Goal: Use online tool/utility: Use online tool/utility

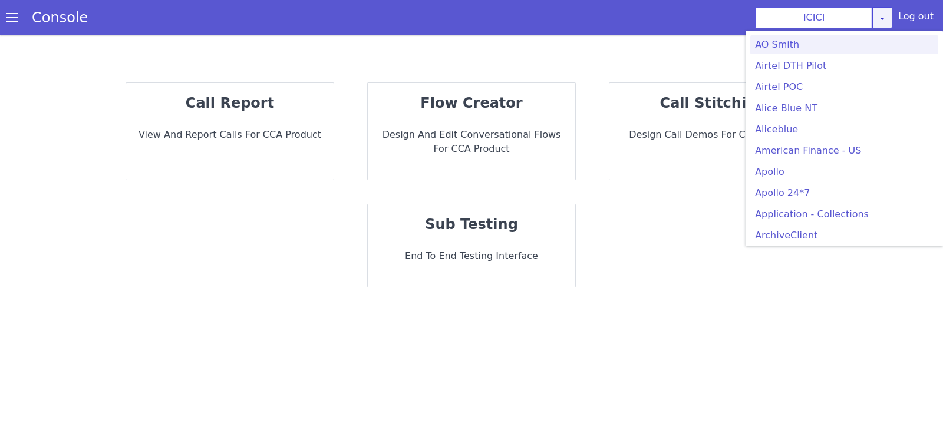
click at [885, 24] on link at bounding box center [882, 17] width 20 height 21
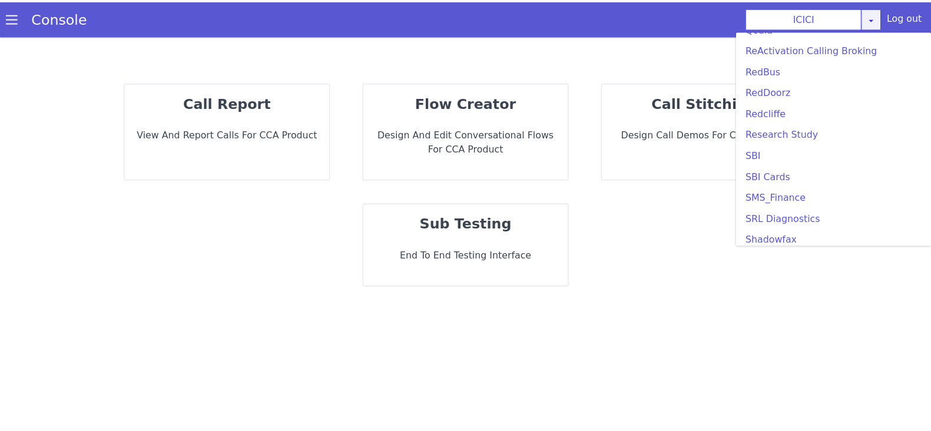
scroll to position [2451, 0]
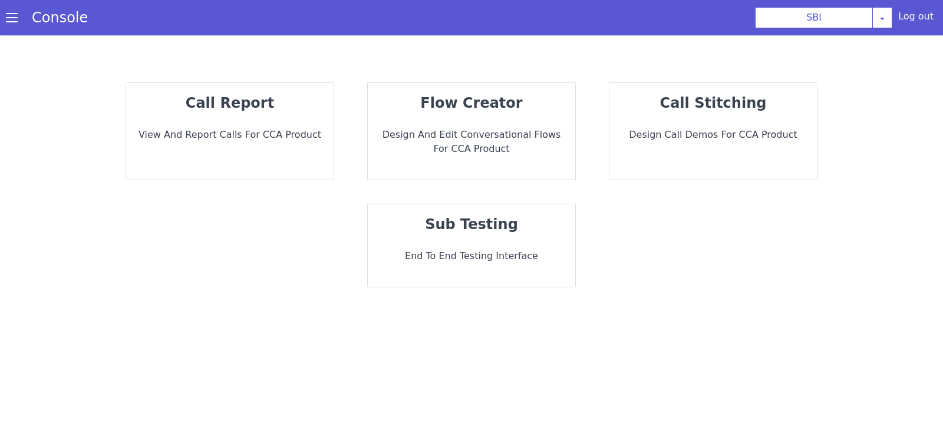
click at [246, 141] on p "View and report calls for CCA Product" at bounding box center [229, 135] width 189 height 14
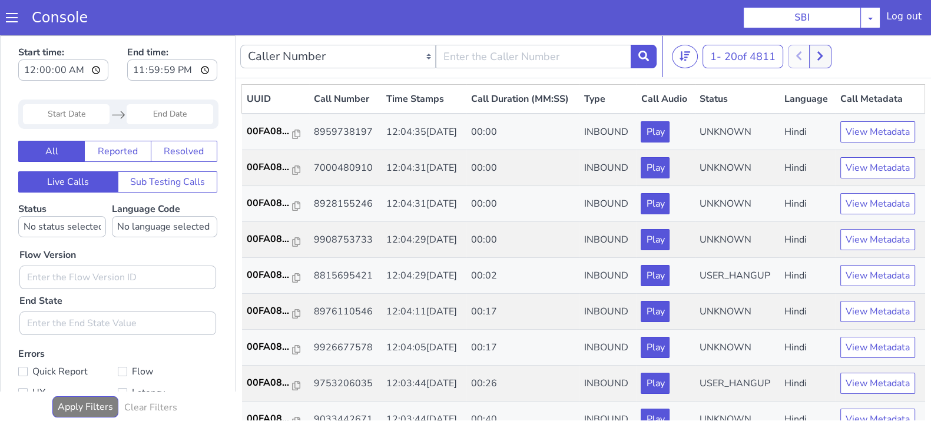
click at [9, 17] on span at bounding box center [12, 18] width 12 height 12
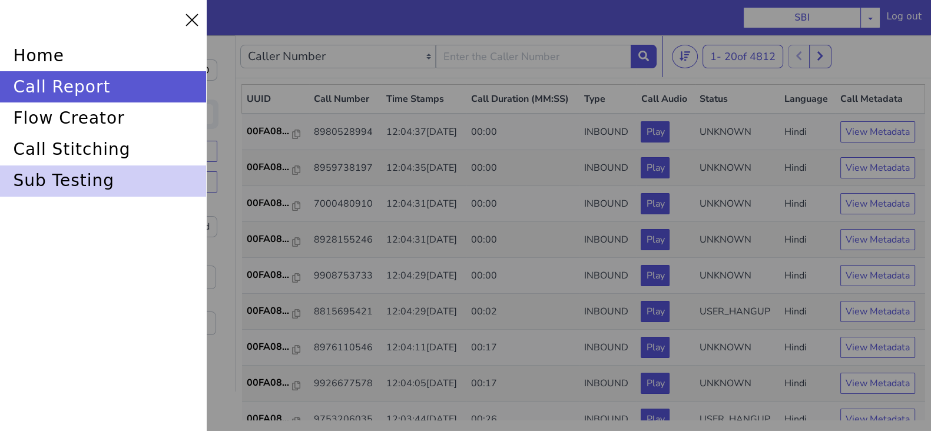
click at [126, 180] on div "sub testing" at bounding box center [103, 181] width 206 height 31
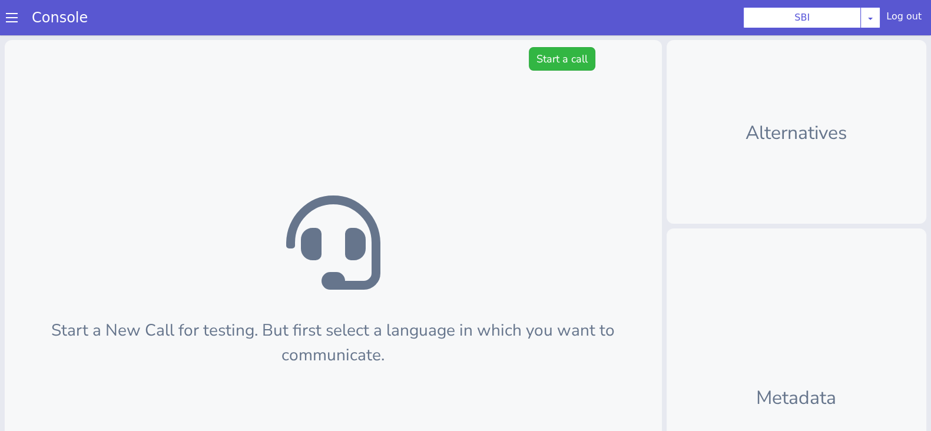
scroll to position [3, 0]
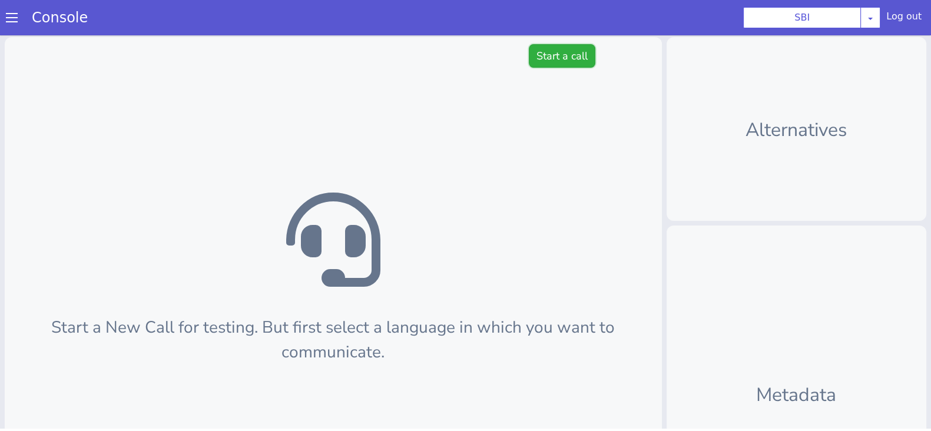
click at [556, 57] on button "Start a call" at bounding box center [562, 56] width 67 height 24
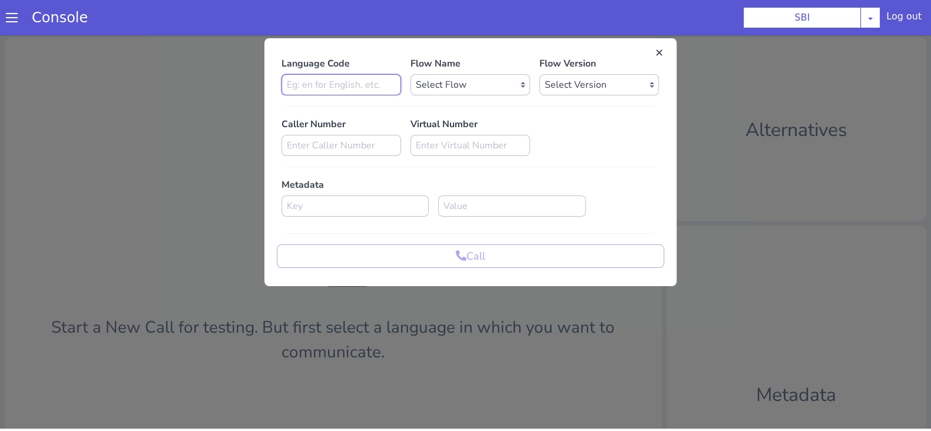
click at [341, 92] on input at bounding box center [342, 84] width 120 height 21
type input "en"
click at [437, 90] on select "Select Flow pre due SBI B0 SBI FARMER BOT English 2024 SBI INBOUND CALL STEERIN…" at bounding box center [471, 84] width 120 height 21
select select "3536d211-3c77-413a-9464-cbbfa57b0f64"
click at [411, 74] on select "Select Flow pre due SBI B0 SBI FARMER BOT English 2024 SBI INBOUND CALL STEERIN…" at bounding box center [471, 84] width 120 height 21
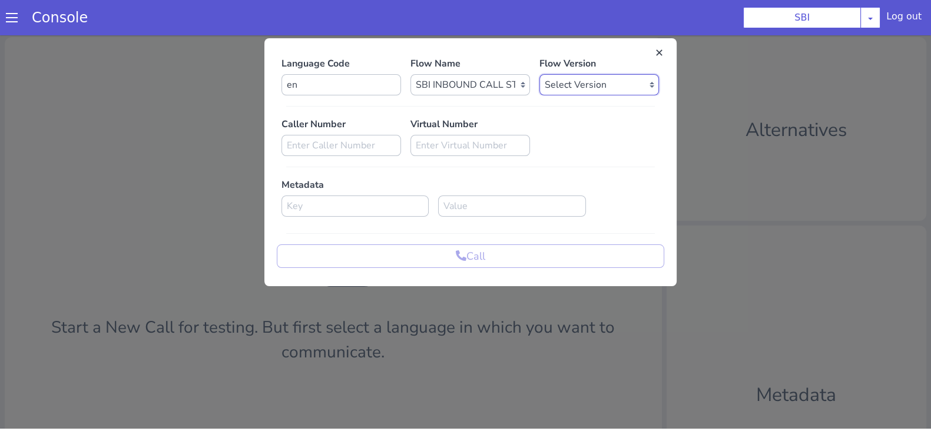
click at [594, 84] on select "Select Version 0.1.4 0.1.3 0.1.2 0.1.1 0.1.0 0.0.170 0.0.169 0.0.168 0.0.167 0.…" at bounding box center [600, 84] width 120 height 21
select select "0.1.4"
click at [540, 74] on select "Select Version 0.1.4 0.1.3 0.1.2 0.1.1 0.1.0 0.0.170 0.0.169 0.0.168 0.0.167 0.…" at bounding box center [600, 84] width 120 height 21
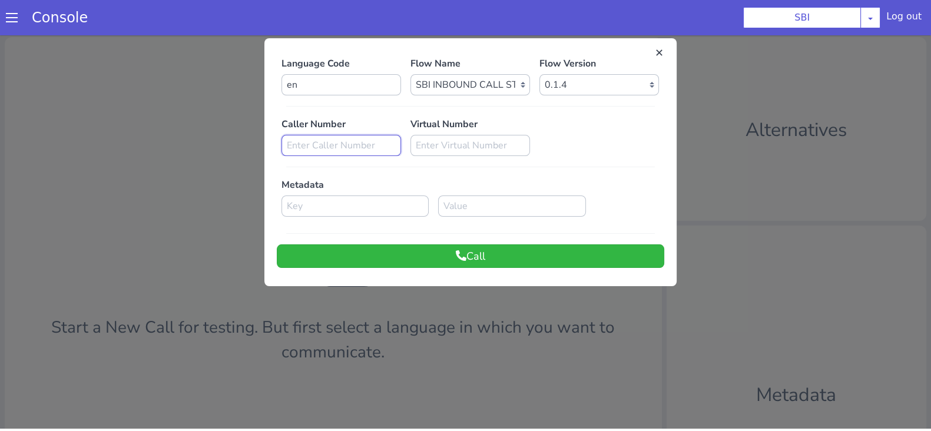
click at [289, 151] on input at bounding box center [342, 145] width 120 height 21
type input "8240938442"
click at [471, 256] on button "Call" at bounding box center [471, 256] width 388 height 24
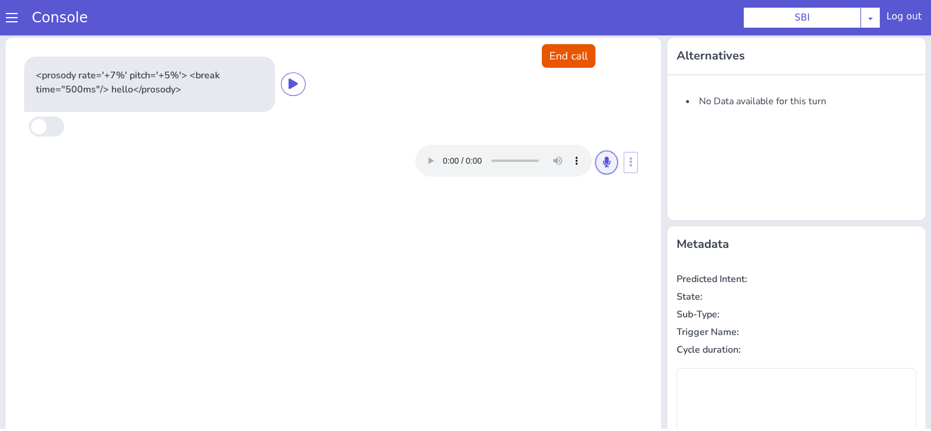
click at [603, 163] on icon at bounding box center [606, 162] width 7 height 11
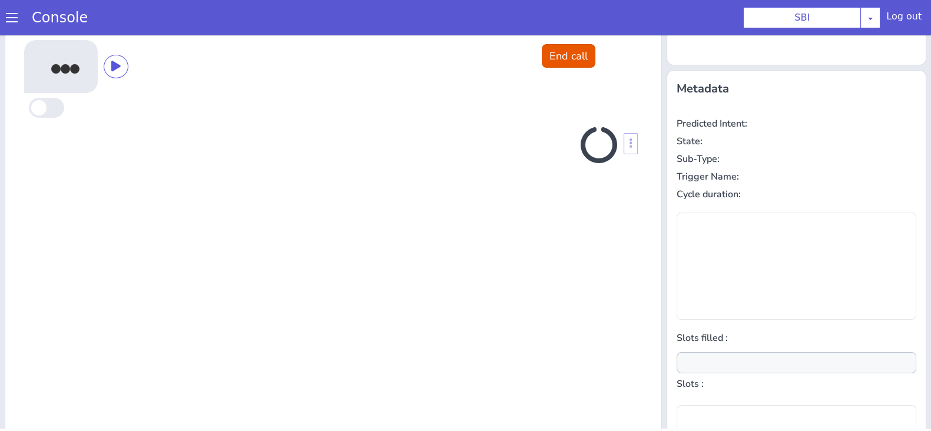
scroll to position [158, 0]
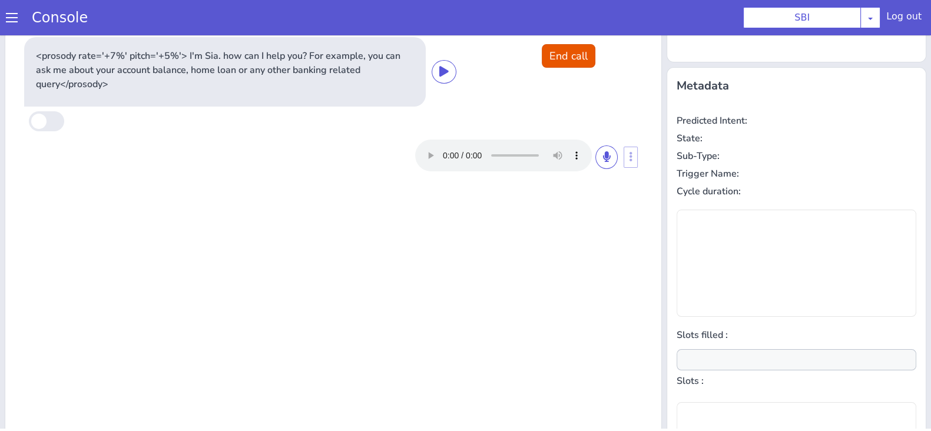
type input "null"
click at [598, 163] on button at bounding box center [607, 158] width 22 height 24
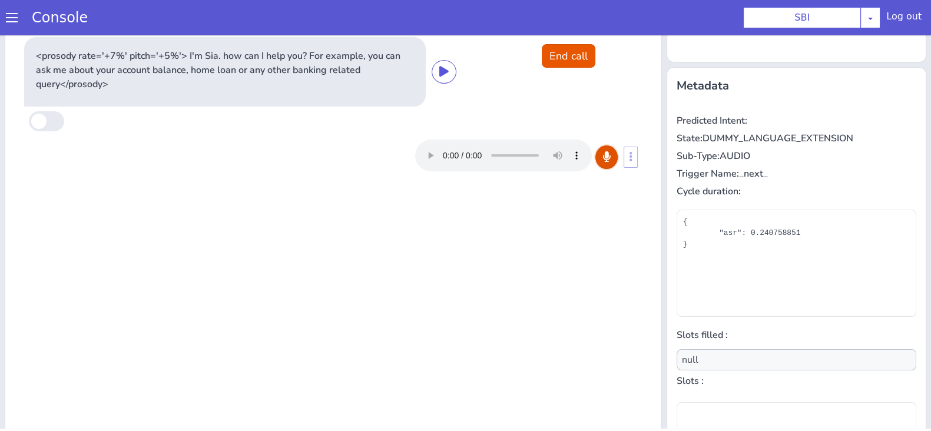
click at [598, 163] on button at bounding box center [607, 158] width 22 height 24
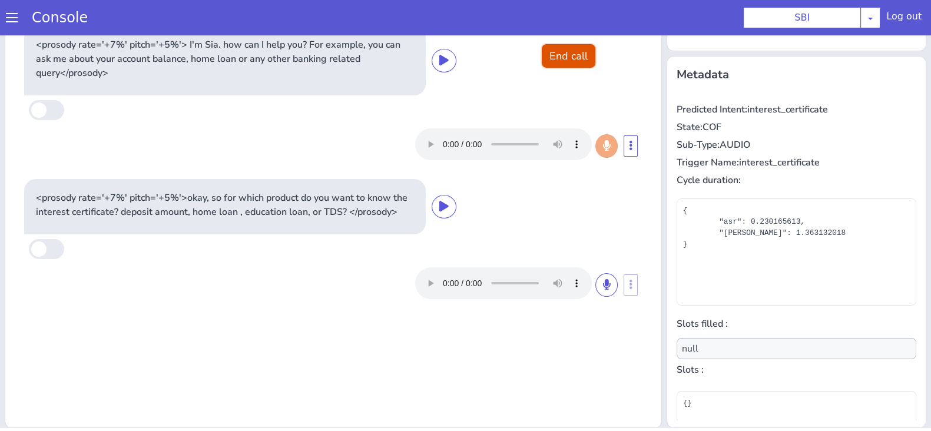
click at [561, 58] on button "End call" at bounding box center [569, 56] width 54 height 24
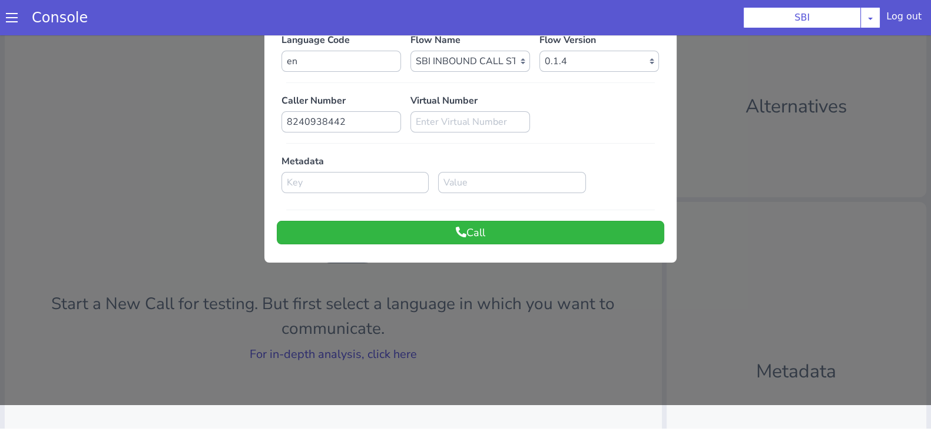
scroll to position [0, 0]
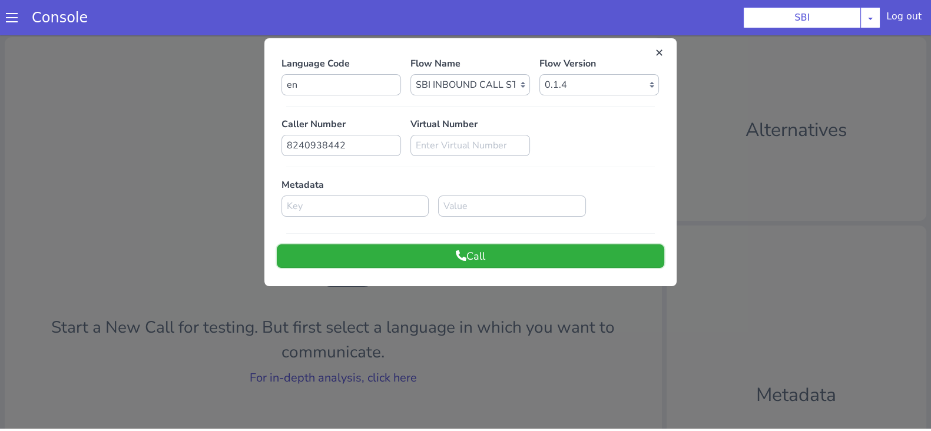
click at [491, 264] on button "Call" at bounding box center [471, 256] width 388 height 24
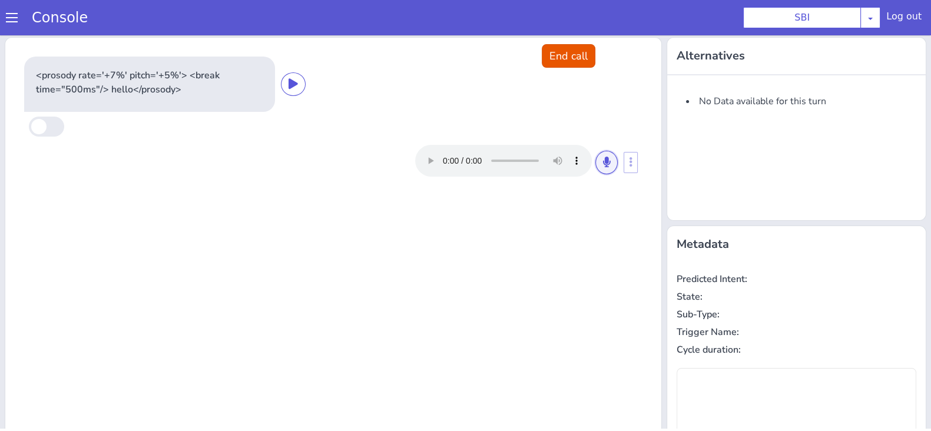
click at [603, 166] on icon at bounding box center [606, 162] width 7 height 11
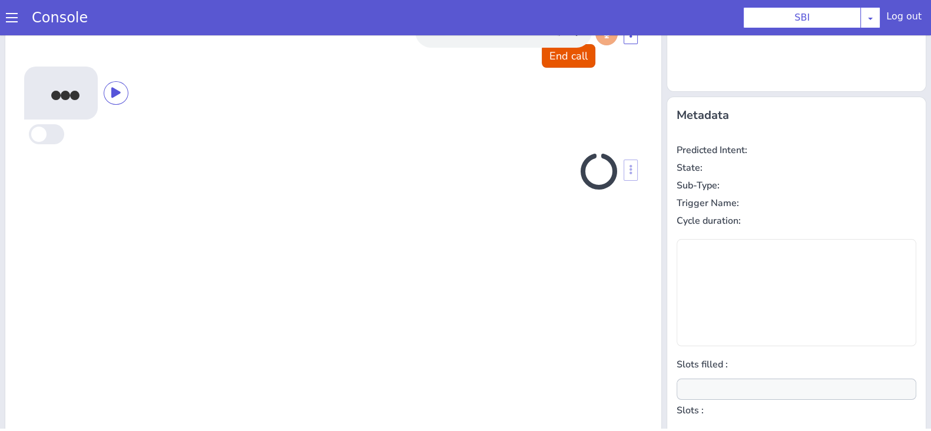
scroll to position [158, 0]
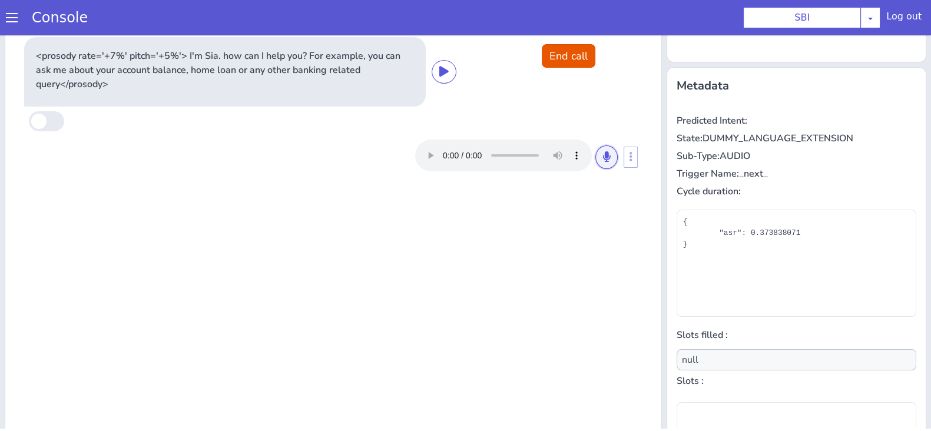
click at [597, 166] on button at bounding box center [607, 158] width 22 height 24
click at [596, 150] on button at bounding box center [607, 158] width 22 height 24
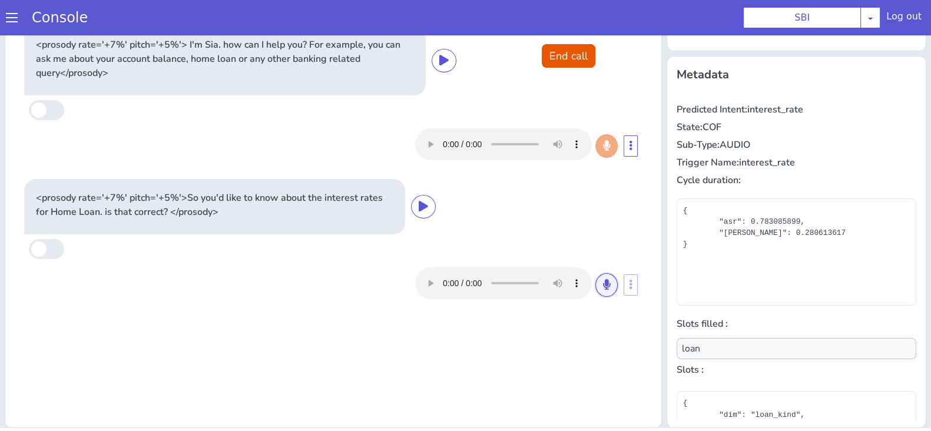
click at [603, 282] on icon at bounding box center [606, 284] width 7 height 11
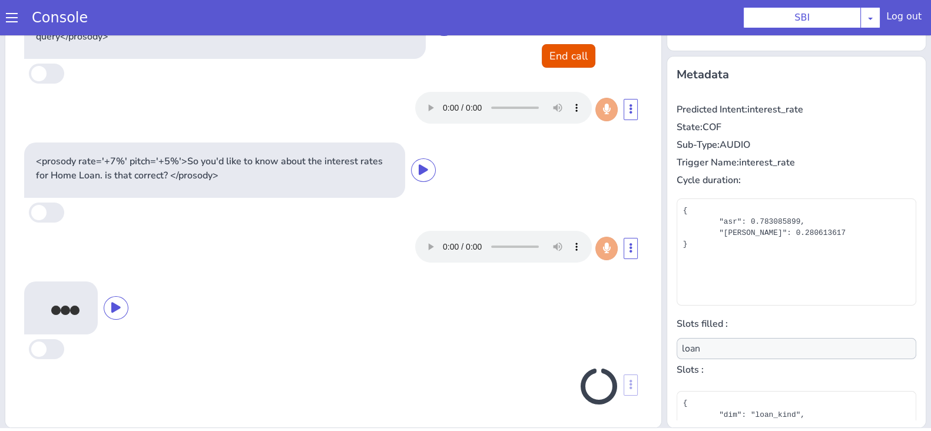
scroll to position [37, 0]
type input "null"
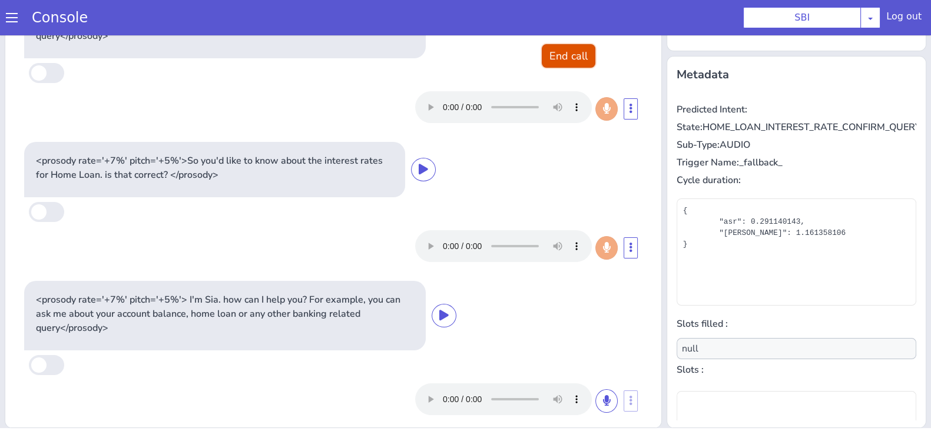
click at [566, 60] on button "End call" at bounding box center [569, 56] width 54 height 24
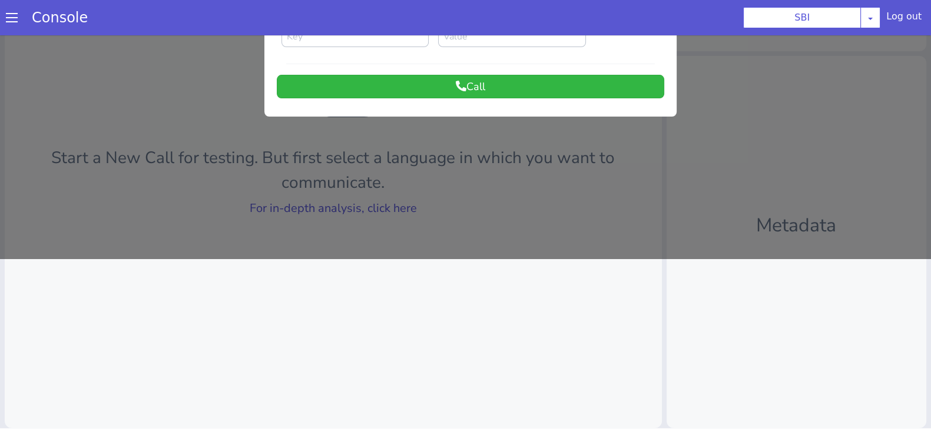
click at [338, 211] on div at bounding box center [465, 61] width 931 height 396
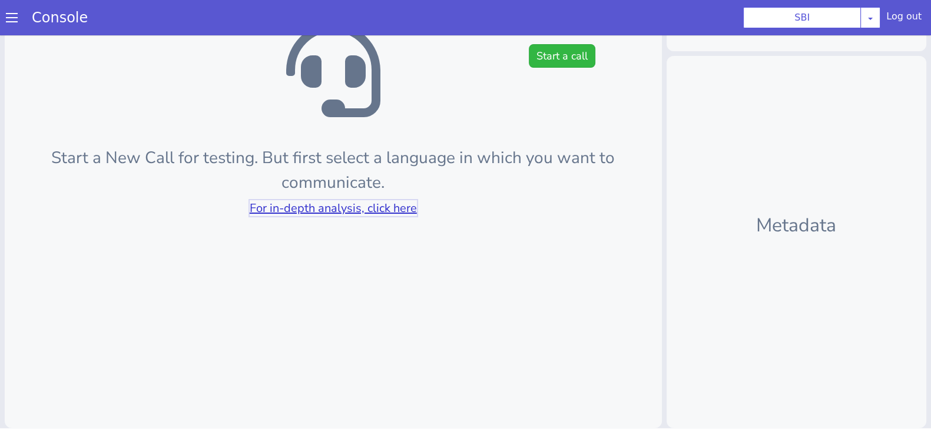
click at [338, 211] on link "For in-depth analysis, click here" at bounding box center [333, 208] width 167 height 16
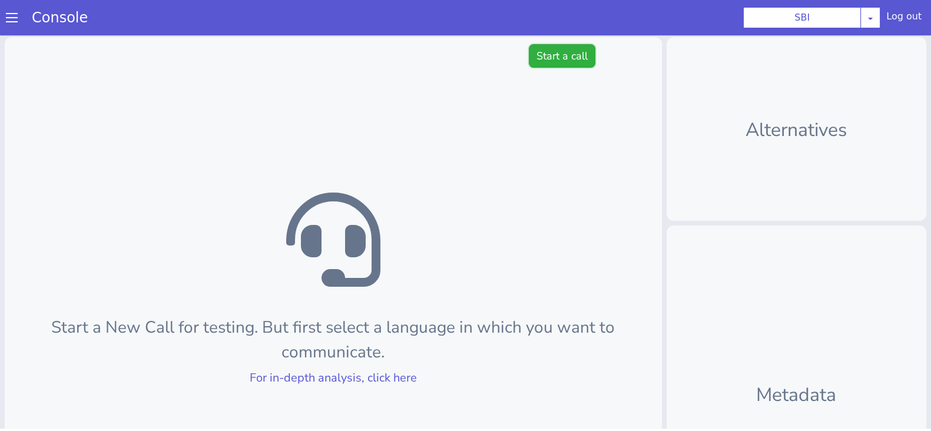
click at [557, 54] on button "Start a call" at bounding box center [562, 56] width 67 height 24
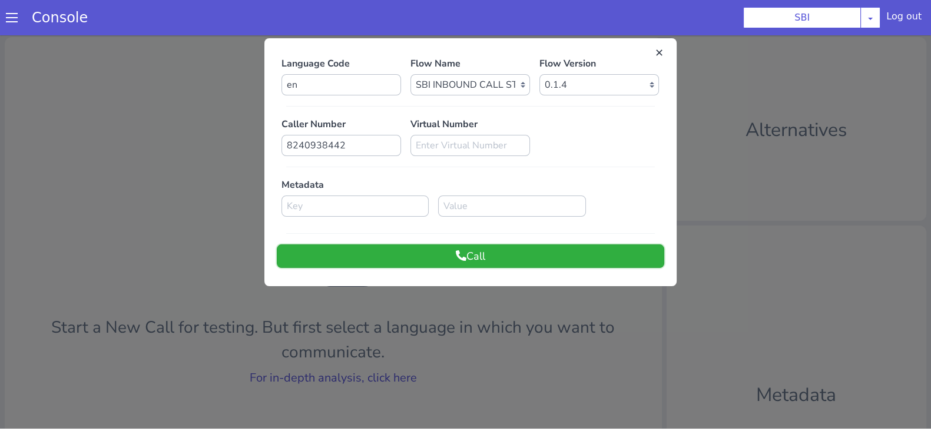
click at [470, 247] on button "Call" at bounding box center [471, 256] width 388 height 24
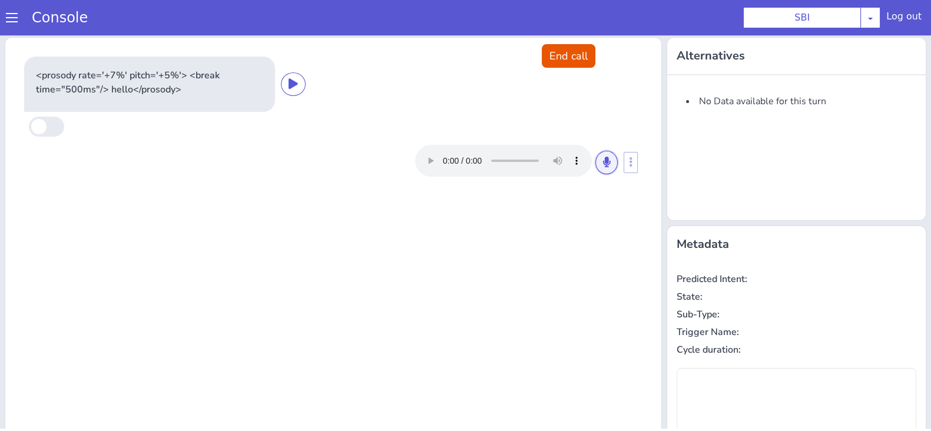
click at [603, 165] on icon at bounding box center [606, 162] width 7 height 11
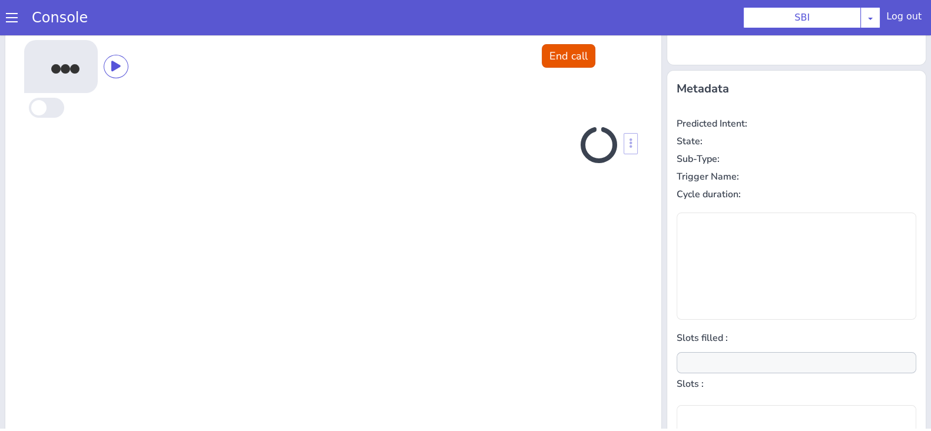
scroll to position [158, 0]
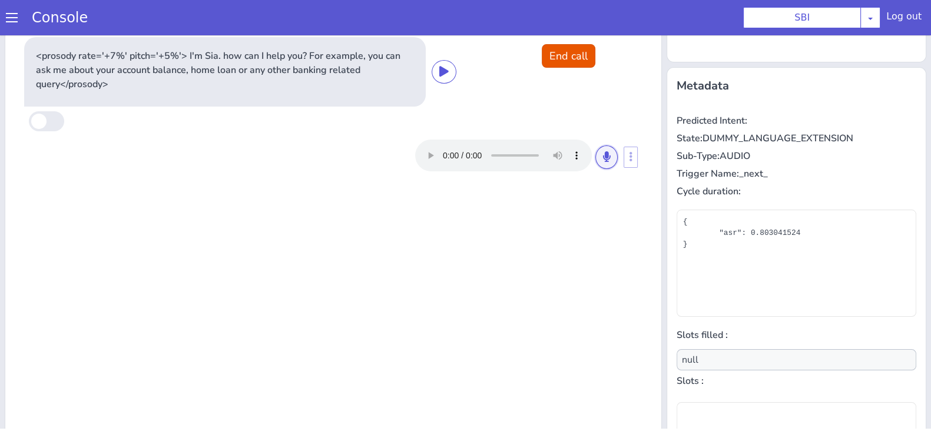
click at [603, 157] on icon at bounding box center [606, 156] width 7 height 11
click at [603, 153] on icon at bounding box center [606, 156] width 7 height 11
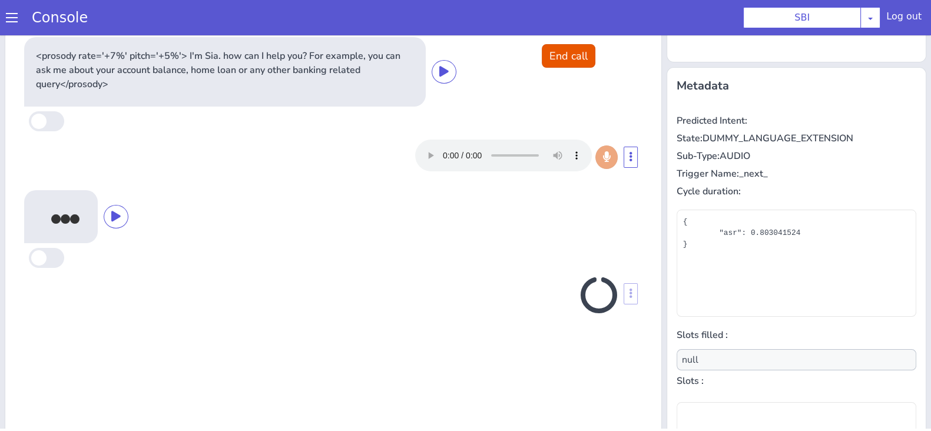
scroll to position [170, 0]
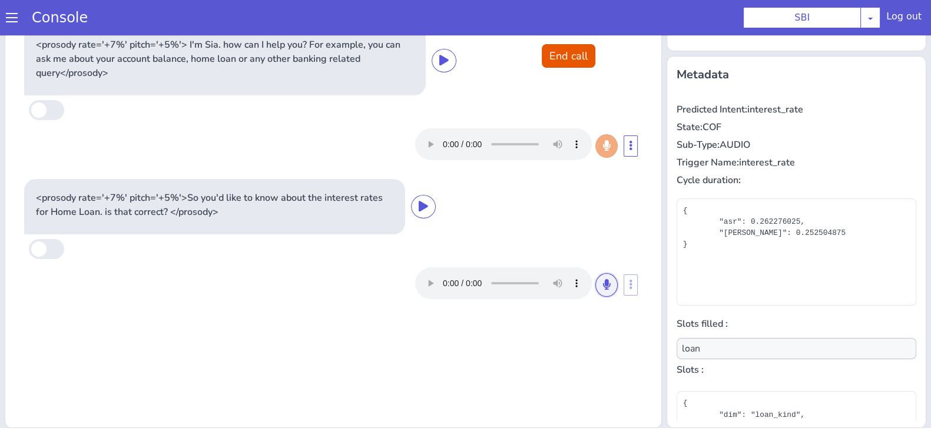
click at [603, 284] on icon at bounding box center [606, 284] width 7 height 11
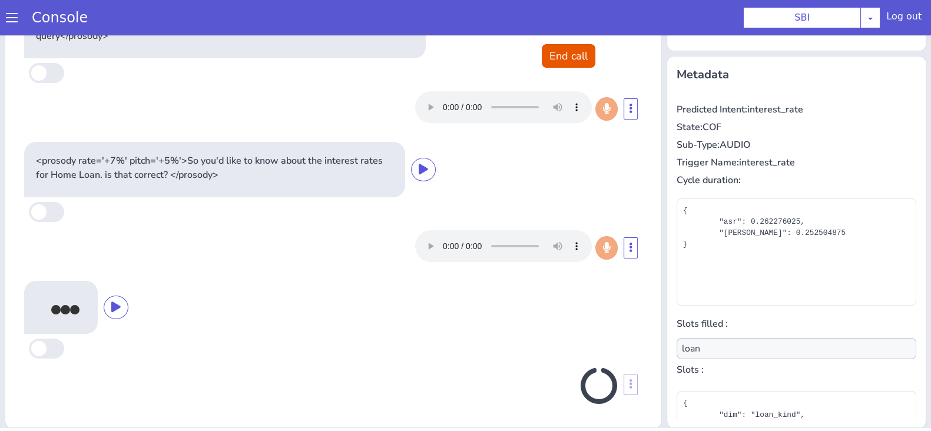
scroll to position [34, 0]
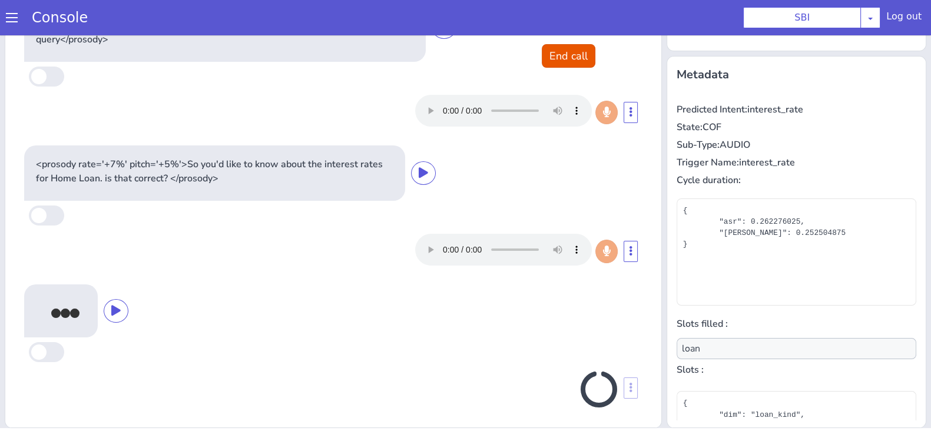
type input "null"
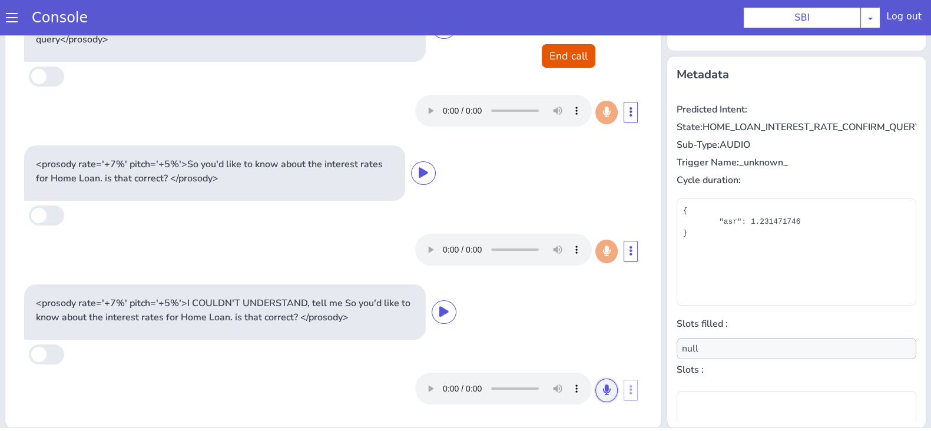
click at [603, 385] on icon at bounding box center [606, 390] width 7 height 11
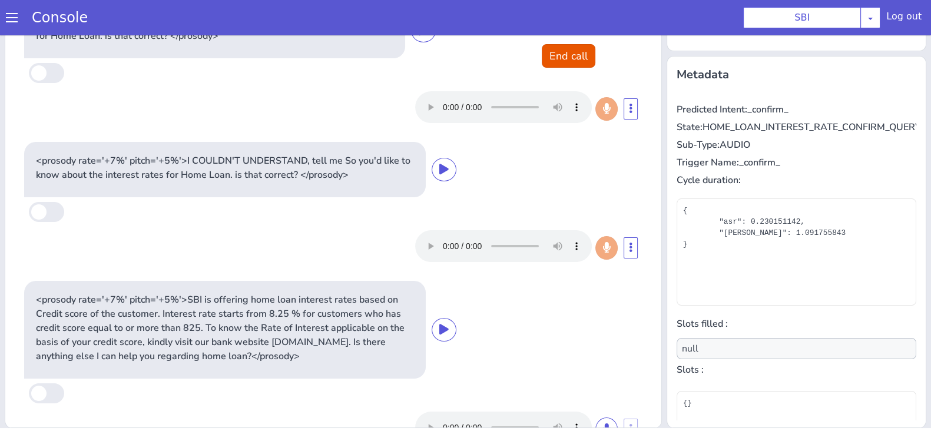
scroll to position [215, 0]
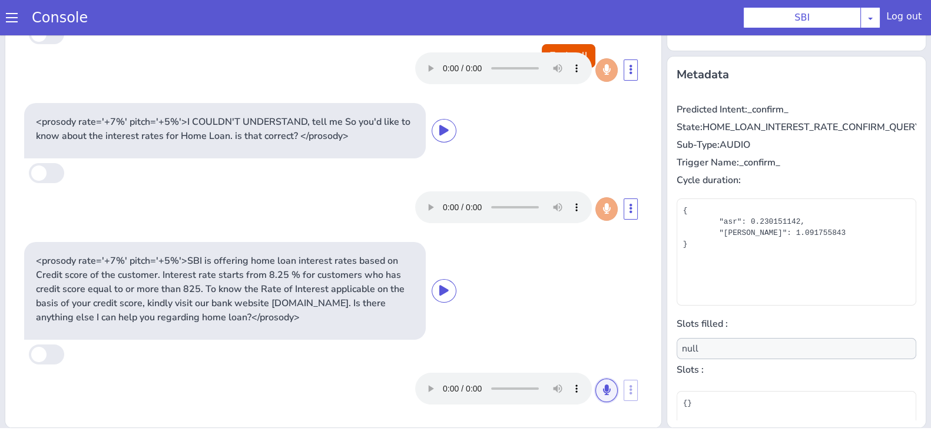
click at [596, 385] on button at bounding box center [607, 391] width 22 height 24
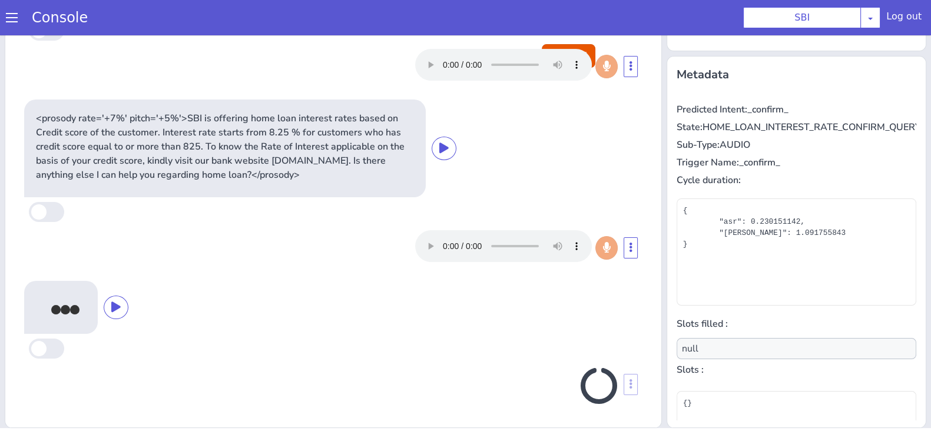
scroll to position [354, 0]
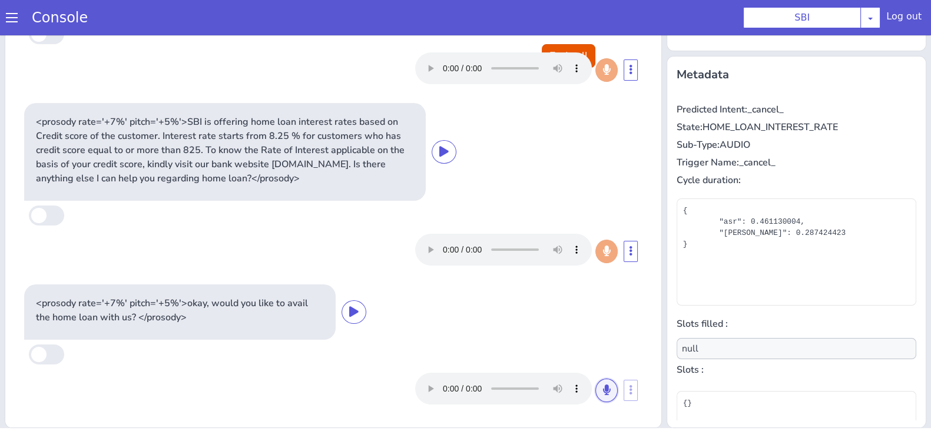
click at [596, 388] on button at bounding box center [607, 391] width 22 height 24
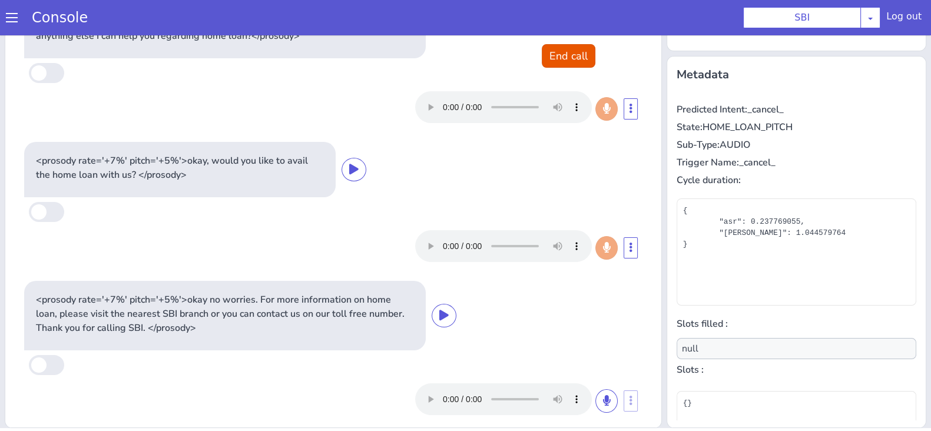
scroll to position [0, 0]
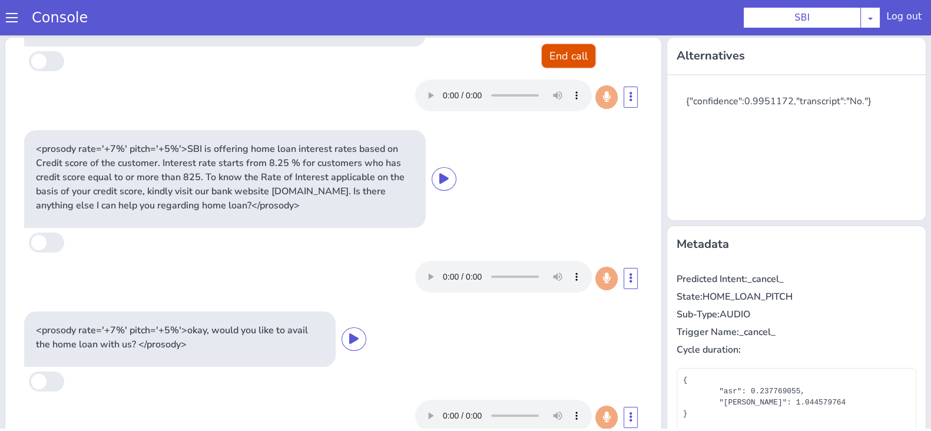
click at [548, 54] on button "End call" at bounding box center [569, 56] width 54 height 24
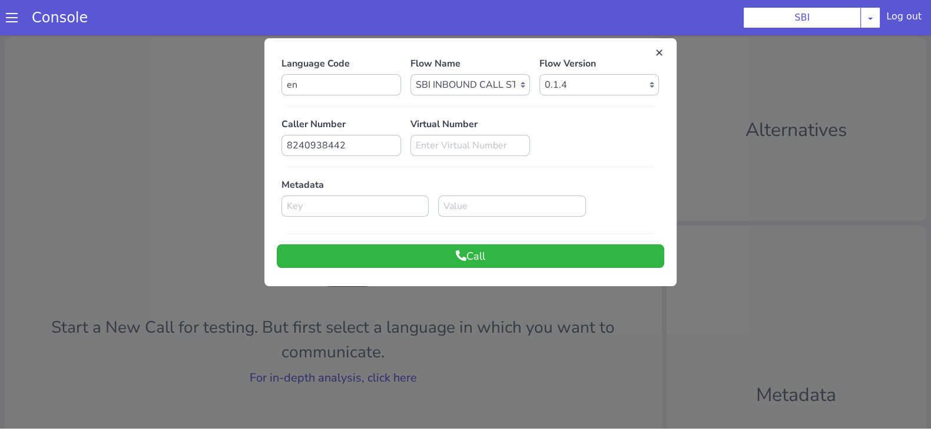
click at [334, 377] on div at bounding box center [465, 230] width 931 height 396
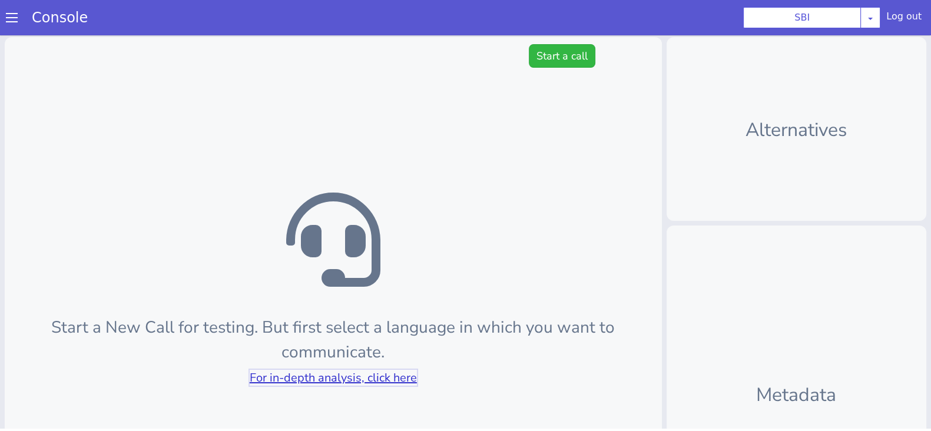
click at [334, 377] on link "For in-depth analysis, click here" at bounding box center [333, 378] width 167 height 16
click at [567, 49] on button "Start a call" at bounding box center [562, 56] width 67 height 24
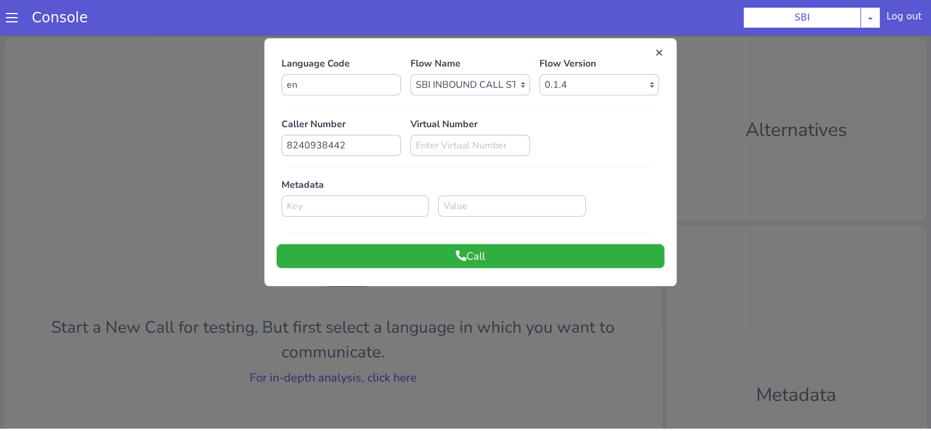
click at [456, 260] on icon at bounding box center [461, 255] width 11 height 11
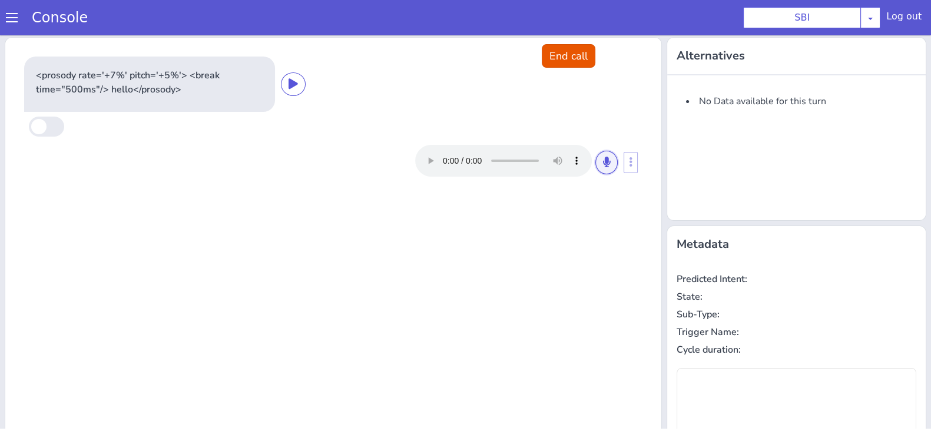
click at [608, 157] on button at bounding box center [607, 163] width 22 height 24
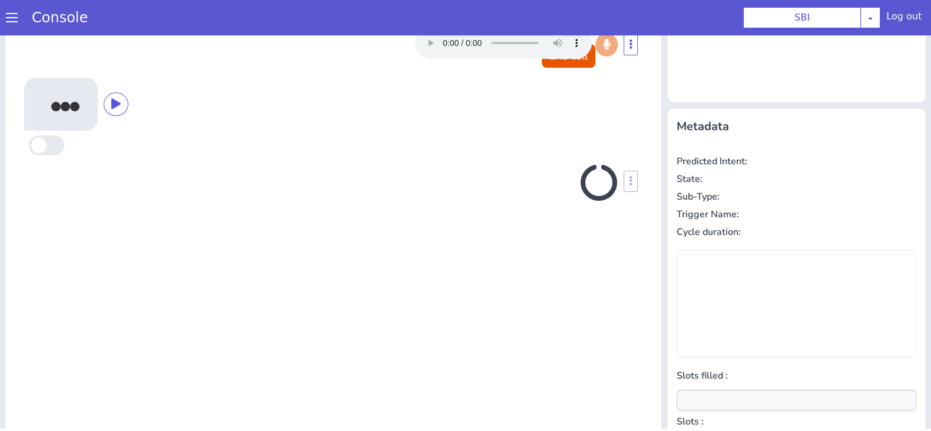
scroll to position [158, 0]
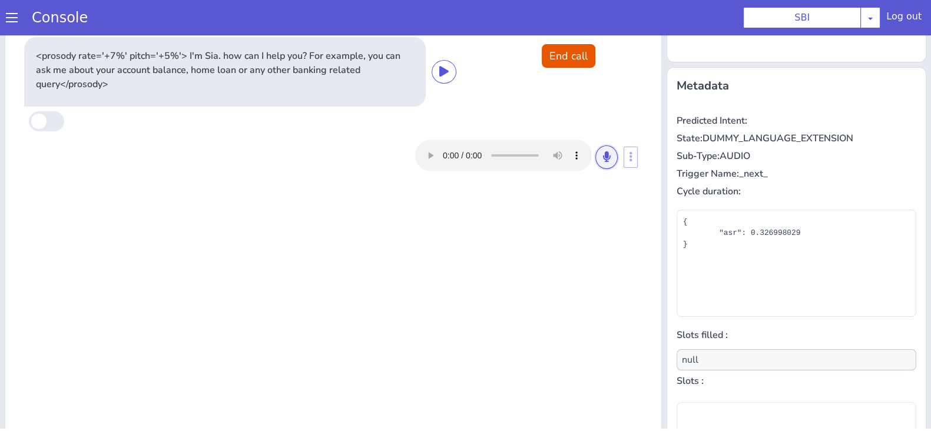
click at [603, 160] on icon at bounding box center [606, 156] width 7 height 11
click at [596, 151] on button at bounding box center [607, 158] width 22 height 24
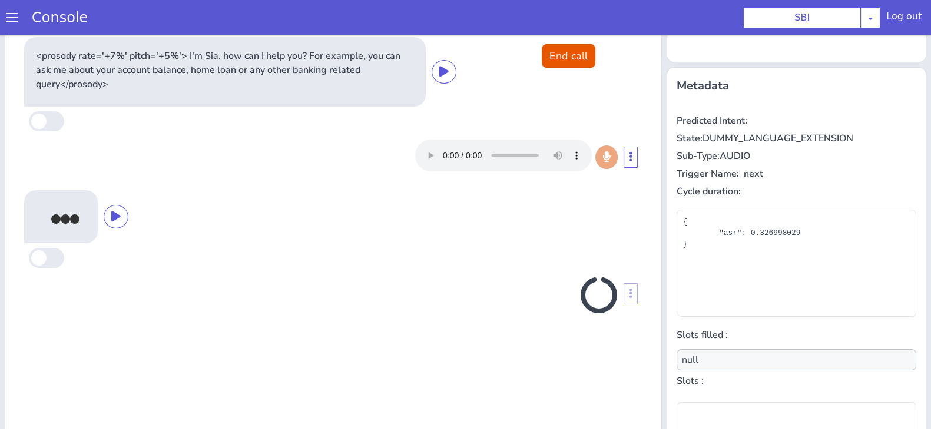
scroll to position [170, 0]
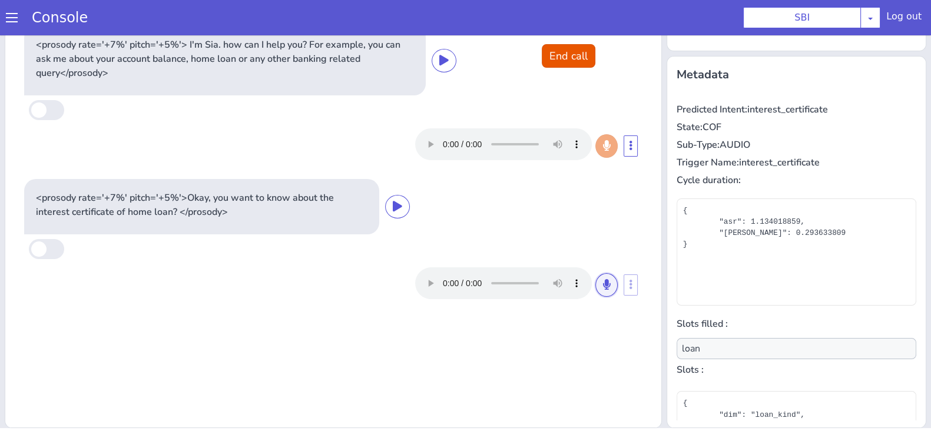
click at [597, 294] on button at bounding box center [607, 285] width 22 height 24
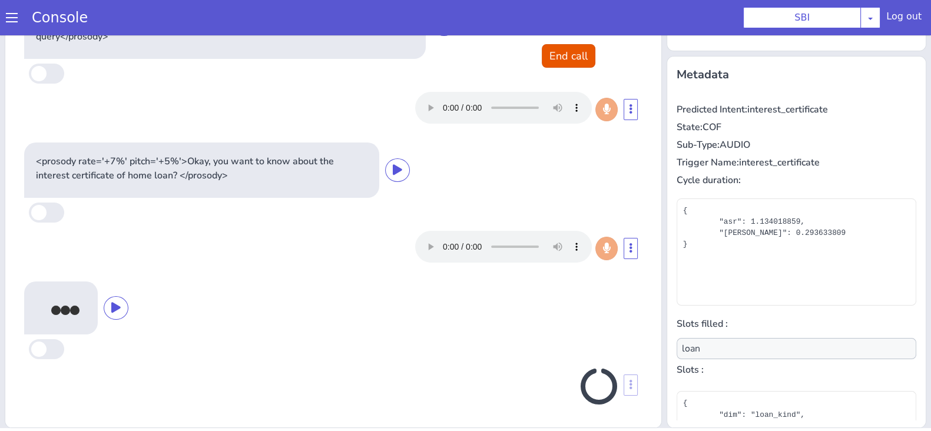
scroll to position [37, 0]
type input "null"
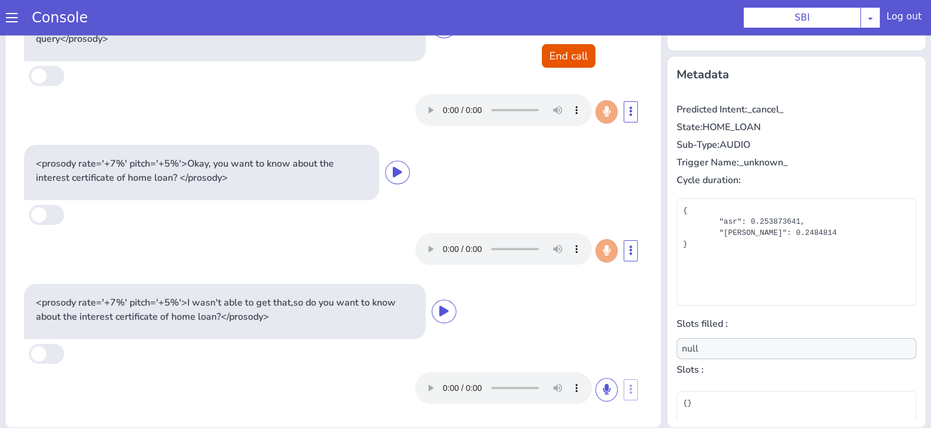
scroll to position [34, 0]
click at [603, 387] on icon at bounding box center [606, 390] width 7 height 11
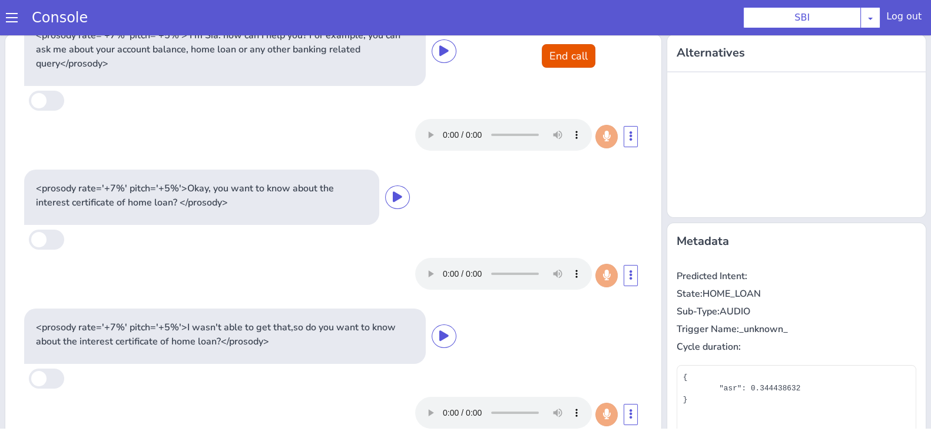
scroll to position [0, 0]
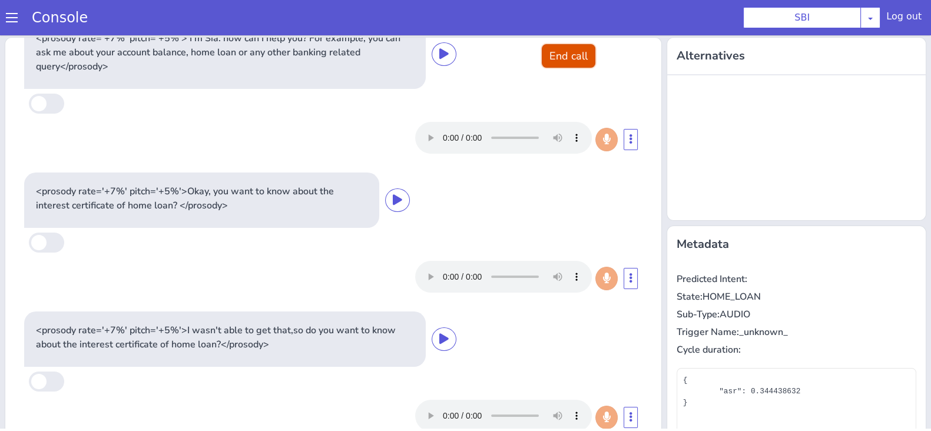
click at [552, 62] on button "End call" at bounding box center [569, 56] width 54 height 24
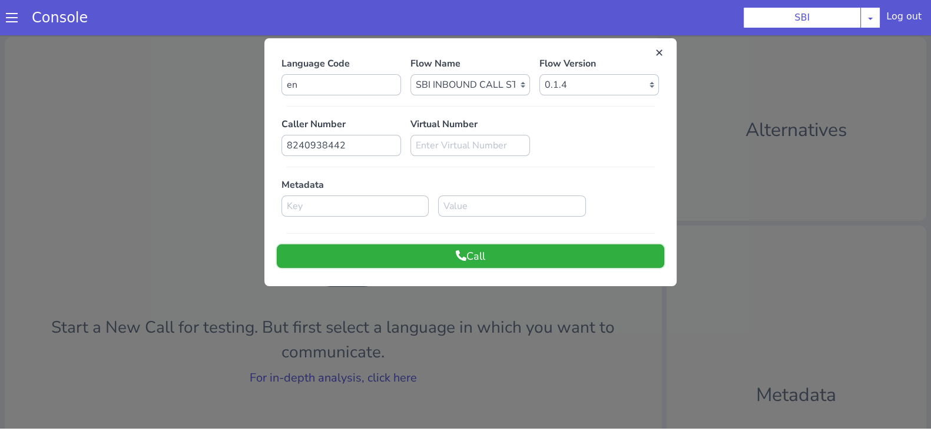
click at [475, 259] on button "Call" at bounding box center [471, 256] width 388 height 24
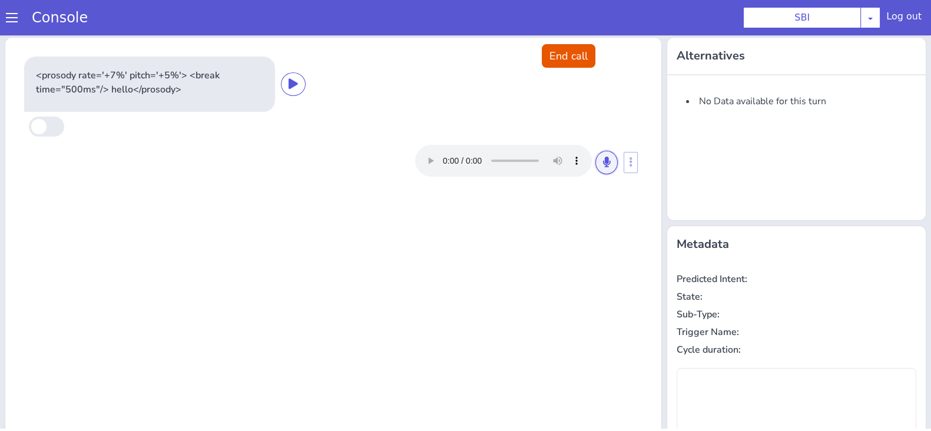
click at [603, 163] on icon at bounding box center [606, 162] width 7 height 11
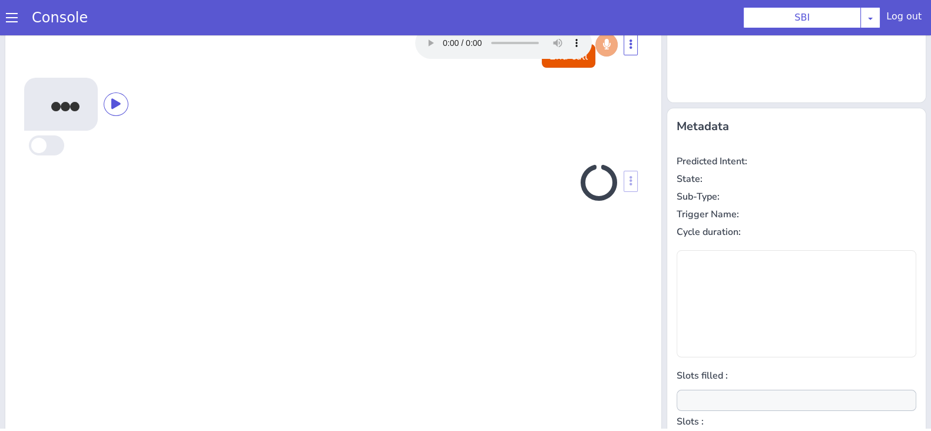
scroll to position [158, 0]
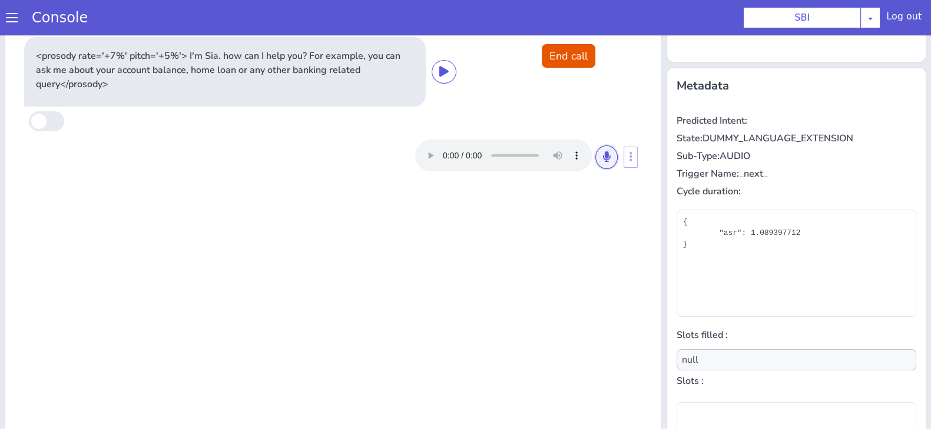
click at [597, 163] on button at bounding box center [607, 158] width 22 height 24
click at [603, 157] on icon at bounding box center [606, 156] width 7 height 11
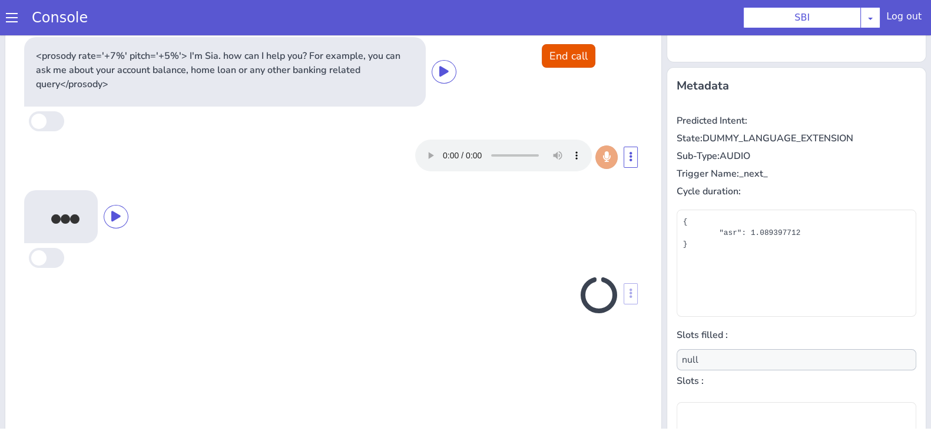
scroll to position [170, 0]
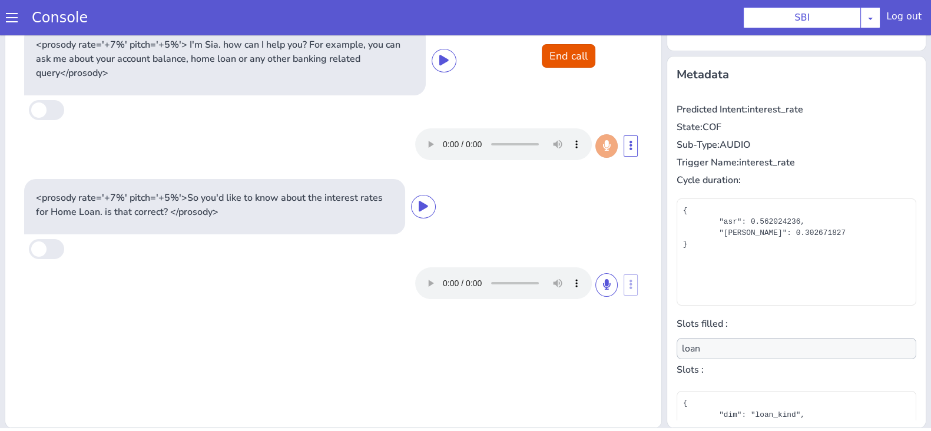
click at [598, 296] on div at bounding box center [516, 283] width 203 height 32
click at [603, 284] on icon at bounding box center [606, 284] width 7 height 11
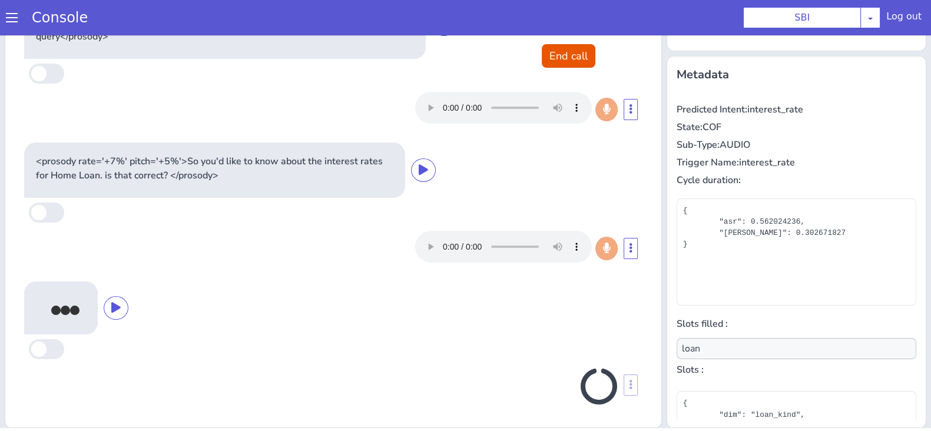
scroll to position [37, 0]
type input "null"
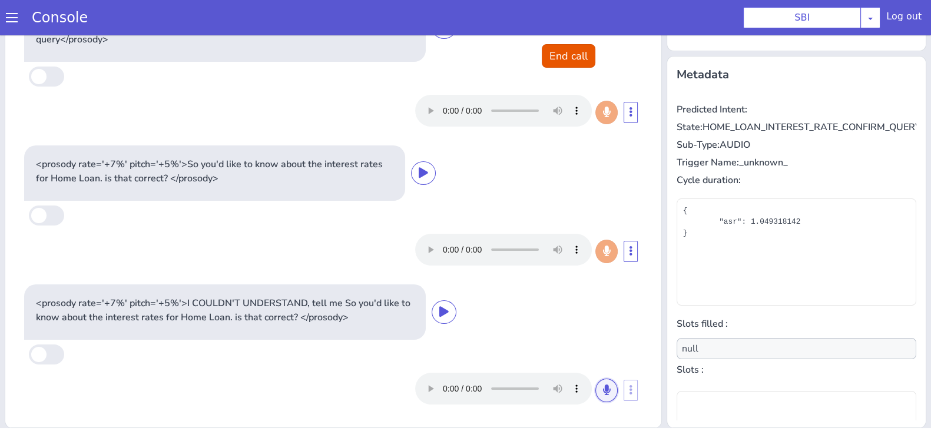
click at [596, 384] on button at bounding box center [607, 391] width 22 height 24
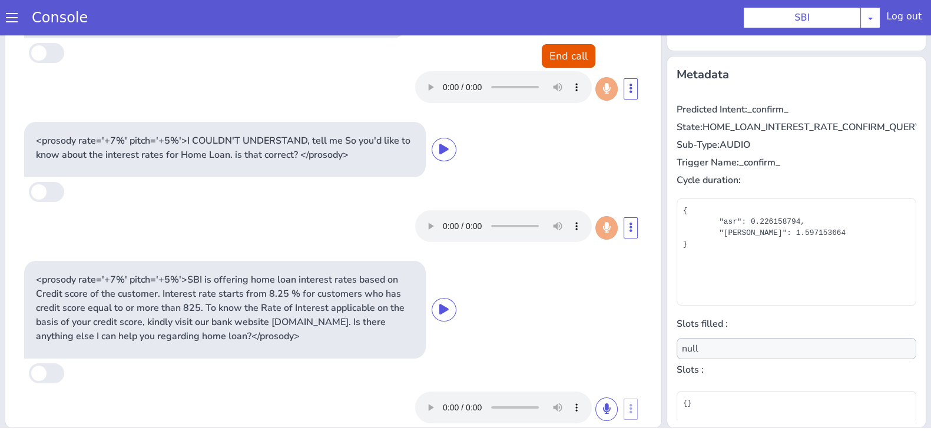
scroll to position [215, 0]
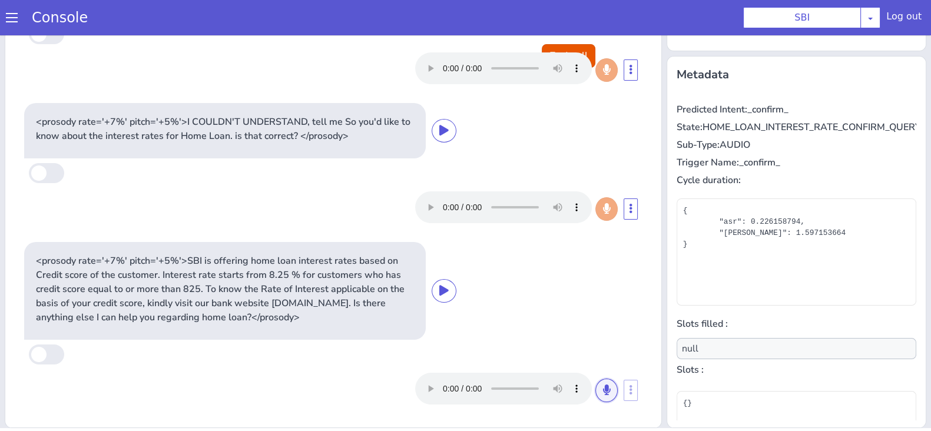
click at [603, 386] on icon at bounding box center [606, 390] width 7 height 11
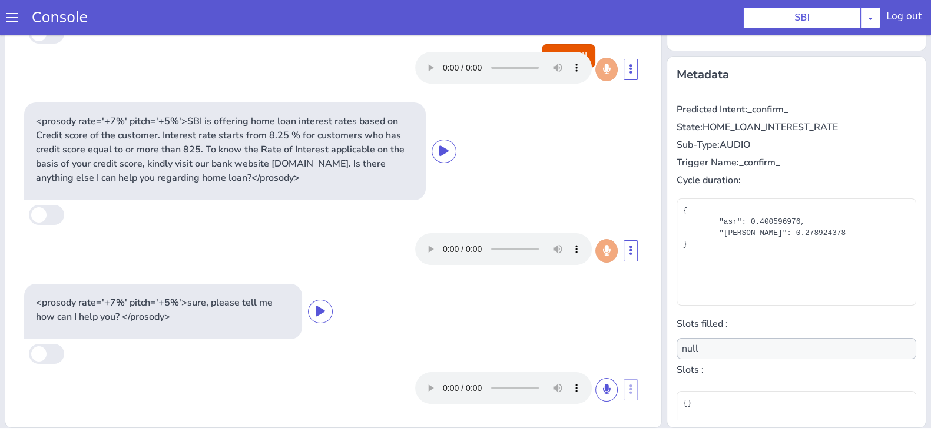
scroll to position [354, 0]
click at [572, 48] on button "End call" at bounding box center [569, 56] width 54 height 24
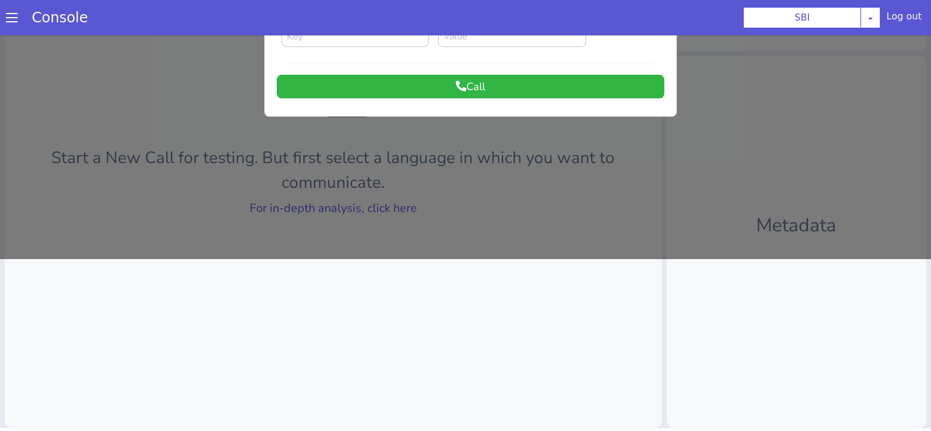
click at [338, 207] on div at bounding box center [465, 61] width 931 height 396
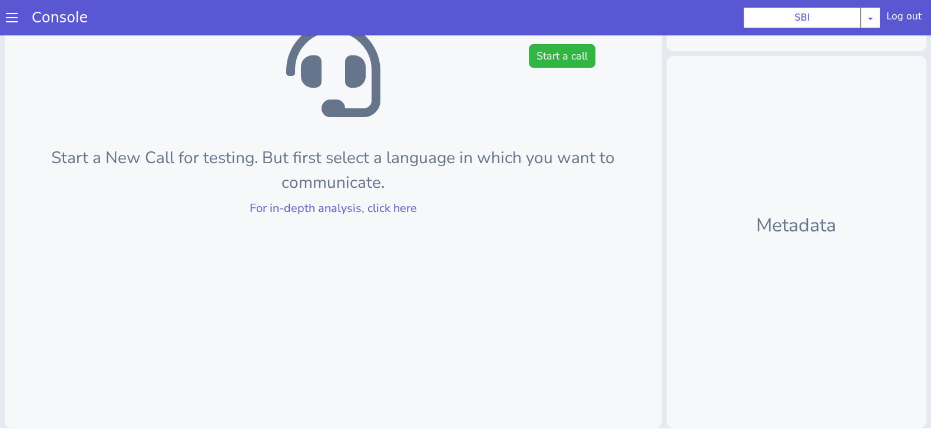
scroll to position [0, 0]
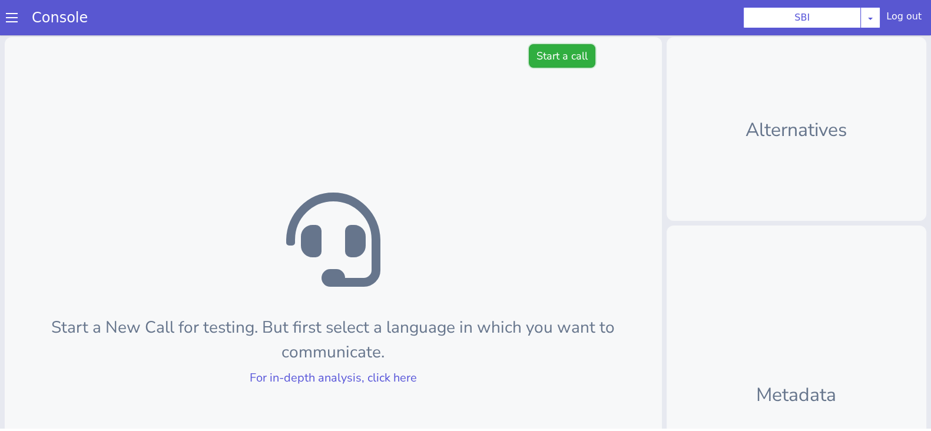
click at [558, 65] on button "Start a call" at bounding box center [562, 56] width 67 height 24
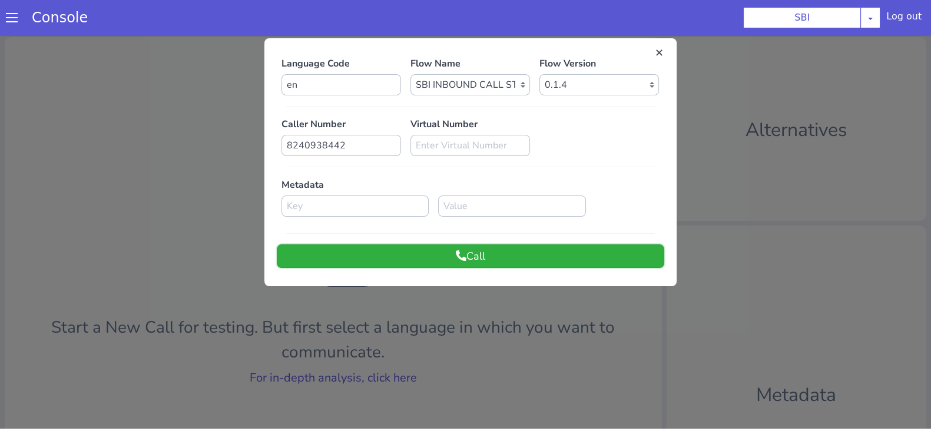
click at [438, 244] on button "Call" at bounding box center [471, 256] width 388 height 24
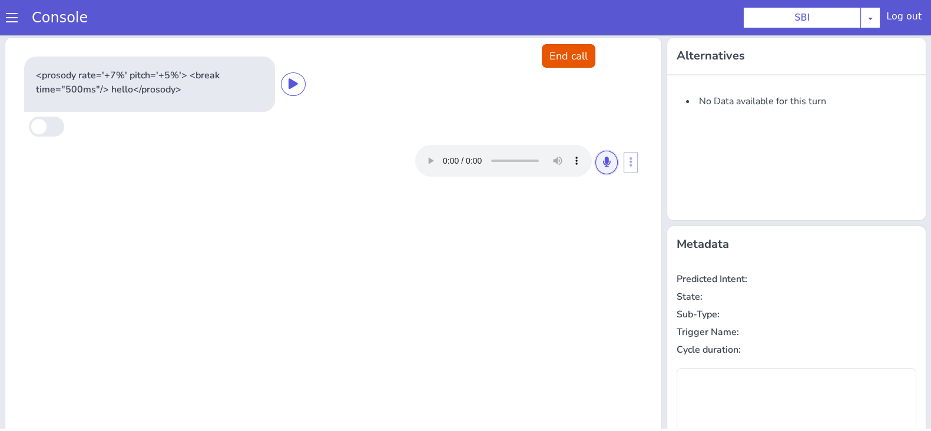
click at [603, 162] on icon at bounding box center [606, 162] width 7 height 11
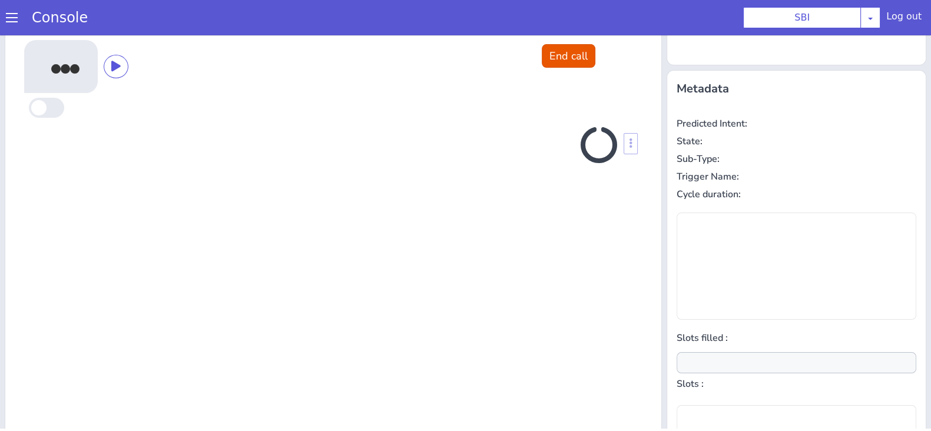
scroll to position [158, 0]
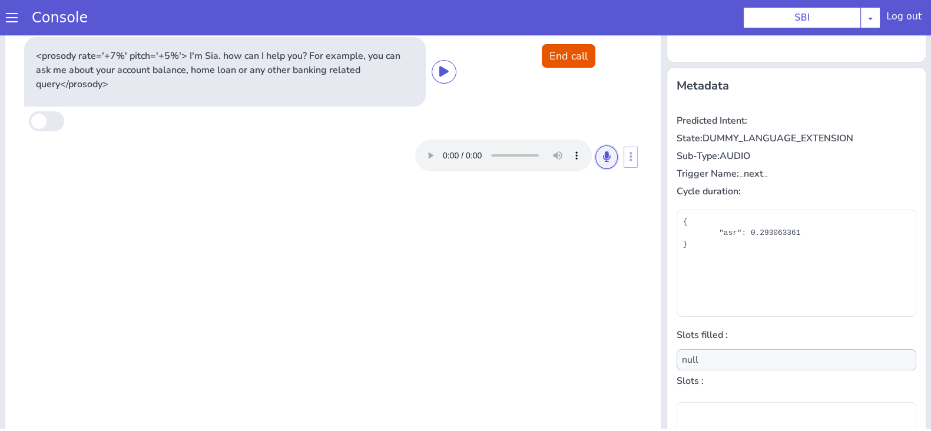
click at [603, 151] on icon at bounding box center [606, 156] width 7 height 11
click at [596, 167] on button at bounding box center [607, 158] width 22 height 24
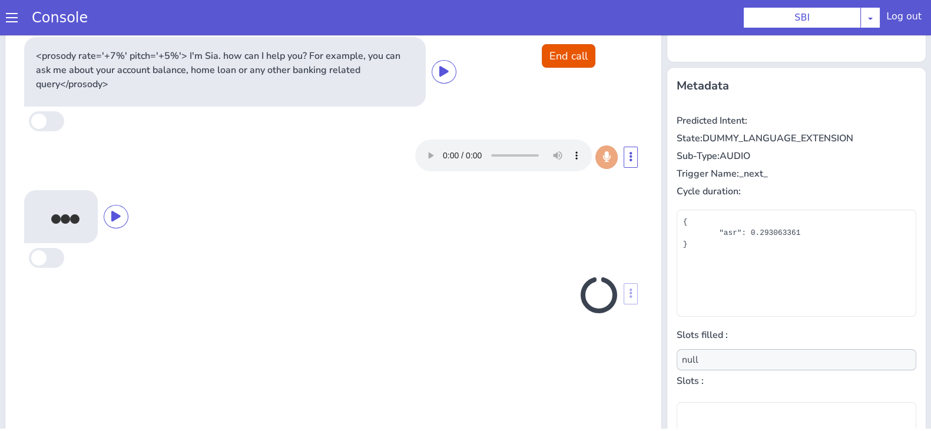
scroll to position [170, 0]
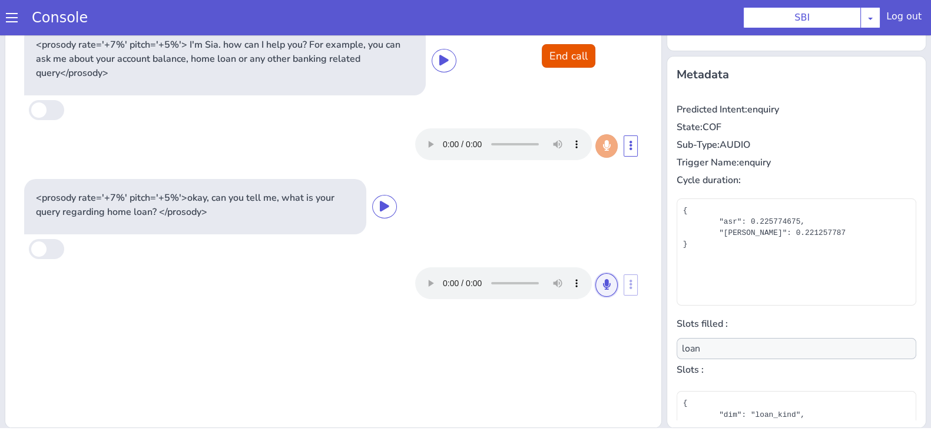
click at [603, 285] on icon at bounding box center [606, 284] width 7 height 11
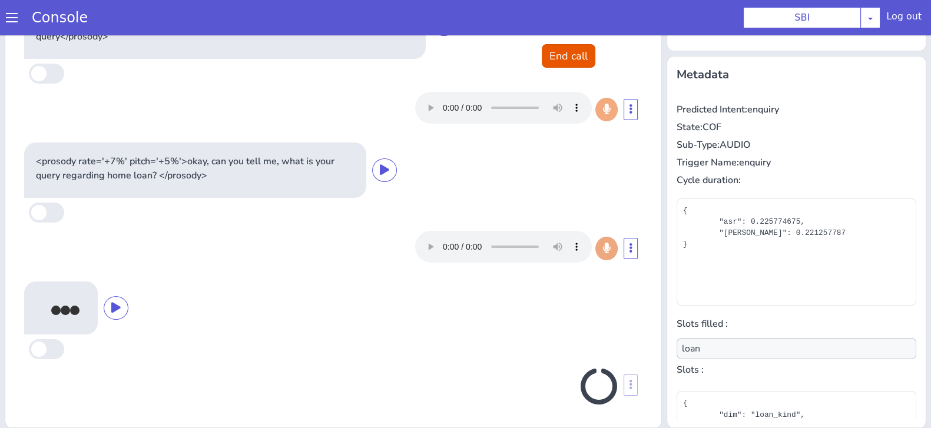
scroll to position [37, 0]
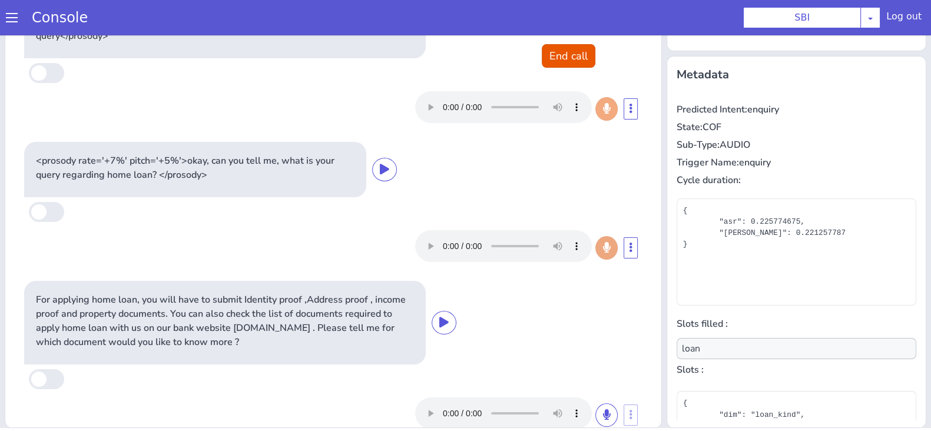
type input "null"
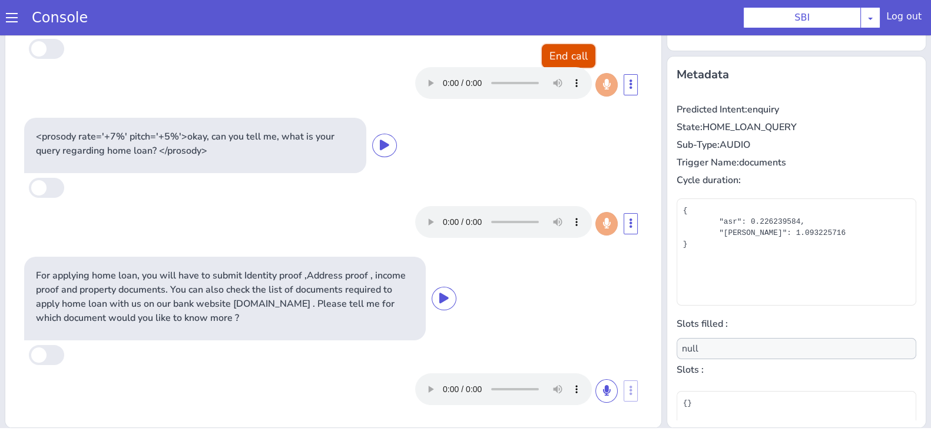
click at [576, 54] on button "End call" at bounding box center [569, 56] width 54 height 24
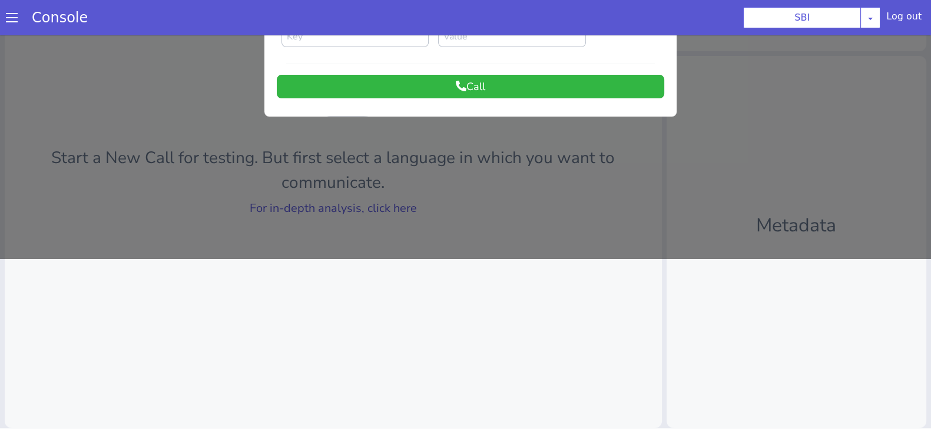
click at [330, 211] on div at bounding box center [465, 61] width 931 height 396
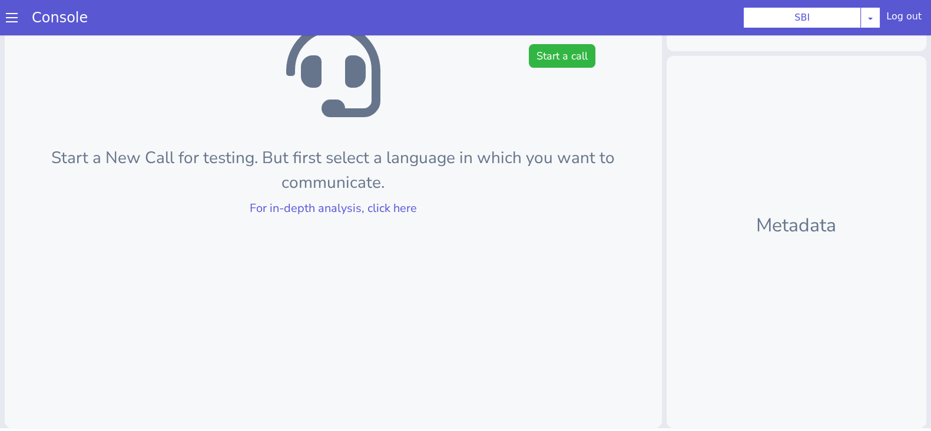
scroll to position [0, 0]
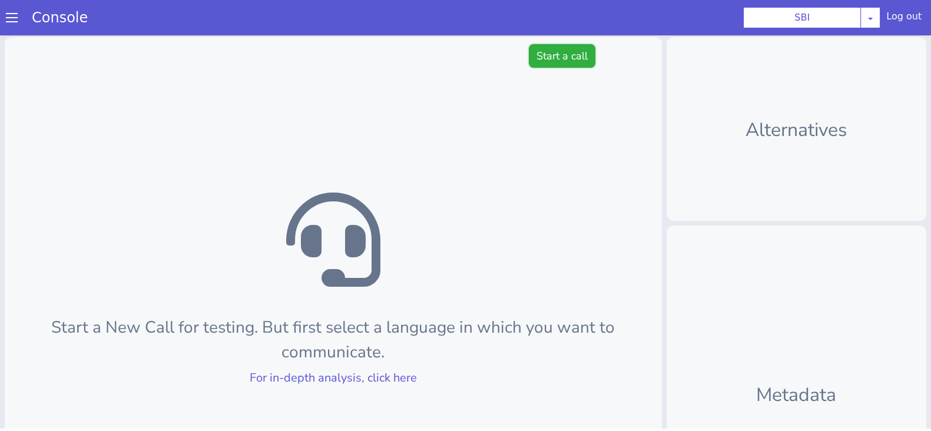
click at [583, 49] on button "Start a call" at bounding box center [562, 56] width 67 height 24
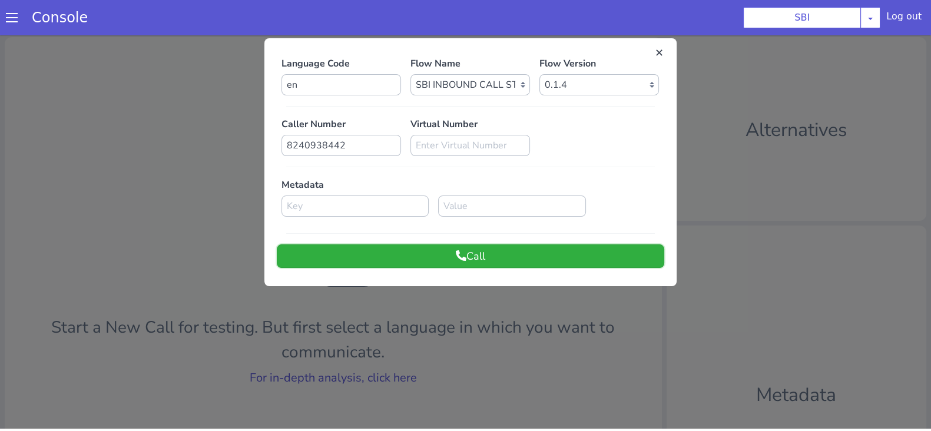
click at [474, 252] on button "Call" at bounding box center [471, 256] width 388 height 24
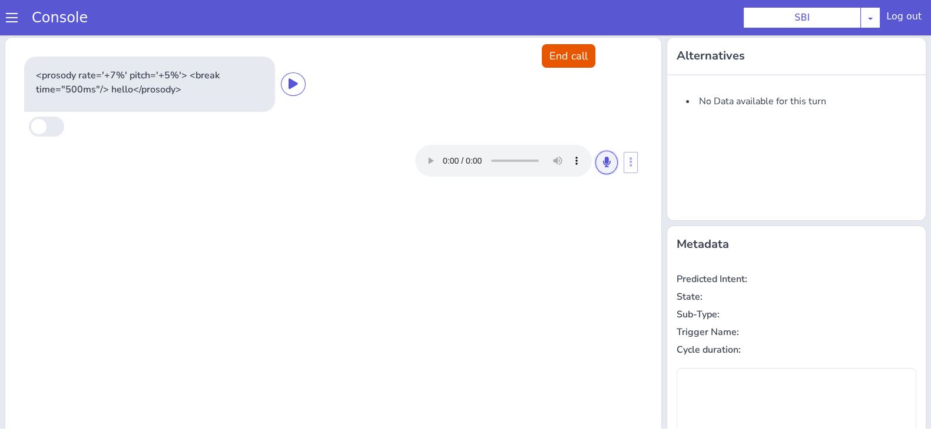
click at [598, 154] on button at bounding box center [607, 163] width 22 height 24
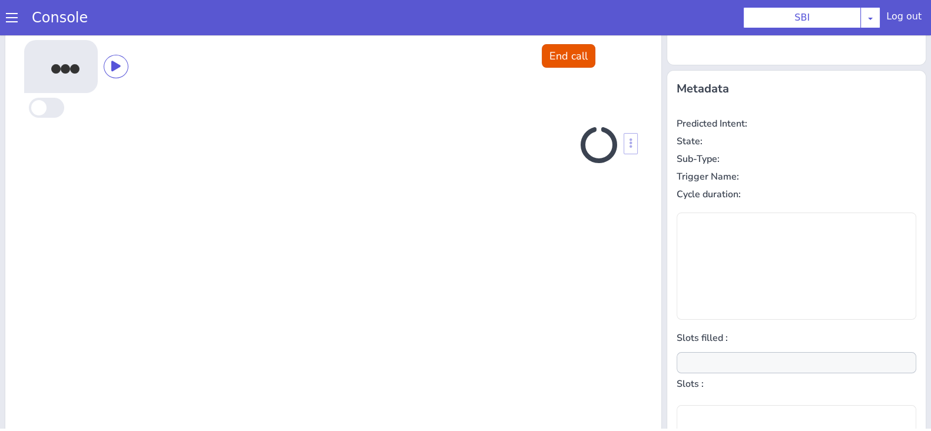
scroll to position [158, 0]
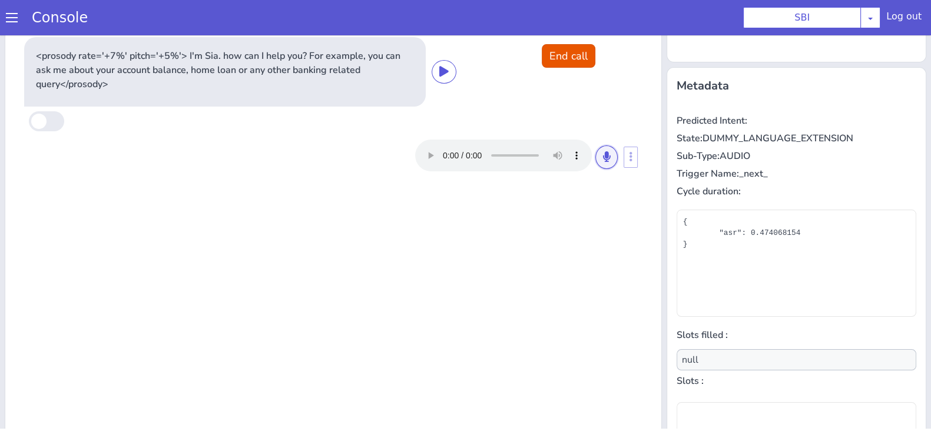
click at [603, 154] on icon at bounding box center [606, 156] width 7 height 11
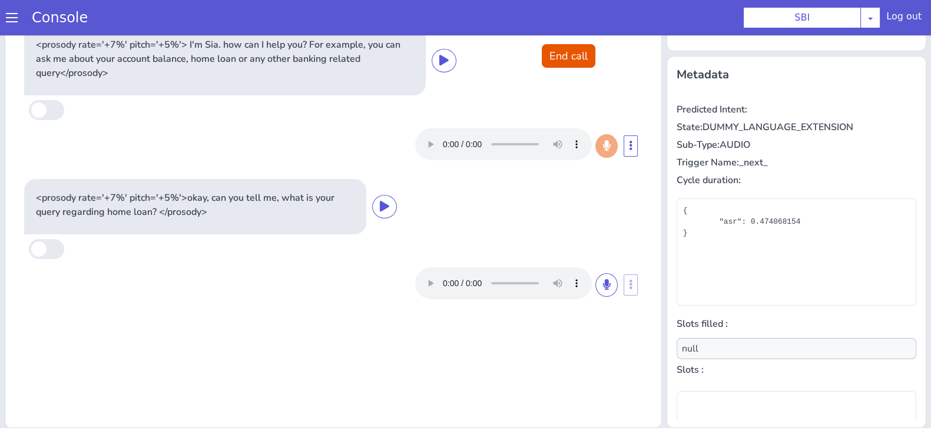
type input "loan"
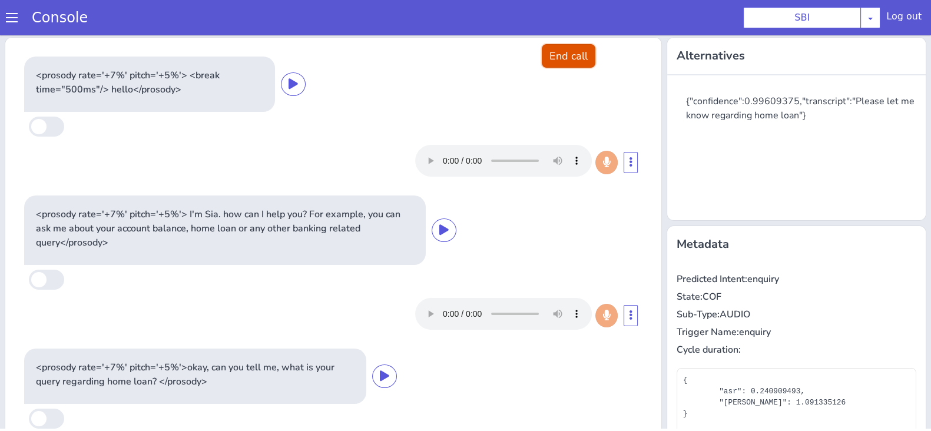
click at [542, 49] on button "End call" at bounding box center [569, 56] width 54 height 24
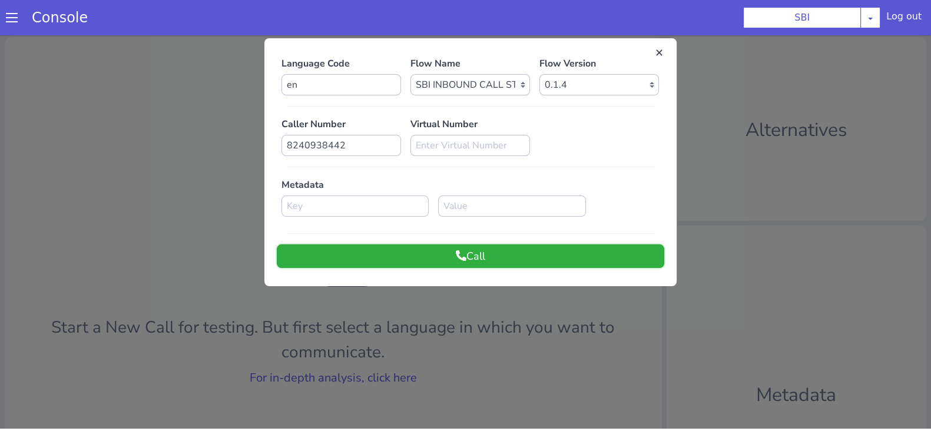
click at [438, 254] on button "Call" at bounding box center [471, 256] width 388 height 24
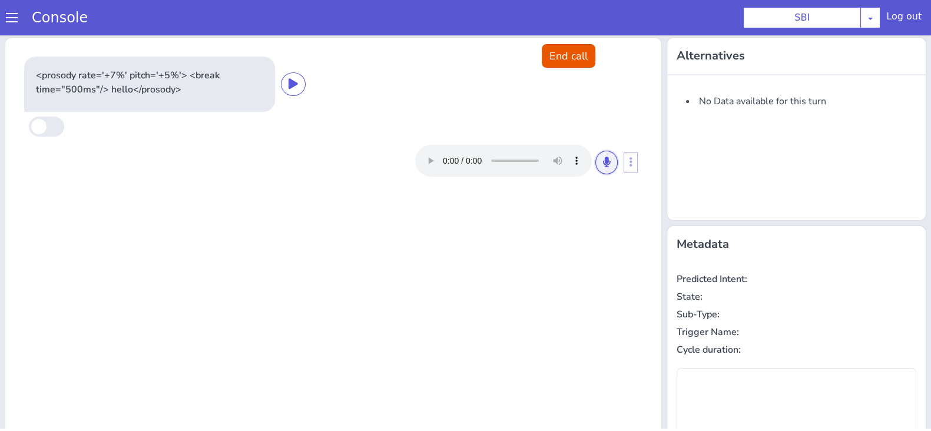
click at [603, 163] on icon at bounding box center [606, 162] width 7 height 11
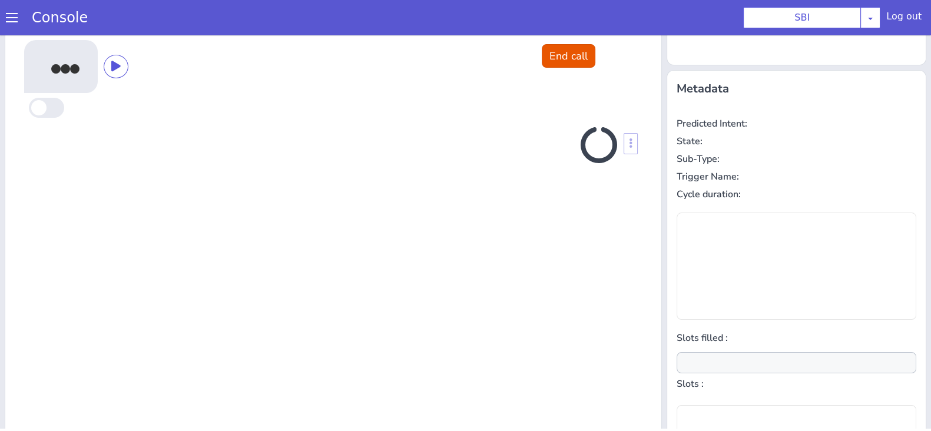
scroll to position [158, 0]
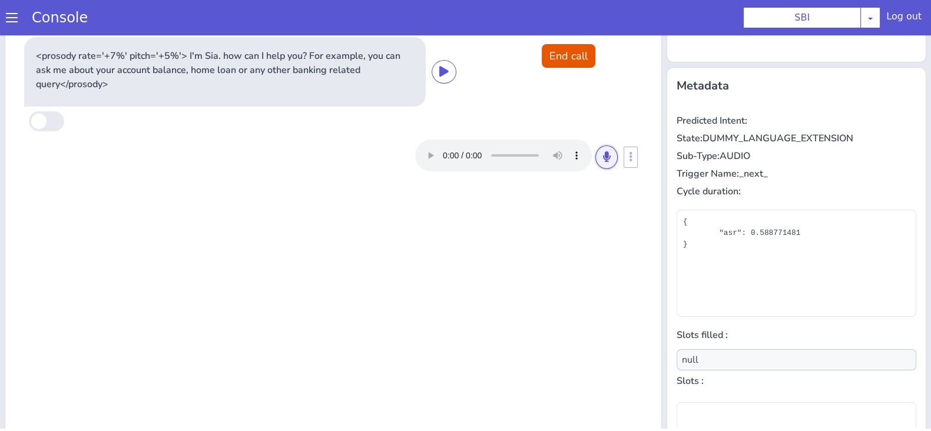
click at [603, 156] on icon at bounding box center [606, 156] width 7 height 11
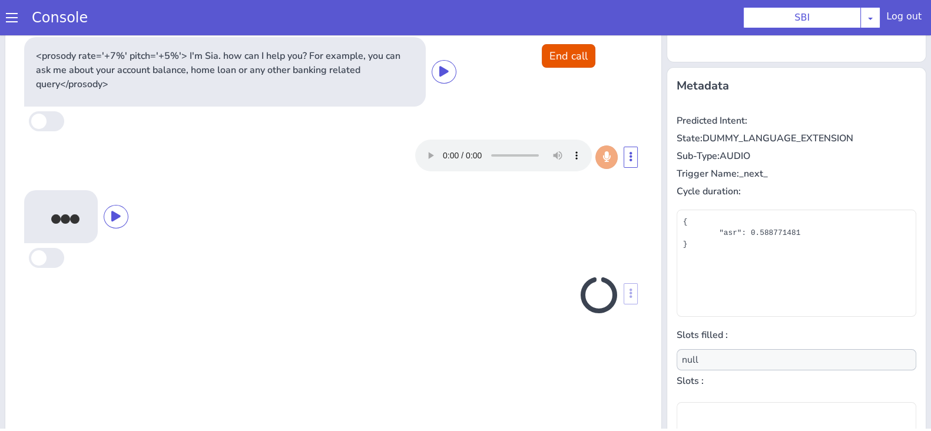
scroll to position [170, 0]
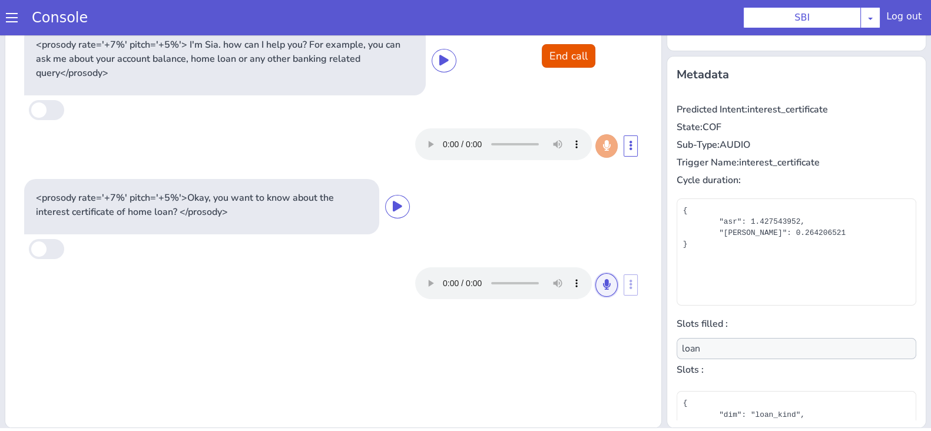
click at [603, 283] on icon at bounding box center [606, 284] width 7 height 11
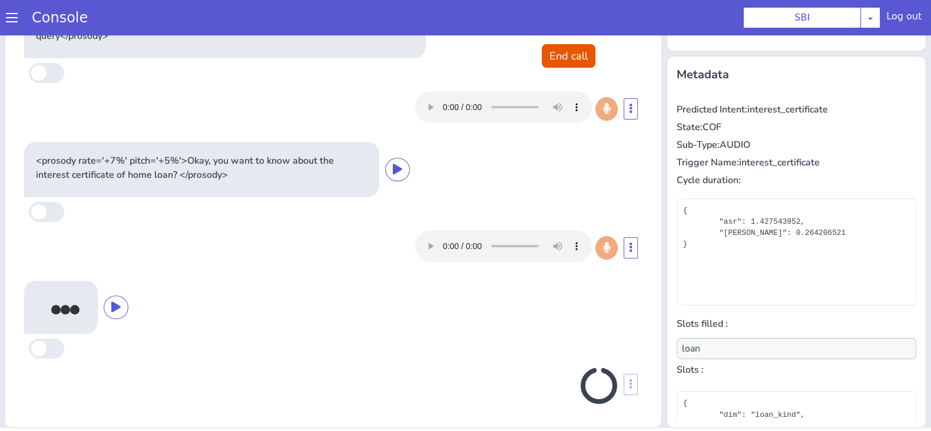
scroll to position [34, 0]
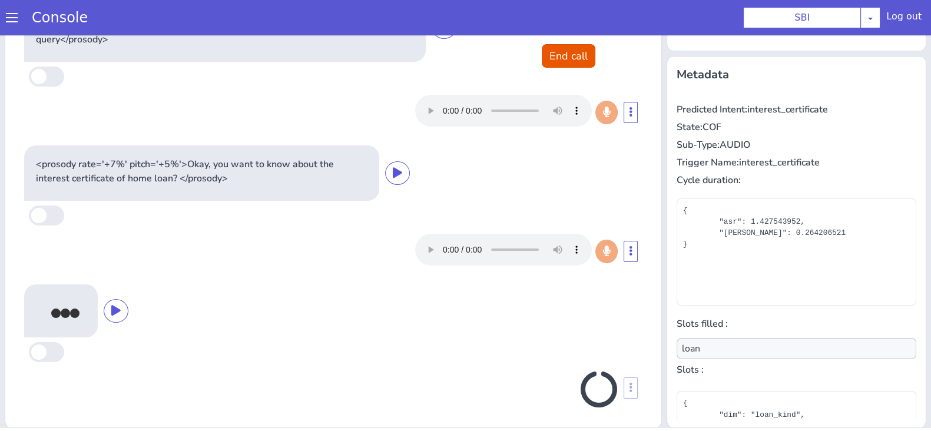
type input "null"
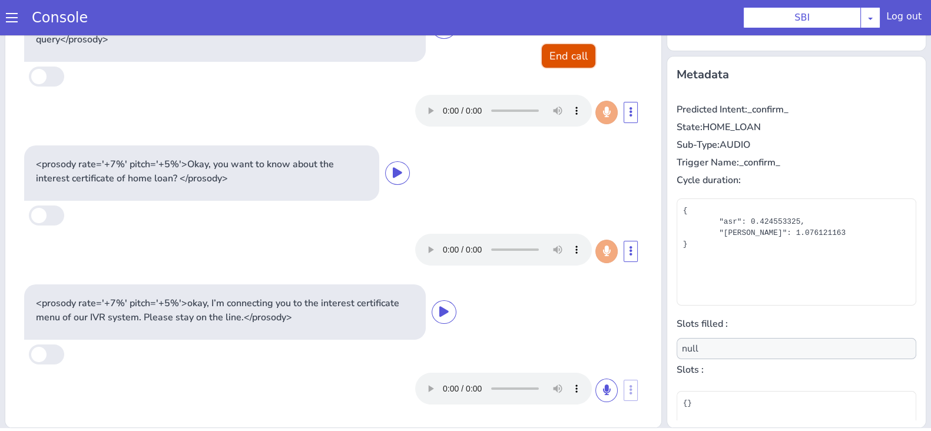
click at [568, 61] on button "End call" at bounding box center [569, 56] width 54 height 24
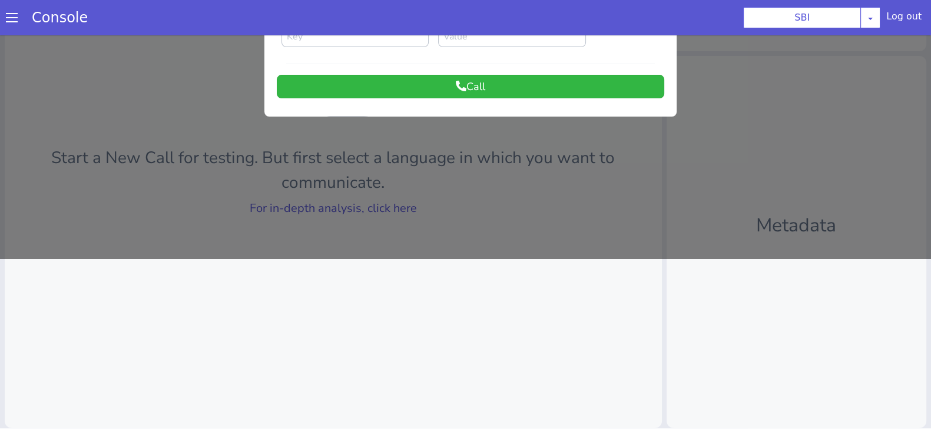
click at [334, 202] on div at bounding box center [465, 61] width 931 height 396
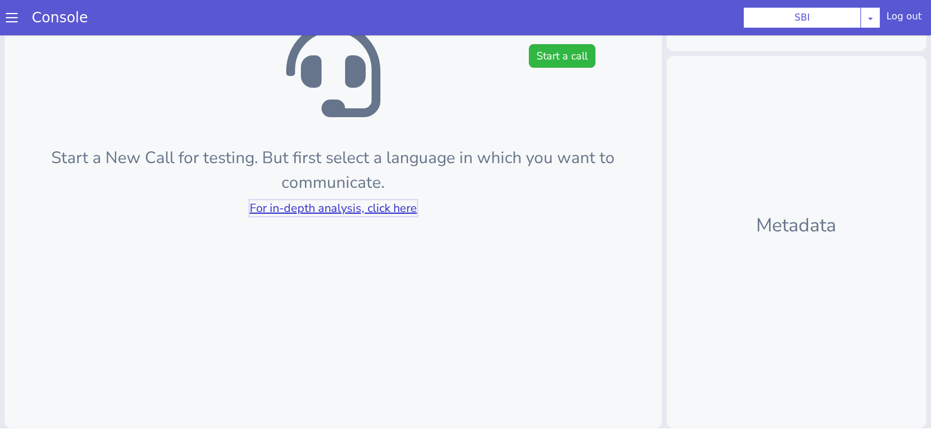
click at [334, 202] on link "For in-depth analysis, click here" at bounding box center [333, 208] width 167 height 16
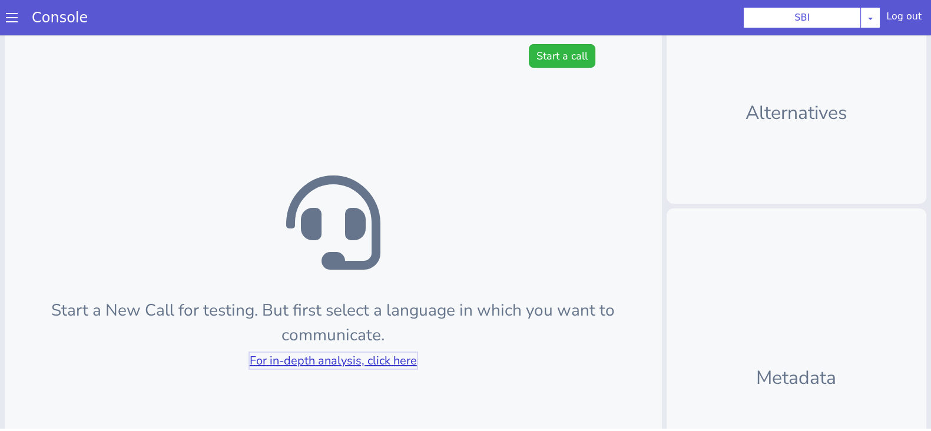
scroll to position [0, 0]
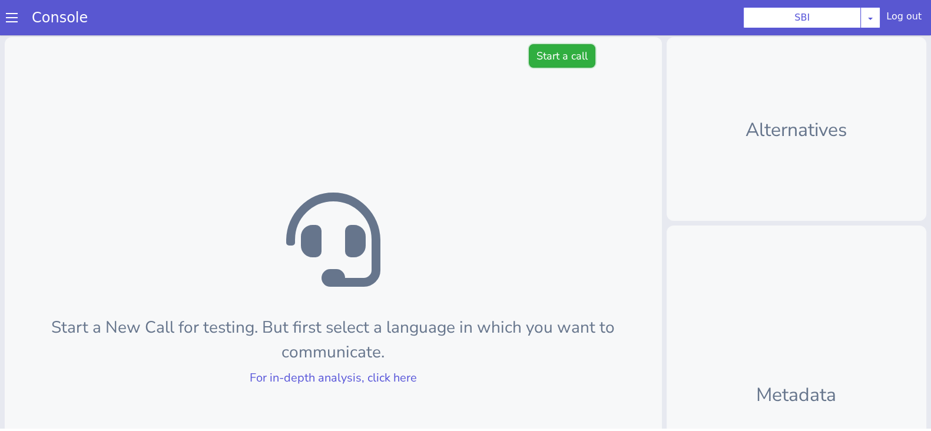
click at [551, 48] on button "Start a call" at bounding box center [562, 56] width 67 height 24
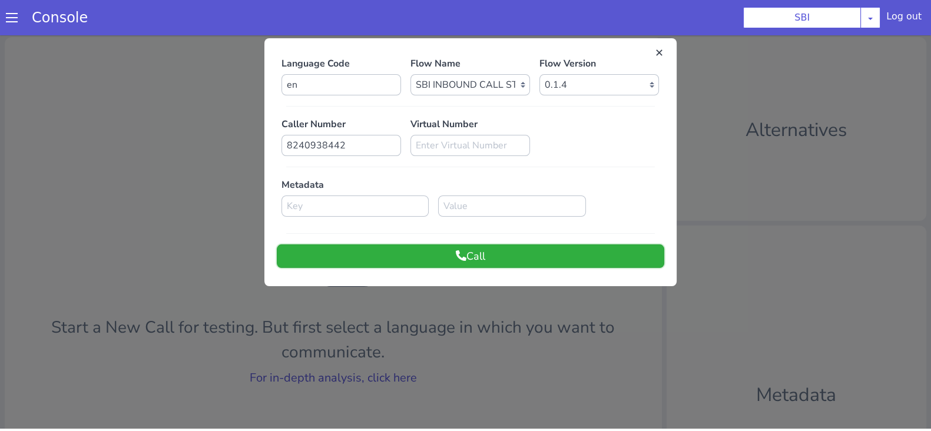
click at [457, 259] on icon at bounding box center [461, 255] width 11 height 11
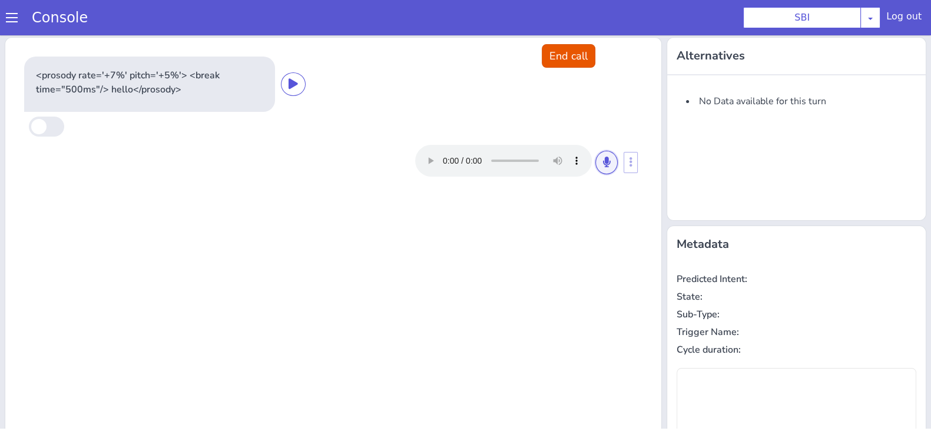
click at [603, 159] on icon at bounding box center [606, 162] width 7 height 11
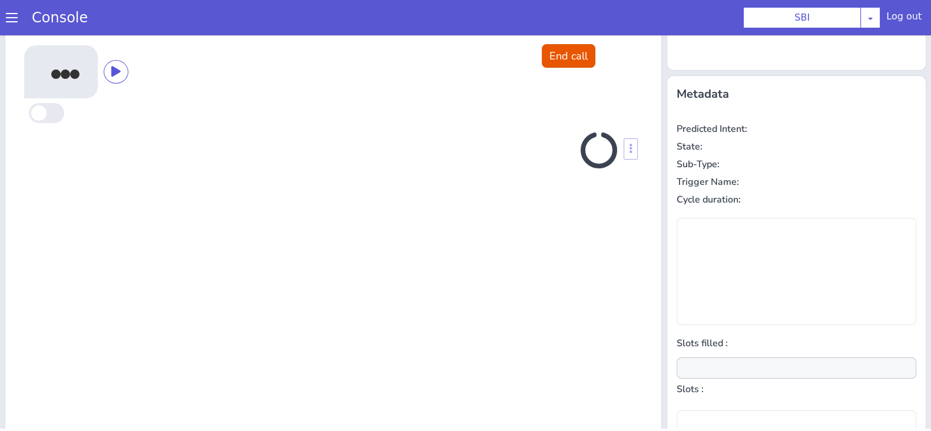
scroll to position [158, 0]
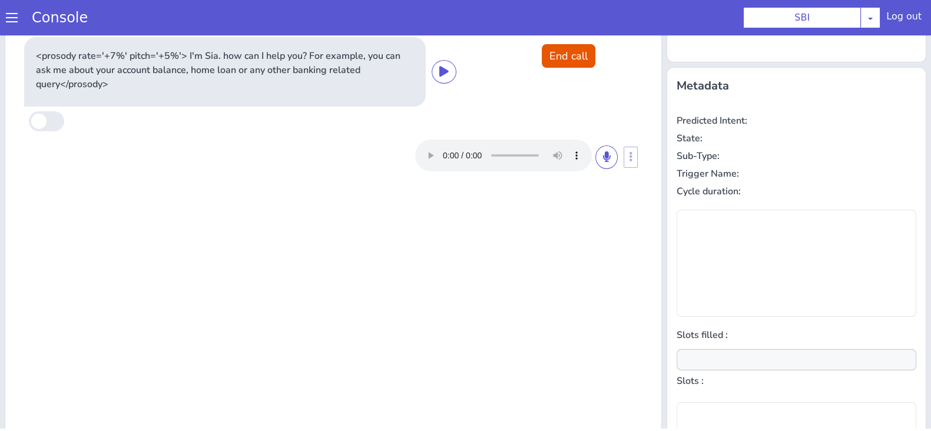
type input "null"
click at [596, 155] on button at bounding box center [607, 158] width 22 height 24
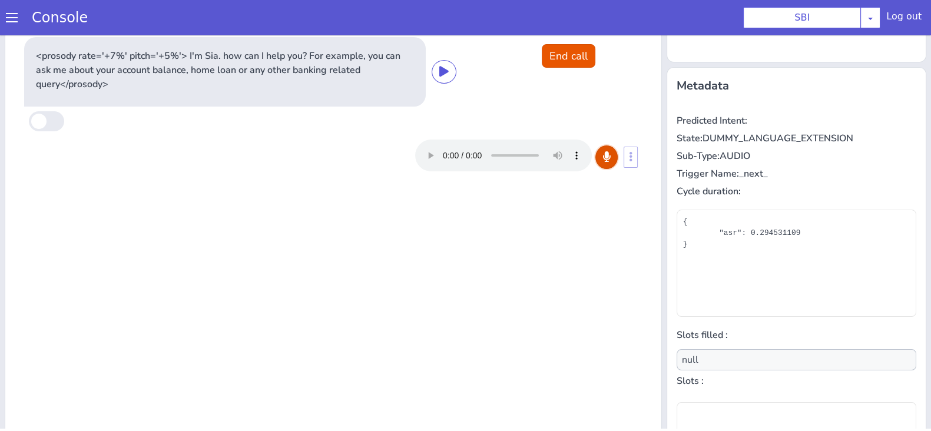
click at [596, 156] on button at bounding box center [607, 158] width 22 height 24
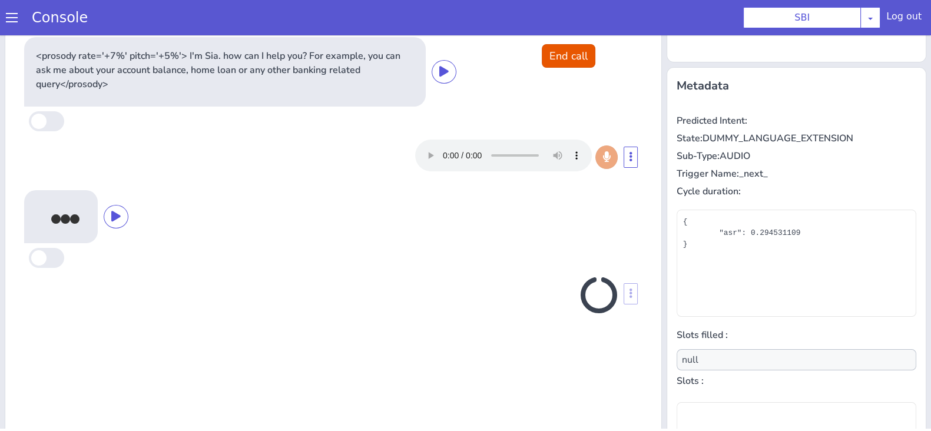
scroll to position [170, 0]
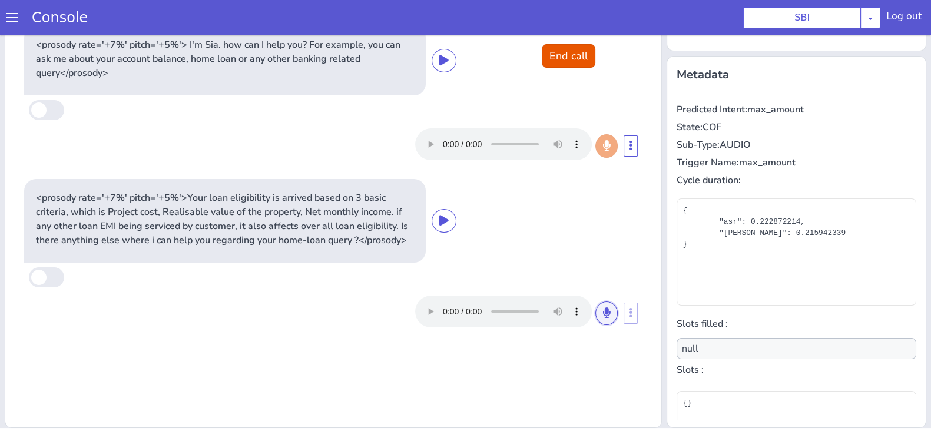
click at [603, 315] on icon at bounding box center [606, 312] width 7 height 11
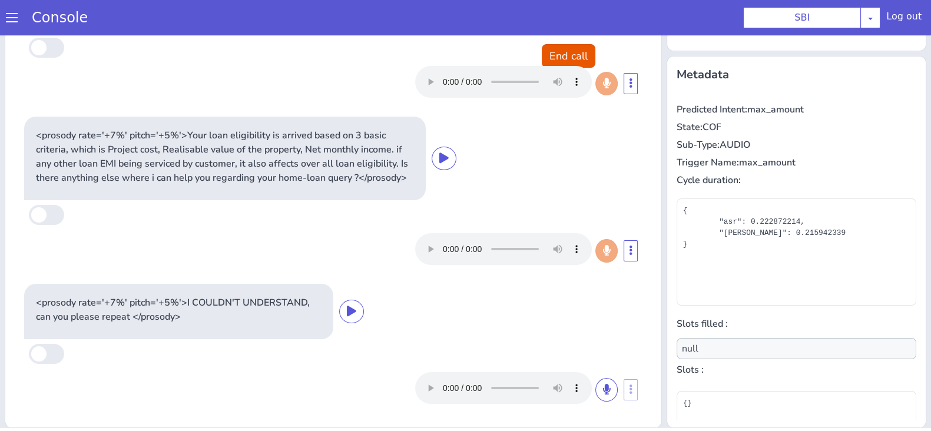
scroll to position [77, 0]
click at [596, 395] on button at bounding box center [607, 390] width 22 height 24
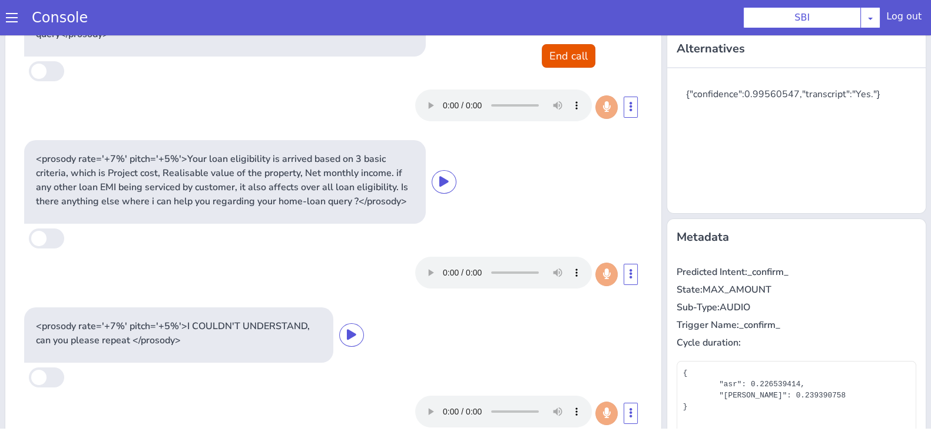
scroll to position [0, 0]
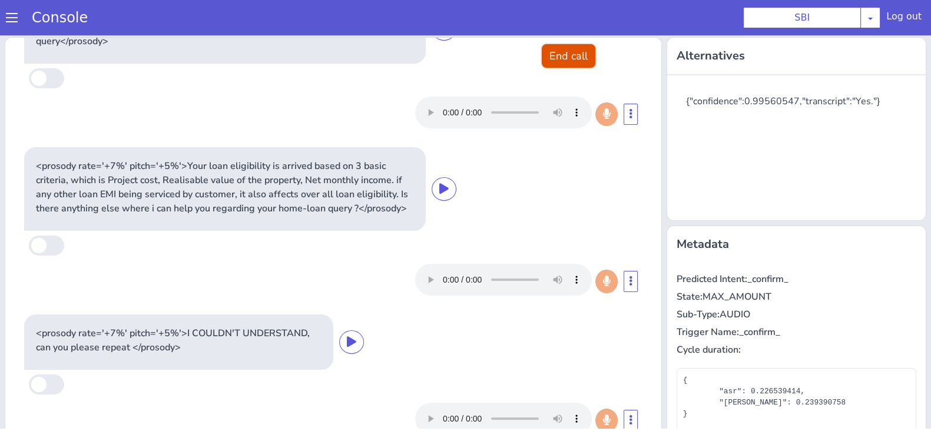
click at [563, 56] on button "End call" at bounding box center [569, 56] width 54 height 24
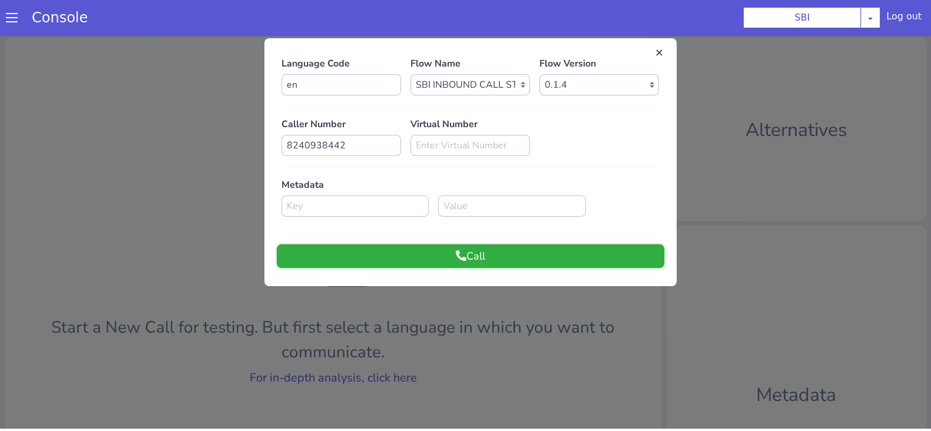
click at [480, 262] on button "Call" at bounding box center [471, 256] width 388 height 24
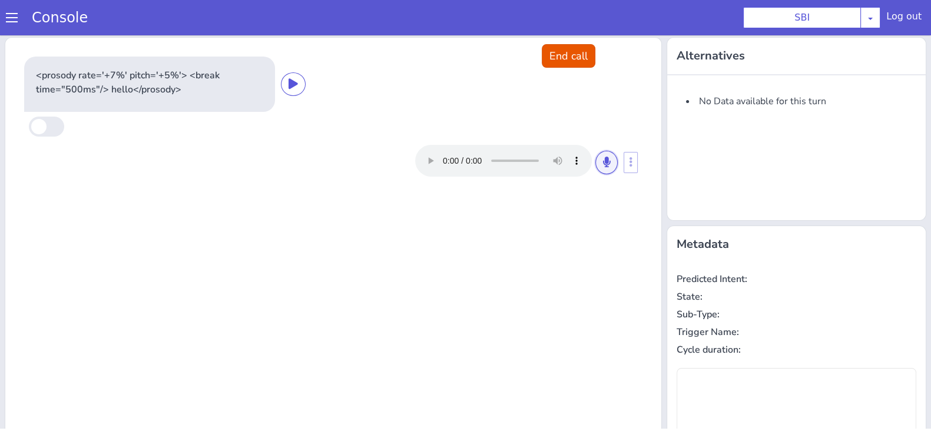
click at [603, 166] on icon at bounding box center [606, 162] width 7 height 11
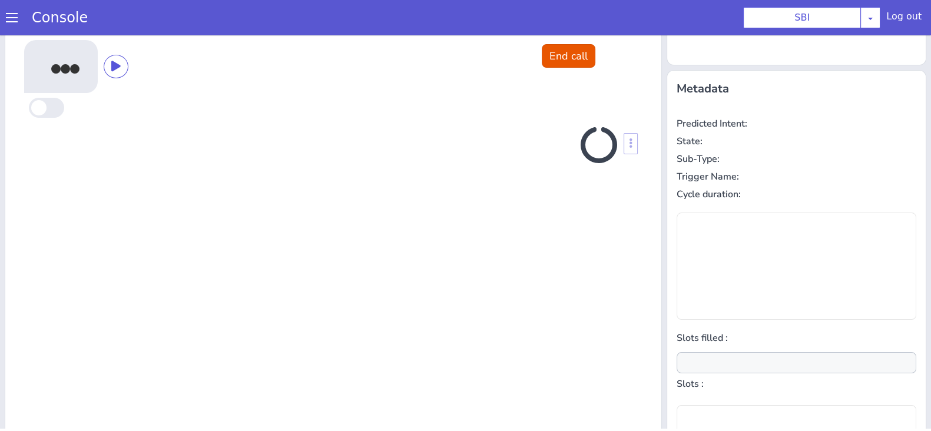
scroll to position [158, 0]
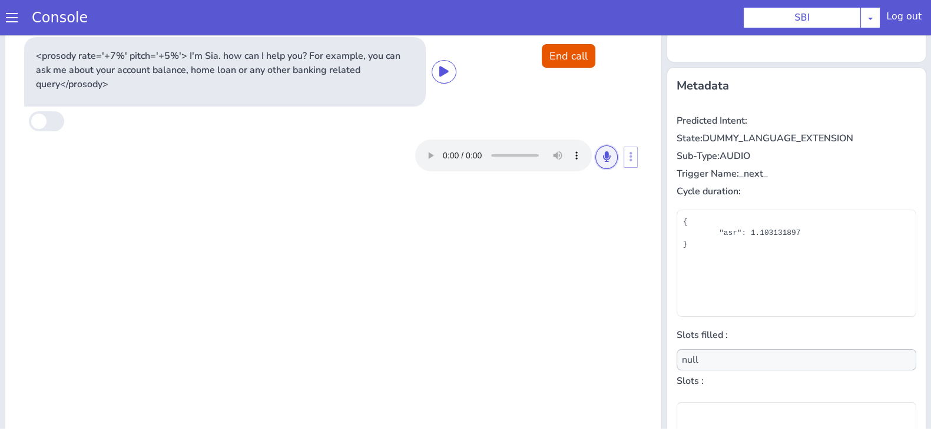
click at [602, 157] on button at bounding box center [607, 158] width 22 height 24
click at [603, 151] on icon at bounding box center [606, 156] width 7 height 11
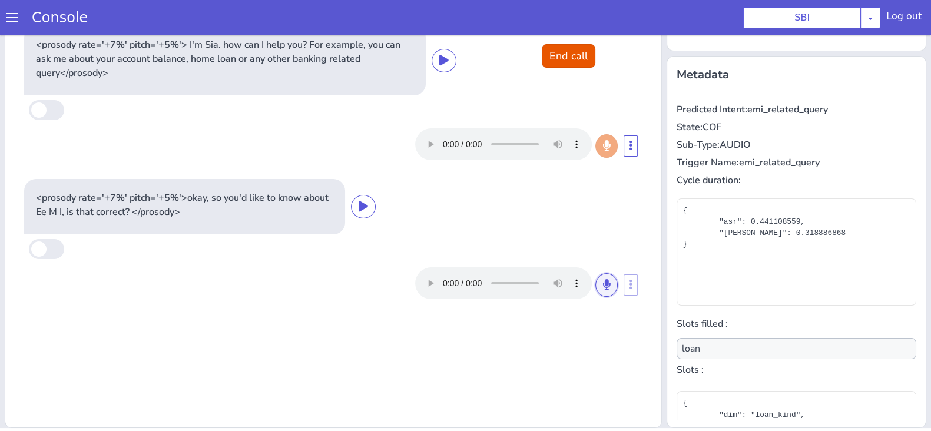
click at [603, 280] on icon at bounding box center [606, 284] width 7 height 11
click at [603, 279] on icon at bounding box center [606, 284] width 7 height 11
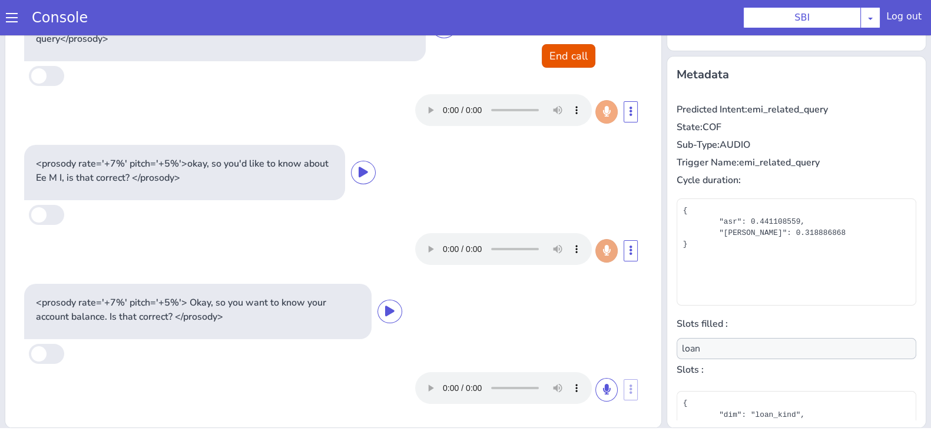
scroll to position [34, 0]
type input "null"
click at [603, 390] on icon at bounding box center [606, 390] width 7 height 11
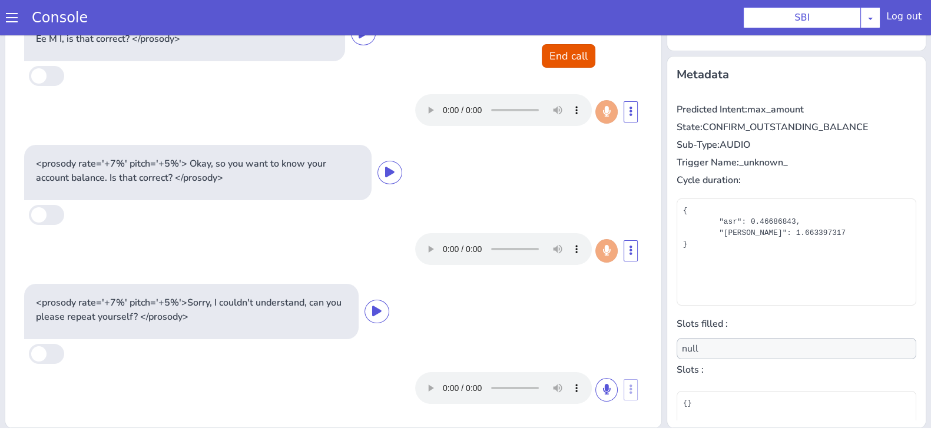
scroll to position [173, 0]
click at [570, 52] on button "End call" at bounding box center [569, 56] width 54 height 24
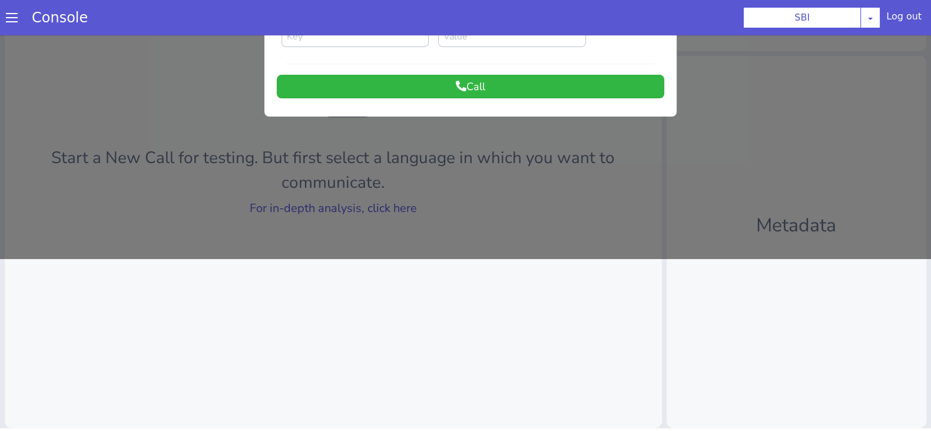
click at [316, 207] on div at bounding box center [465, 61] width 931 height 396
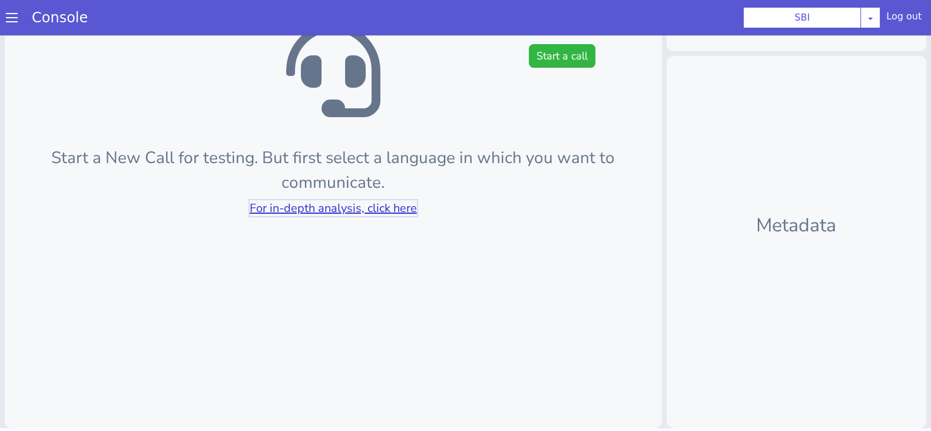
click at [316, 207] on link "For in-depth analysis, click here" at bounding box center [333, 208] width 167 height 16
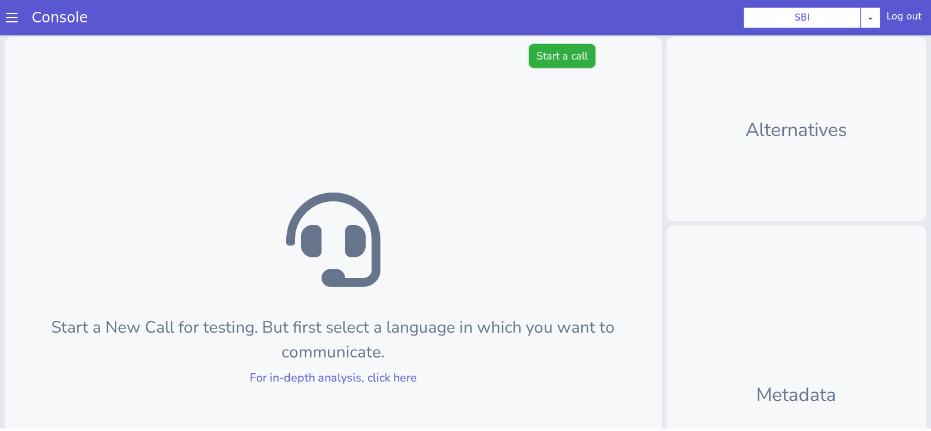
click at [568, 58] on button "Start a call" at bounding box center [562, 56] width 67 height 24
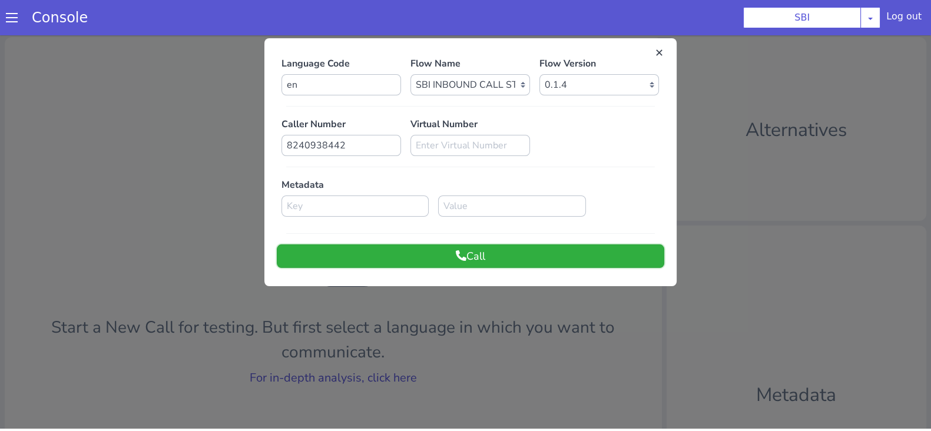
click at [446, 250] on button "Call" at bounding box center [471, 256] width 388 height 24
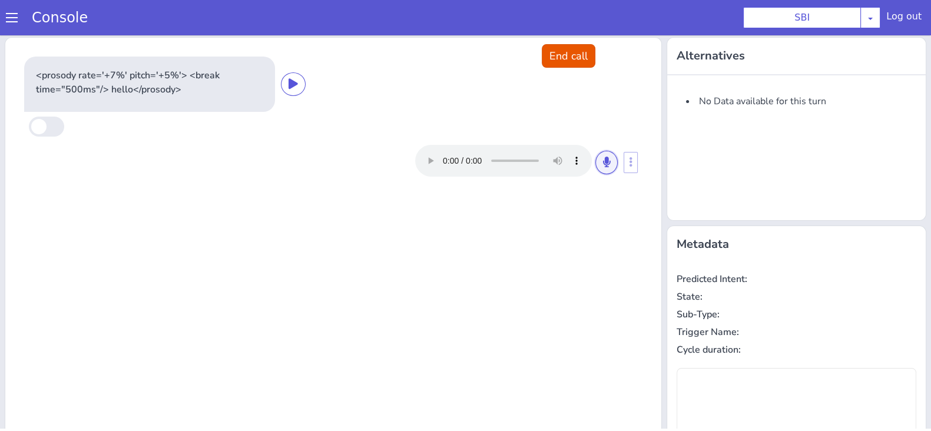
click at [596, 168] on button at bounding box center [607, 163] width 22 height 24
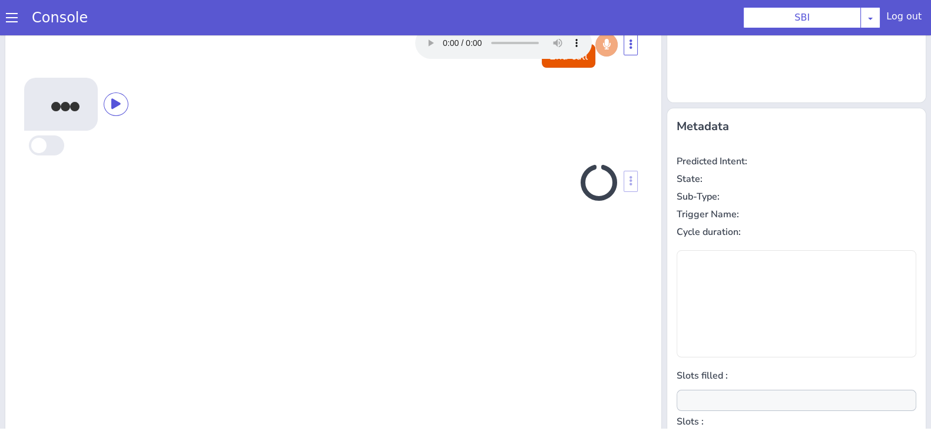
scroll to position [158, 0]
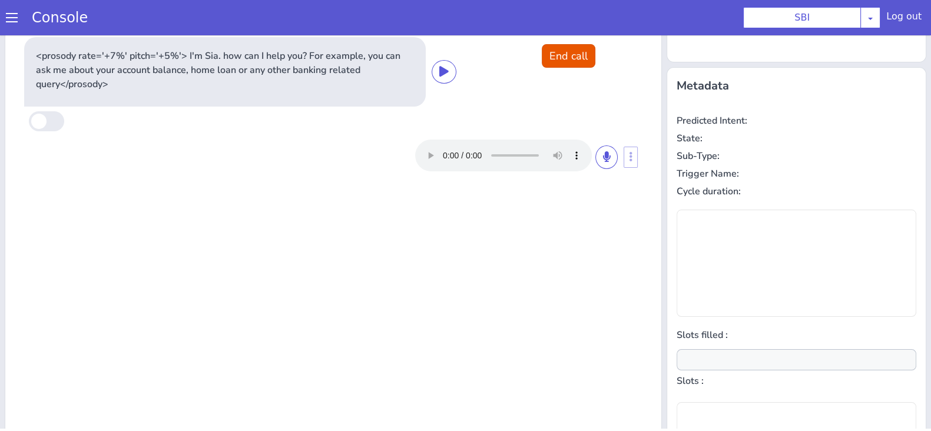
type input "null"
click at [603, 154] on icon at bounding box center [606, 156] width 7 height 11
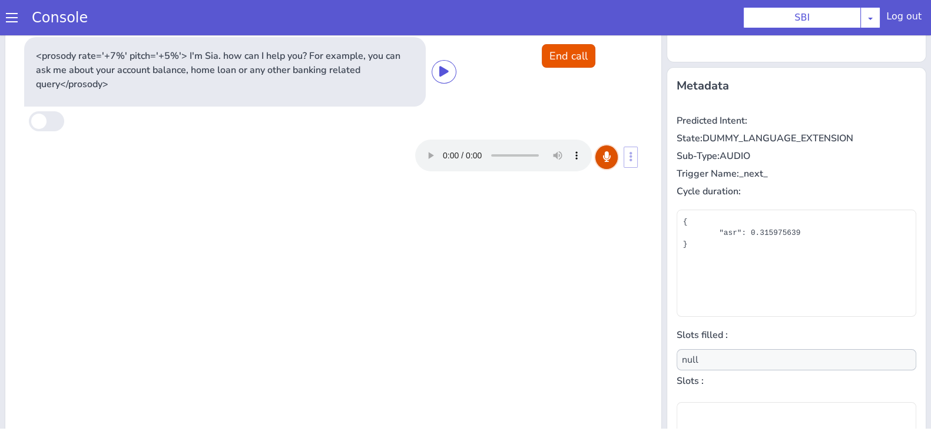
click at [603, 158] on icon at bounding box center [606, 156] width 7 height 11
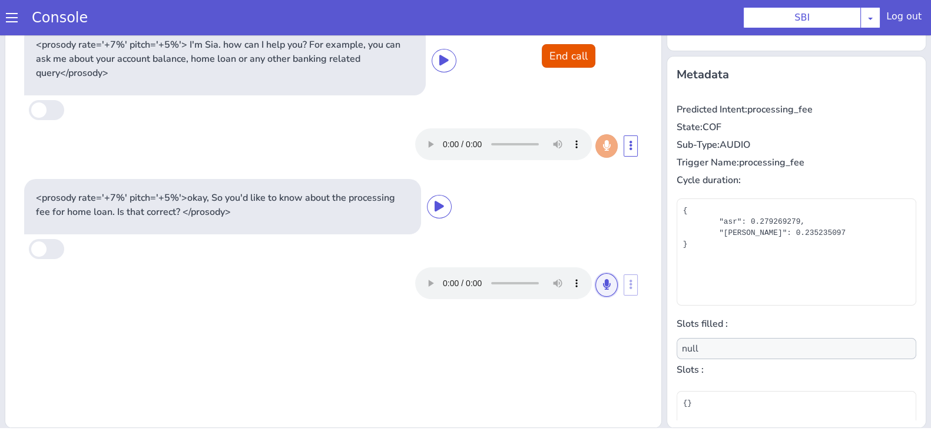
click at [603, 280] on icon at bounding box center [606, 284] width 7 height 11
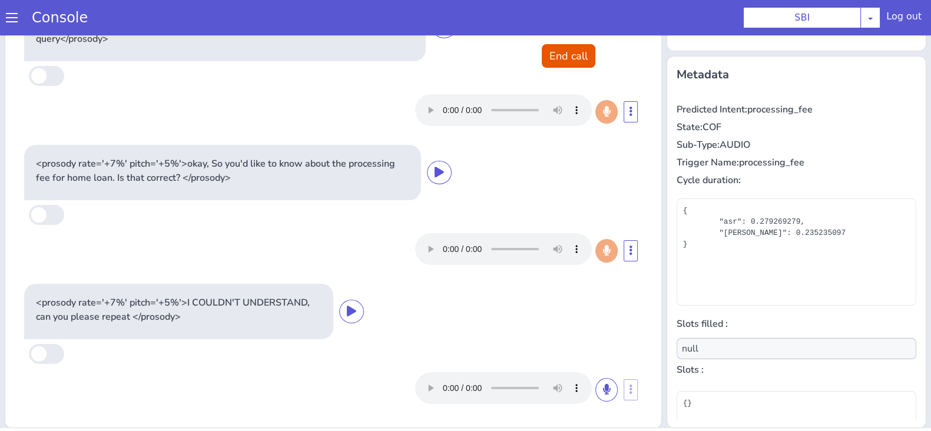
scroll to position [34, 0]
click at [596, 388] on button at bounding box center [607, 391] width 22 height 24
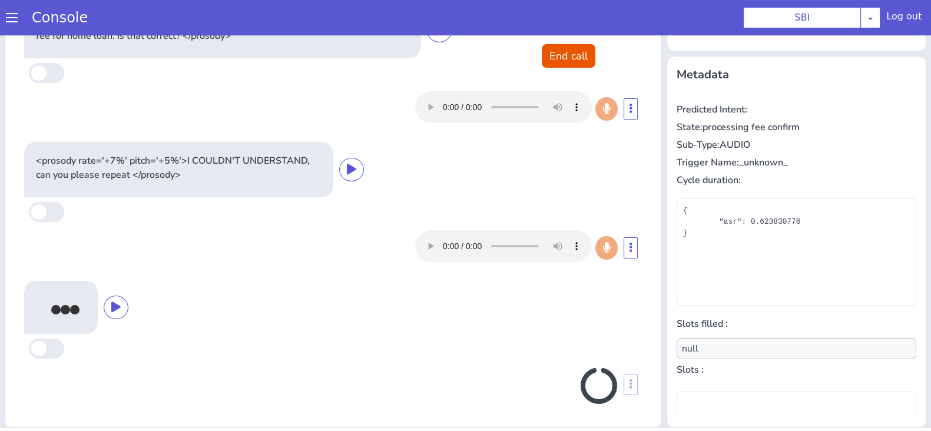
scroll to position [173, 0]
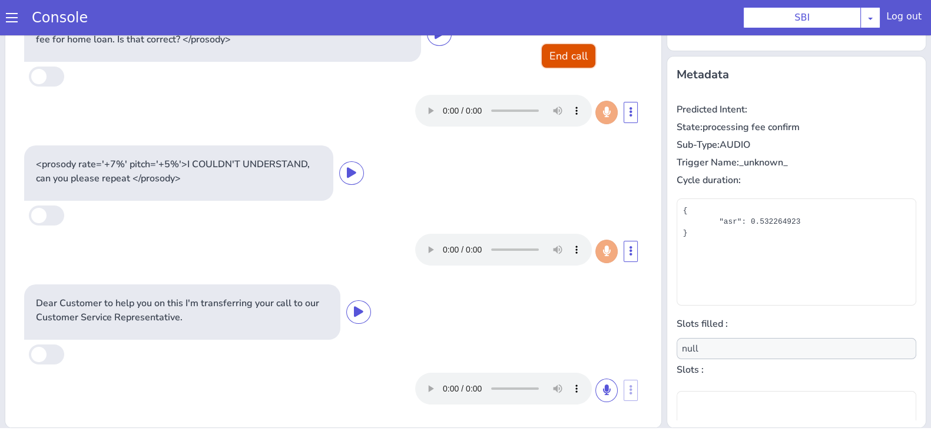
click at [558, 54] on button "End call" at bounding box center [569, 56] width 54 height 24
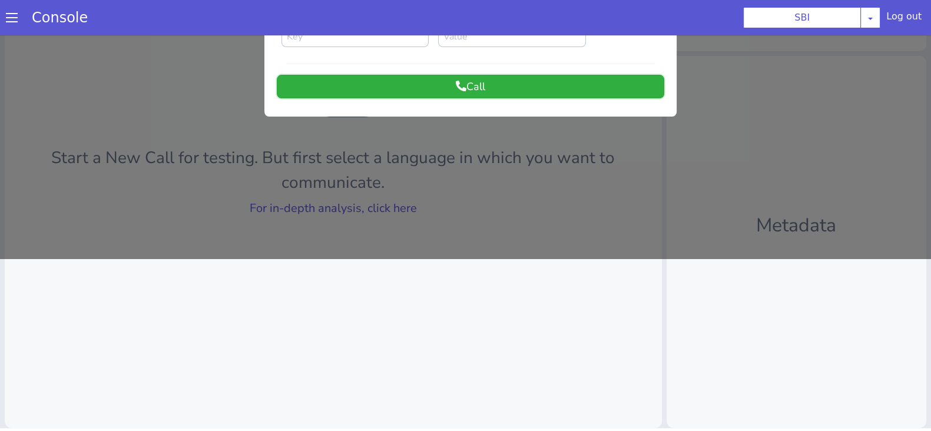
click at [460, 90] on button "Call" at bounding box center [471, 87] width 388 height 24
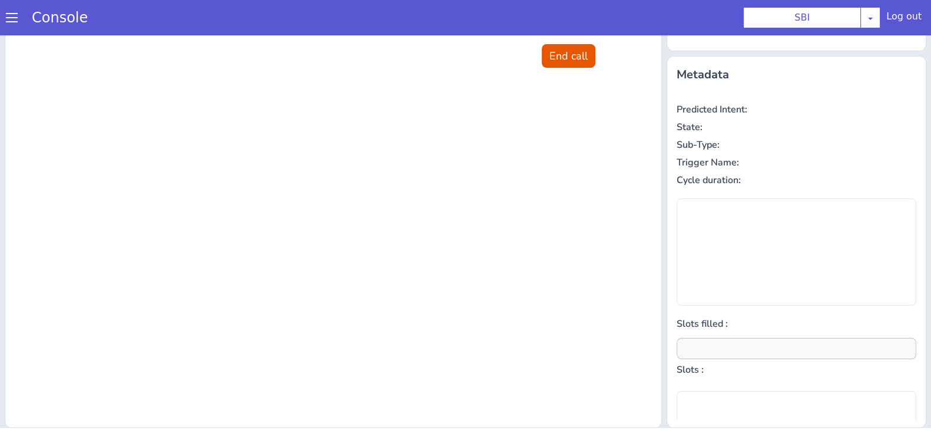
scroll to position [0, 0]
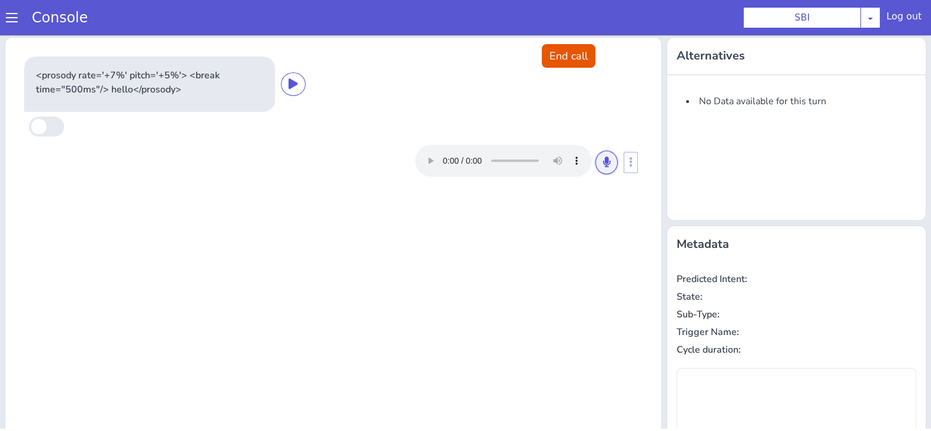
click at [603, 155] on button at bounding box center [607, 163] width 22 height 24
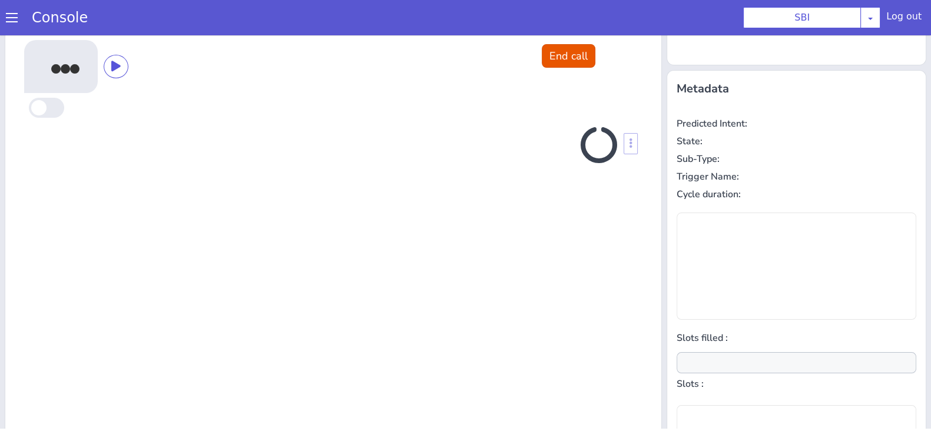
scroll to position [158, 0]
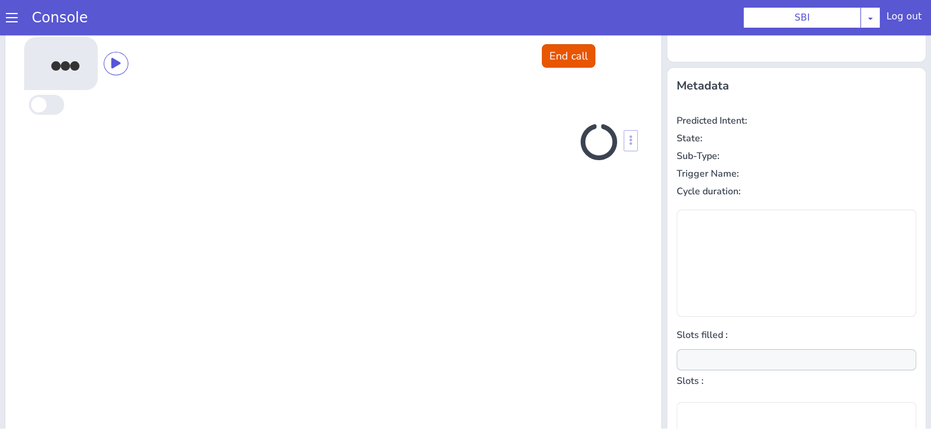
type input "null"
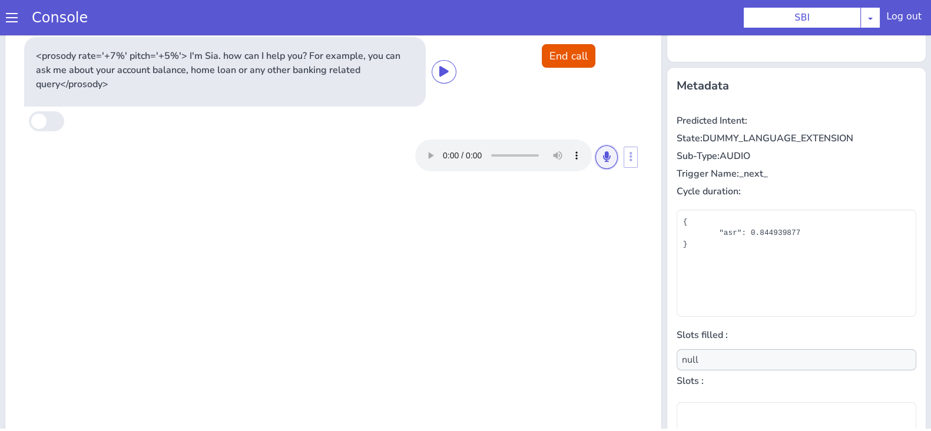
click at [596, 164] on button at bounding box center [607, 158] width 22 height 24
click at [601, 146] on button at bounding box center [607, 158] width 22 height 24
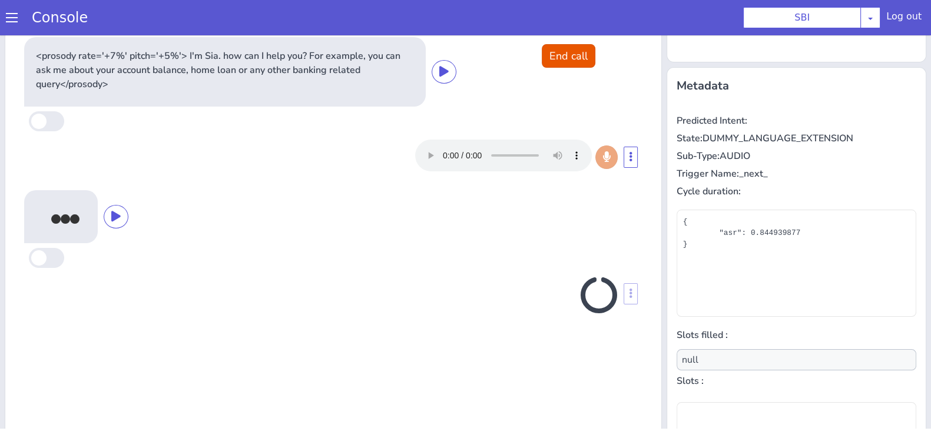
scroll to position [170, 0]
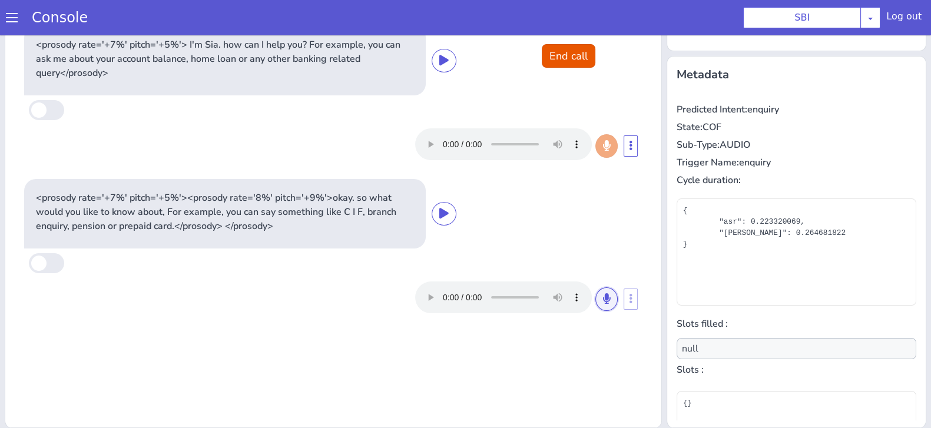
click at [601, 306] on button at bounding box center [607, 299] width 22 height 24
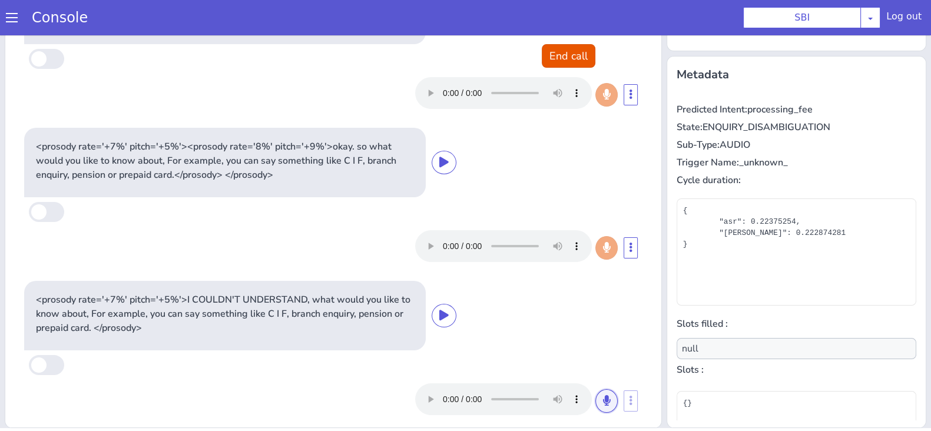
click at [596, 408] on button at bounding box center [607, 401] width 22 height 24
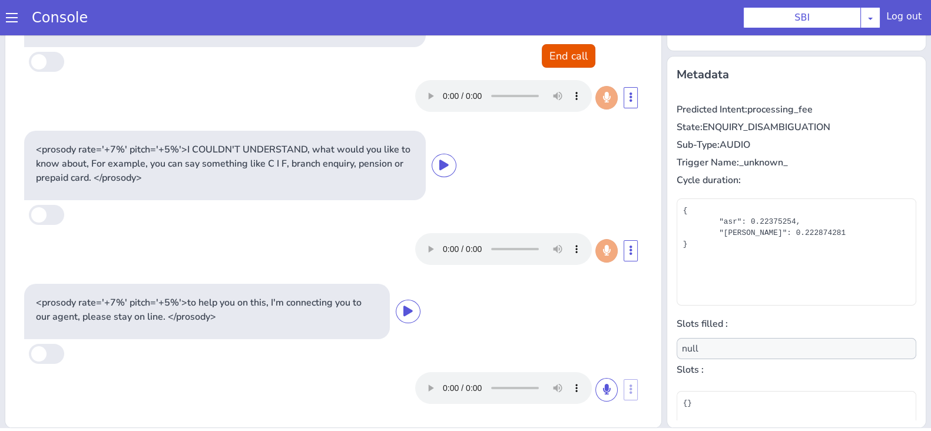
scroll to position [201, 0]
click at [551, 63] on button "End call" at bounding box center [569, 56] width 54 height 24
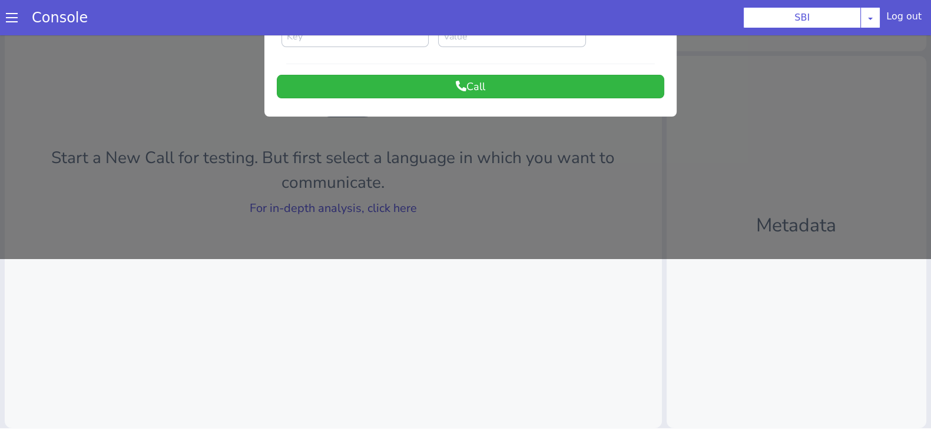
click at [335, 204] on div at bounding box center [465, 61] width 931 height 396
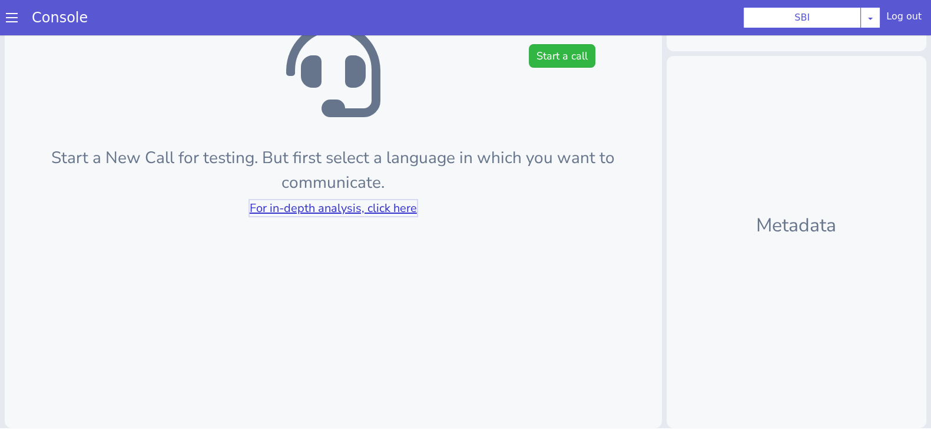
click at [335, 204] on link "For in-depth analysis, click here" at bounding box center [333, 208] width 167 height 16
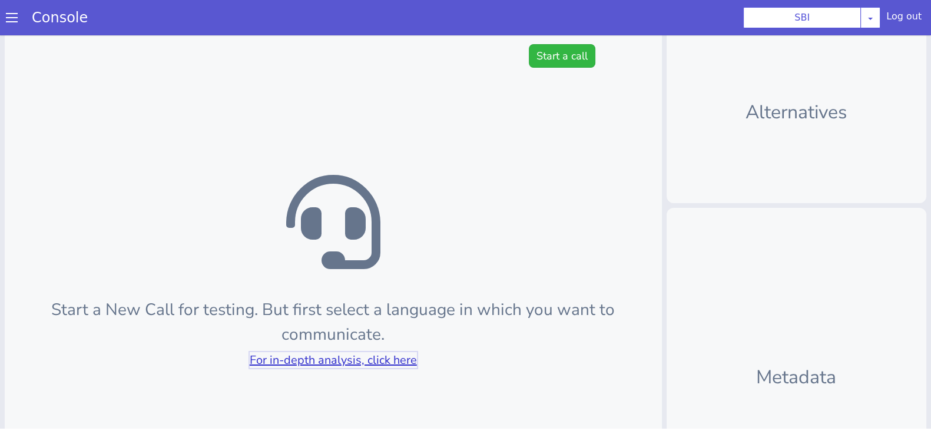
scroll to position [0, 0]
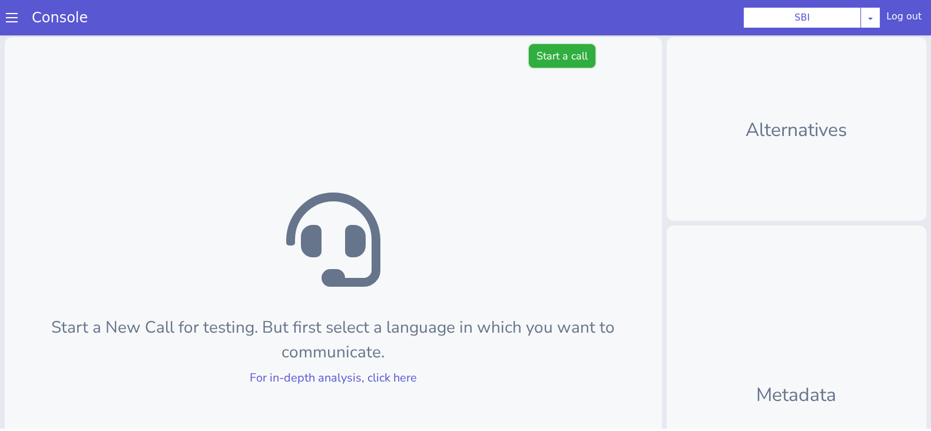
click at [557, 58] on button "Start a call" at bounding box center [562, 56] width 67 height 24
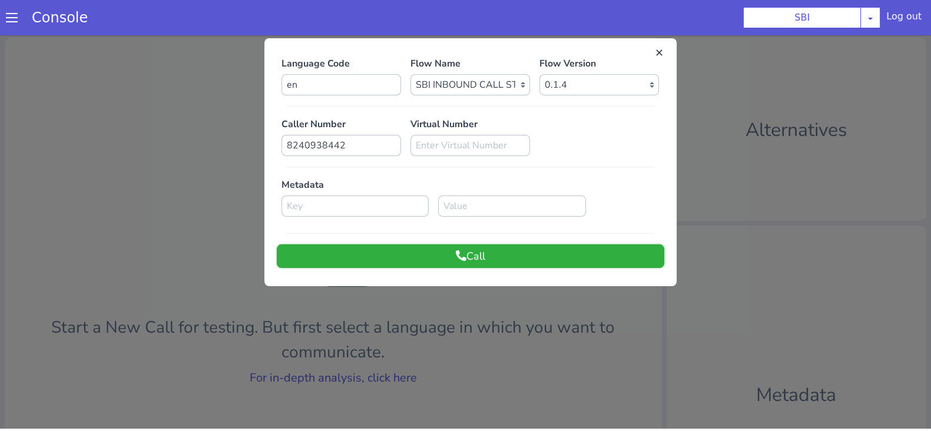
click at [467, 262] on button "Call" at bounding box center [471, 256] width 388 height 24
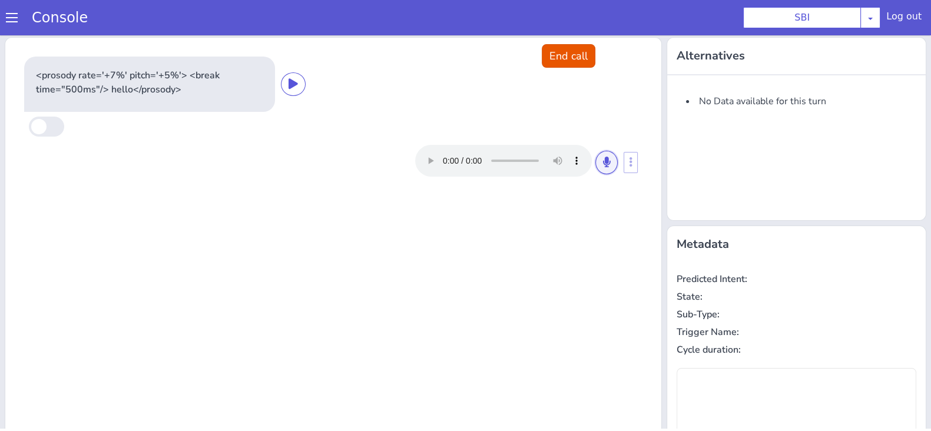
click at [603, 161] on icon at bounding box center [606, 162] width 7 height 11
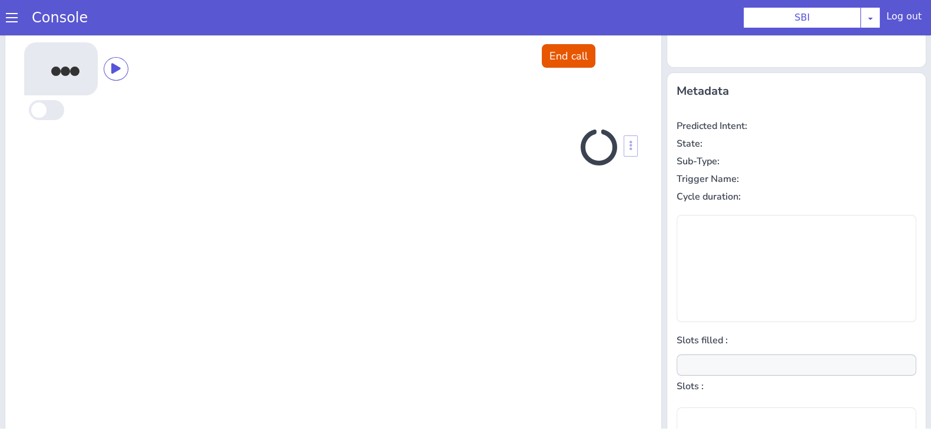
scroll to position [158, 0]
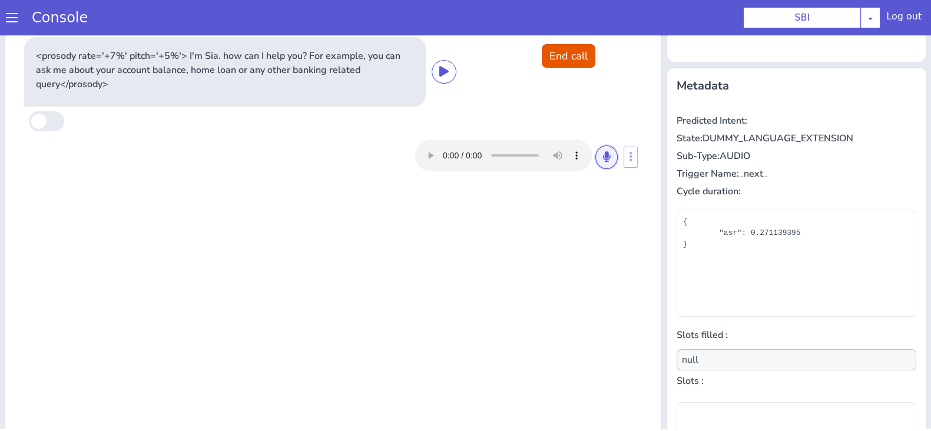
click at [603, 157] on icon at bounding box center [606, 156] width 7 height 11
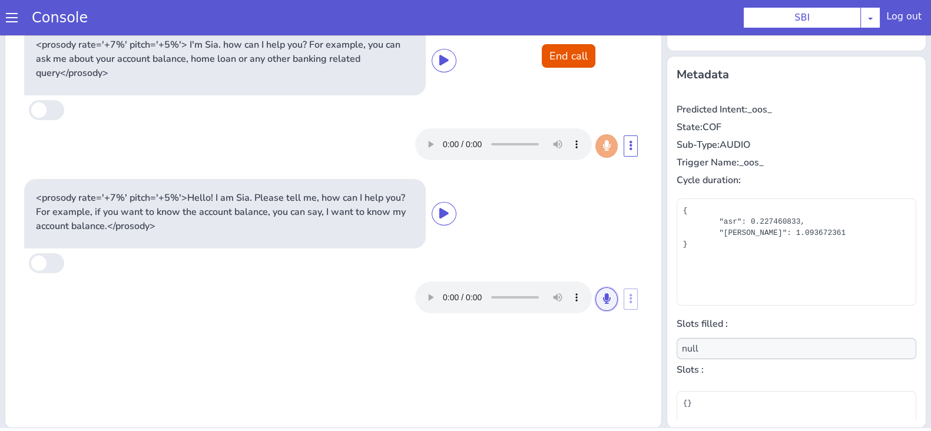
click at [602, 302] on button at bounding box center [607, 299] width 22 height 24
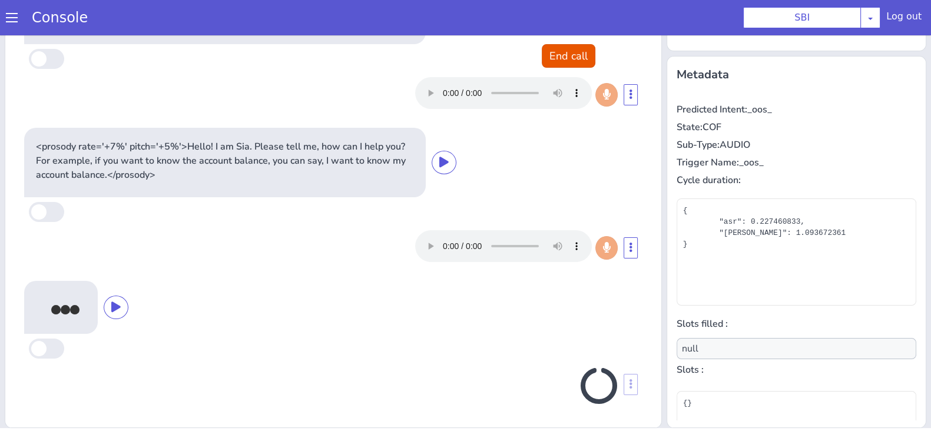
scroll to position [48, 0]
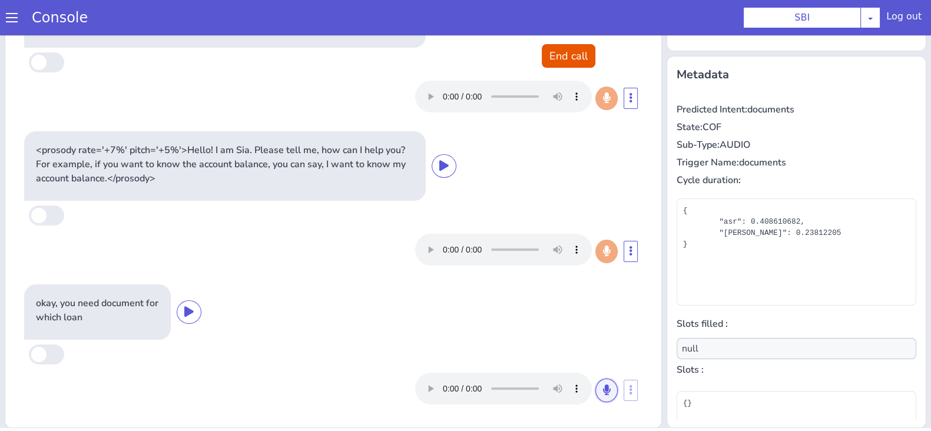
click at [603, 385] on icon at bounding box center [606, 390] width 7 height 11
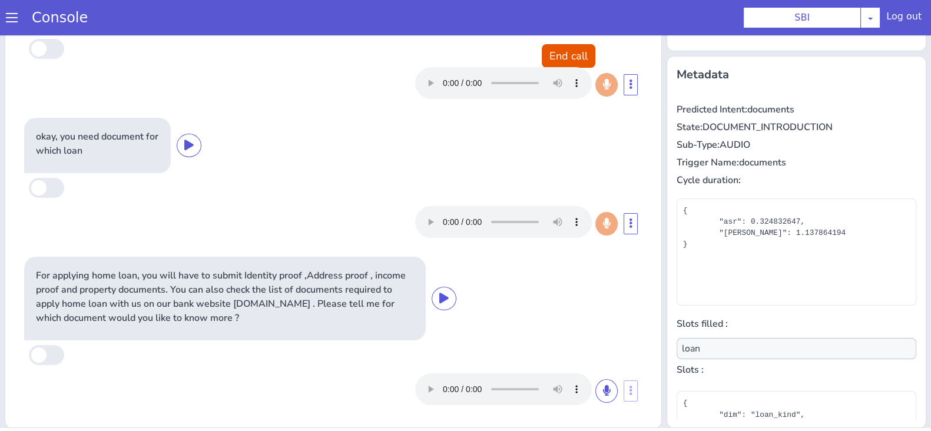
scroll to position [215, 0]
click at [596, 396] on button at bounding box center [607, 391] width 22 height 24
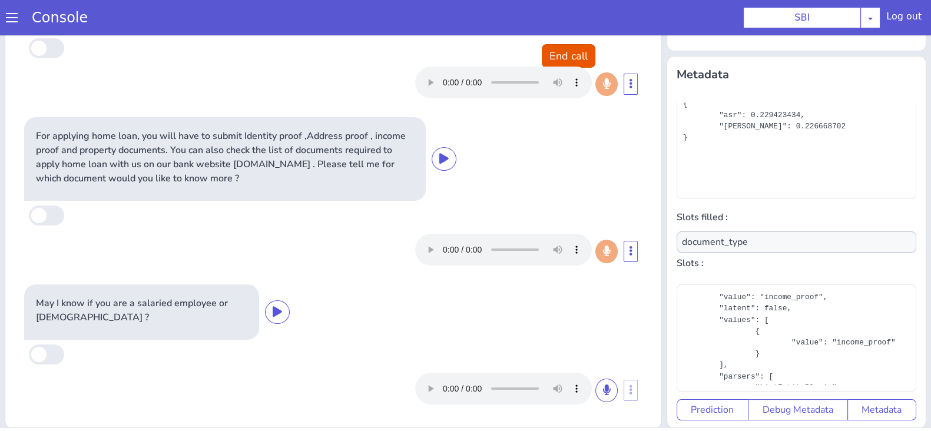
scroll to position [144, 0]
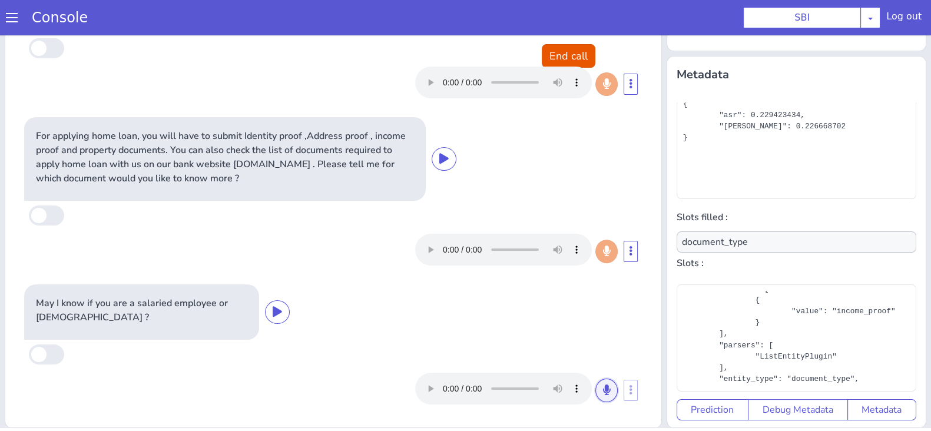
click at [603, 385] on icon at bounding box center [606, 390] width 7 height 11
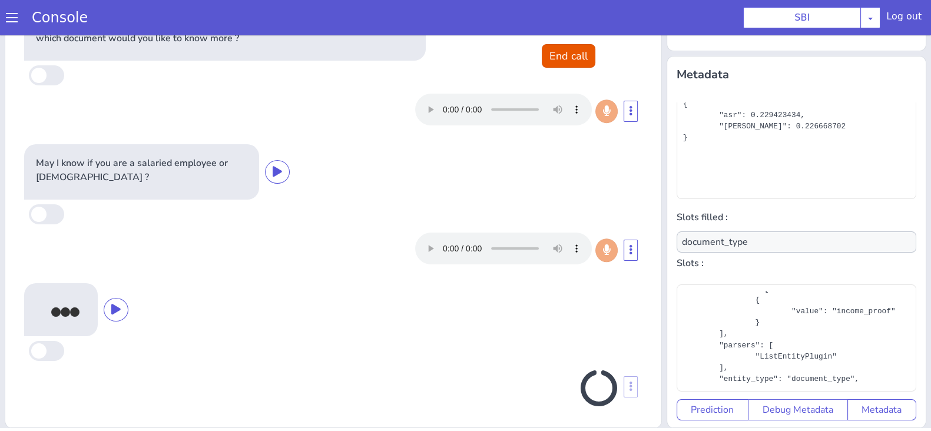
scroll to position [497, 0]
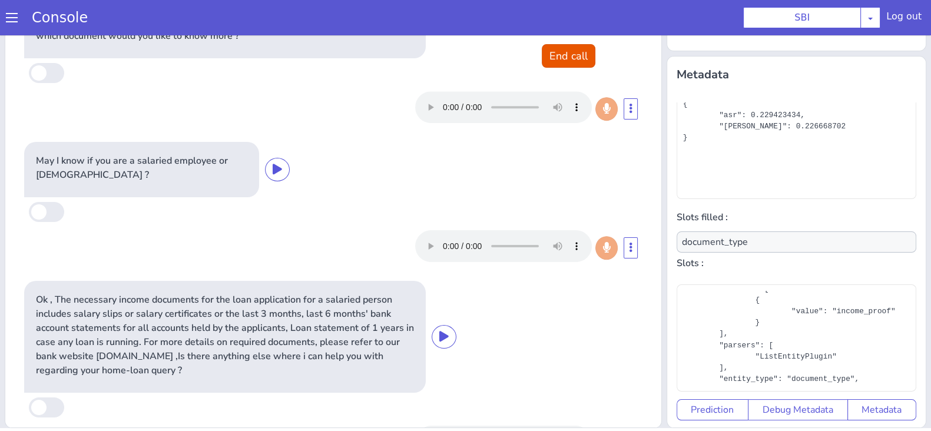
type input "null"
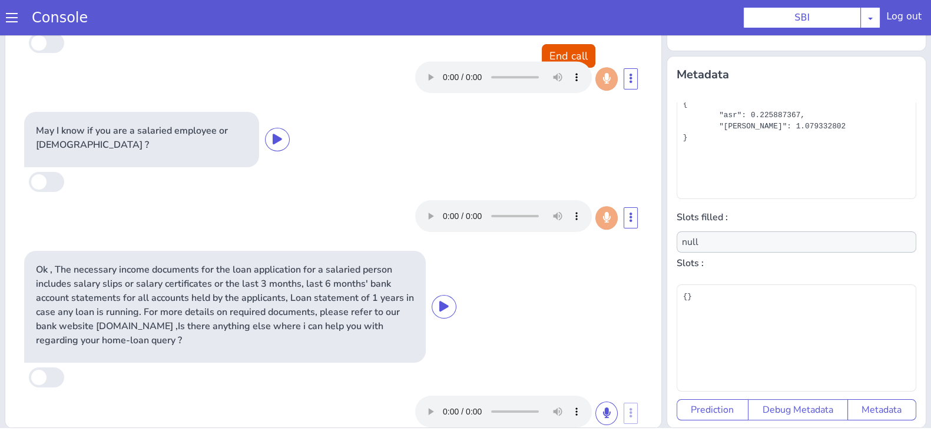
scroll to position [550, 0]
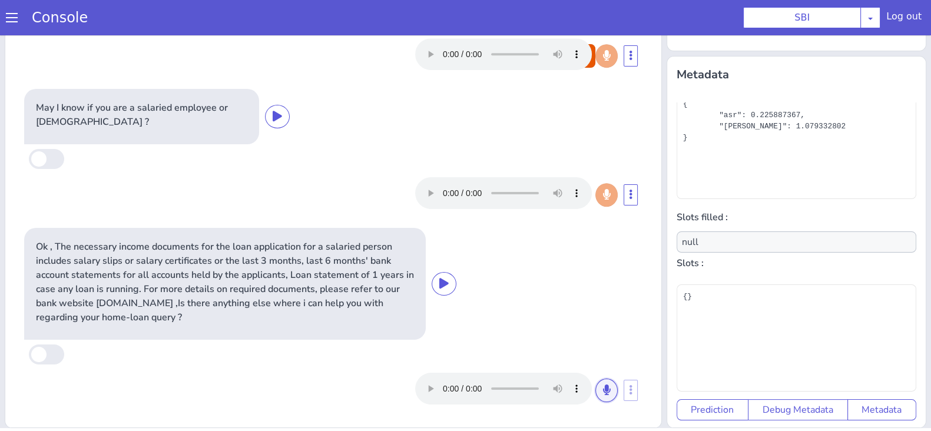
click at [596, 397] on button at bounding box center [607, 391] width 22 height 24
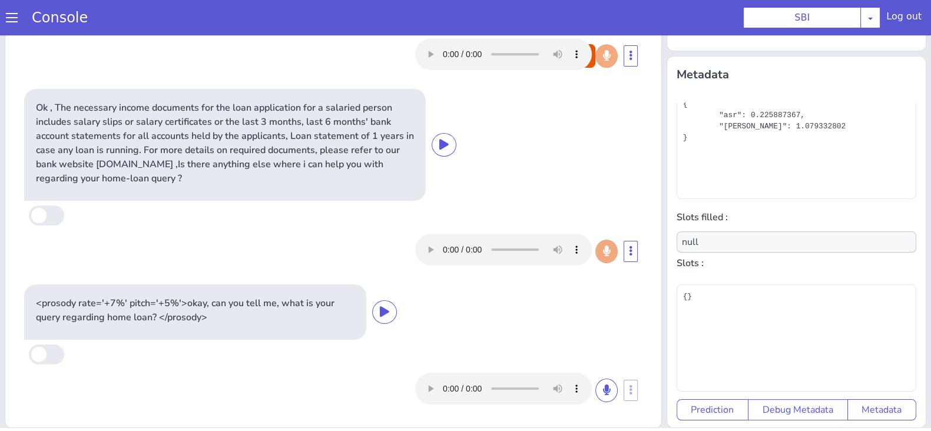
scroll to position [117, 0]
click at [577, 59] on button "End call" at bounding box center [569, 56] width 54 height 24
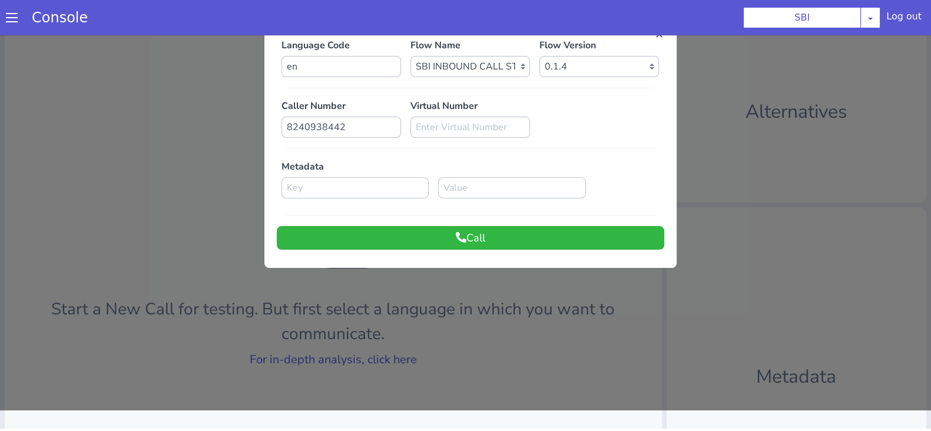
scroll to position [0, 0]
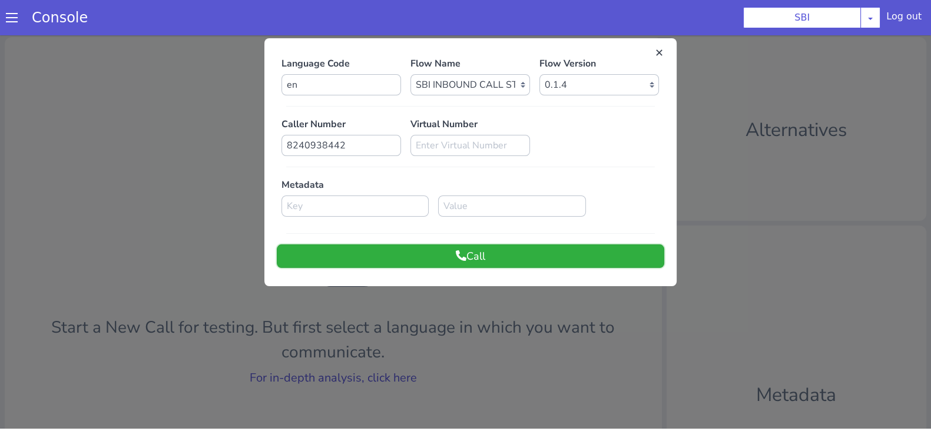
click at [529, 262] on button "Call" at bounding box center [471, 256] width 388 height 24
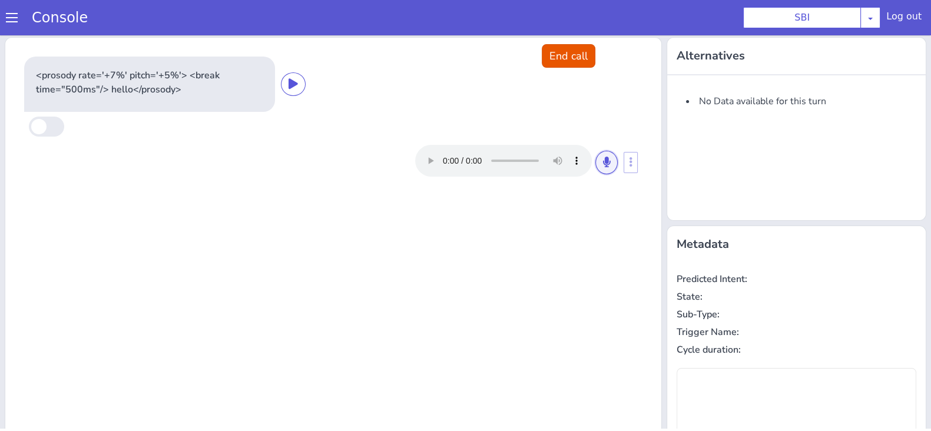
click at [599, 154] on button at bounding box center [607, 163] width 22 height 24
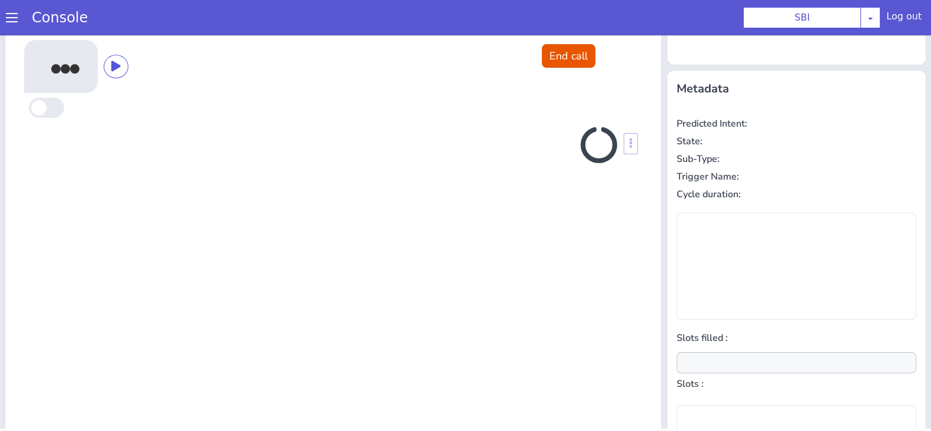
scroll to position [158, 0]
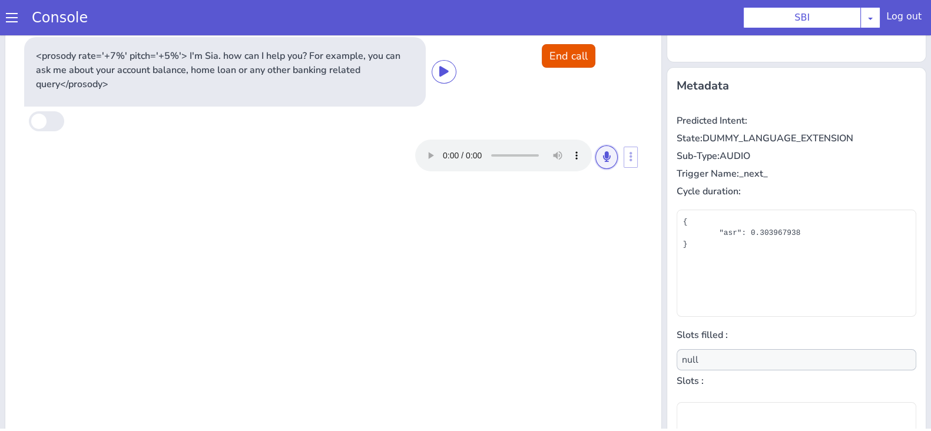
click at [603, 154] on icon at bounding box center [606, 156] width 7 height 11
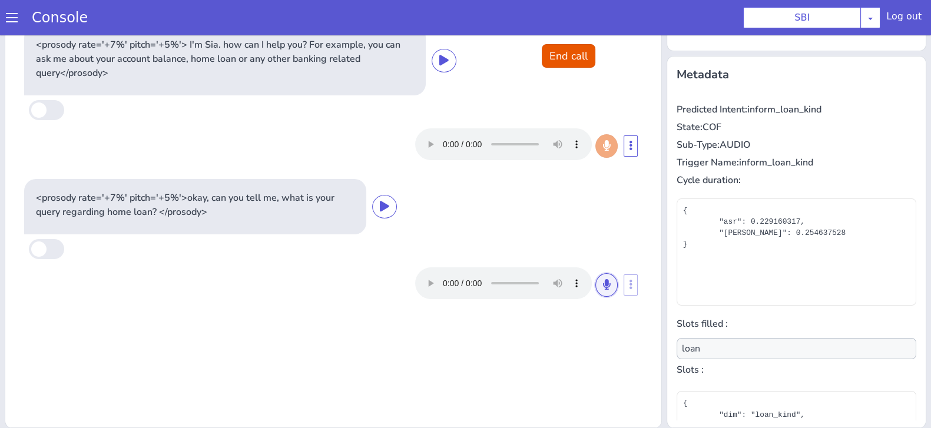
click at [603, 287] on button at bounding box center [607, 285] width 22 height 24
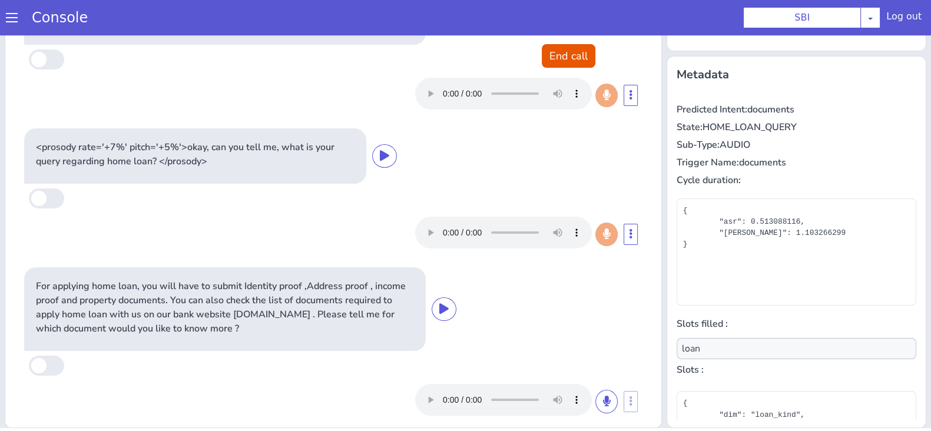
scroll to position [61, 0]
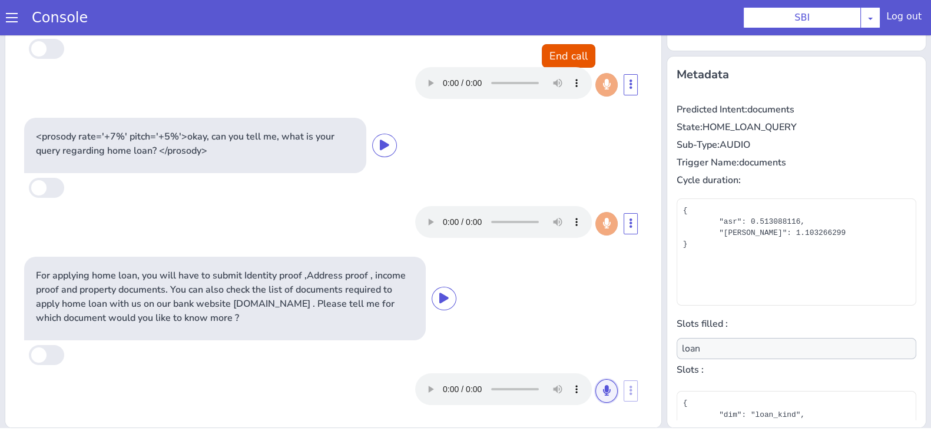
click at [603, 389] on icon at bounding box center [606, 390] width 7 height 11
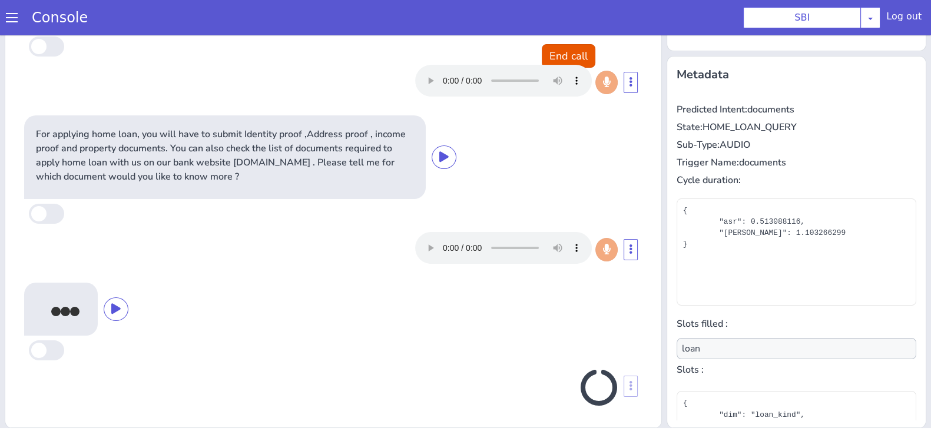
scroll to position [204, 0]
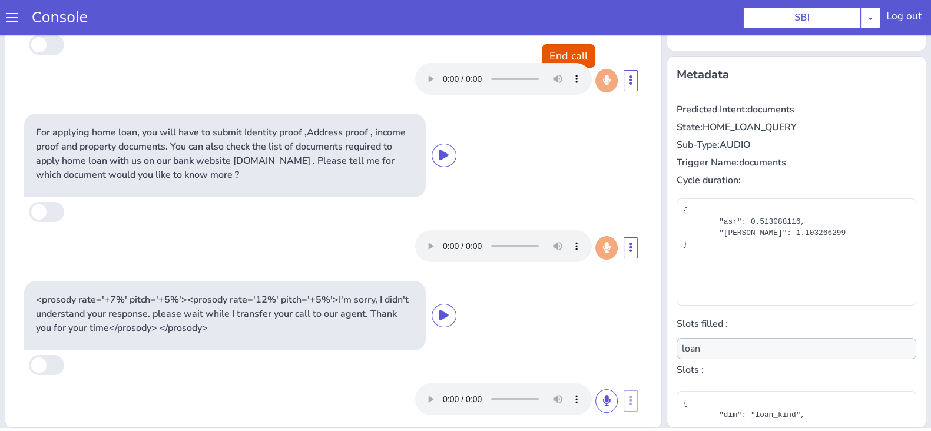
type input "null"
click at [603, 399] on icon at bounding box center [606, 400] width 7 height 11
click at [576, 57] on button "End call" at bounding box center [569, 56] width 54 height 24
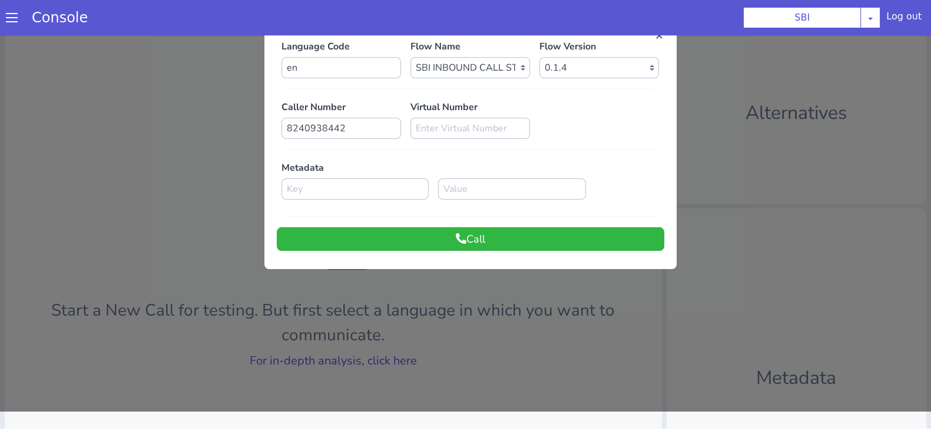
scroll to position [0, 0]
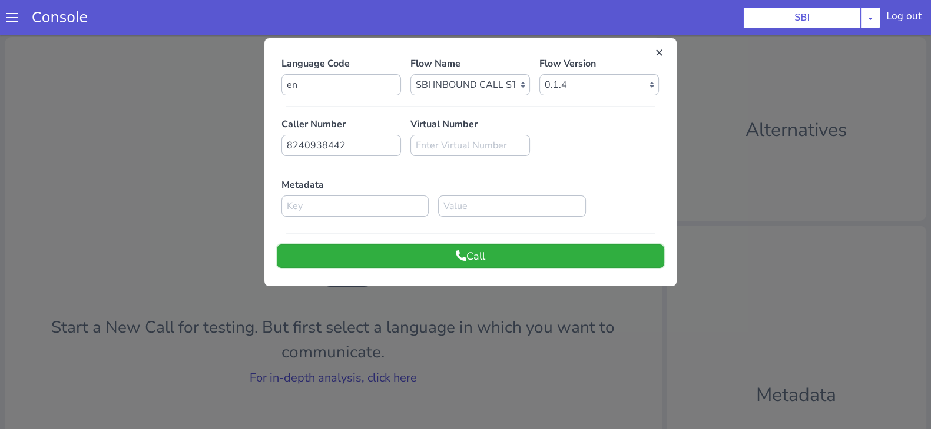
click at [459, 257] on button "Call" at bounding box center [471, 256] width 388 height 24
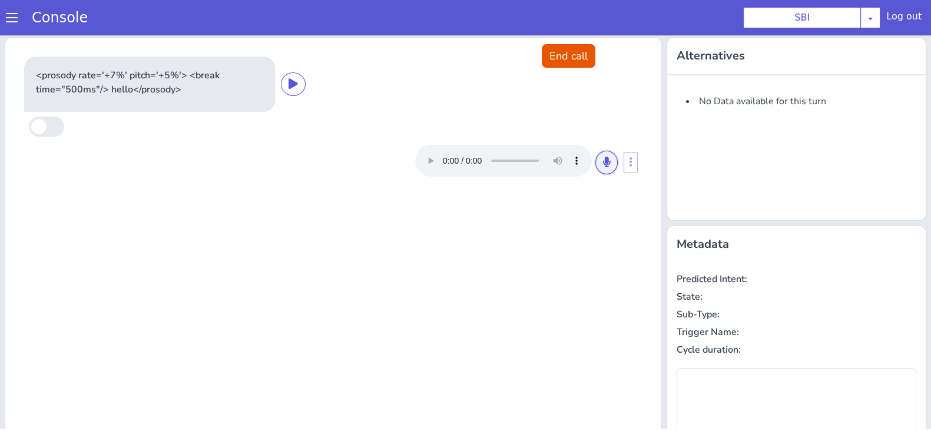
click at [603, 160] on icon at bounding box center [606, 162] width 7 height 11
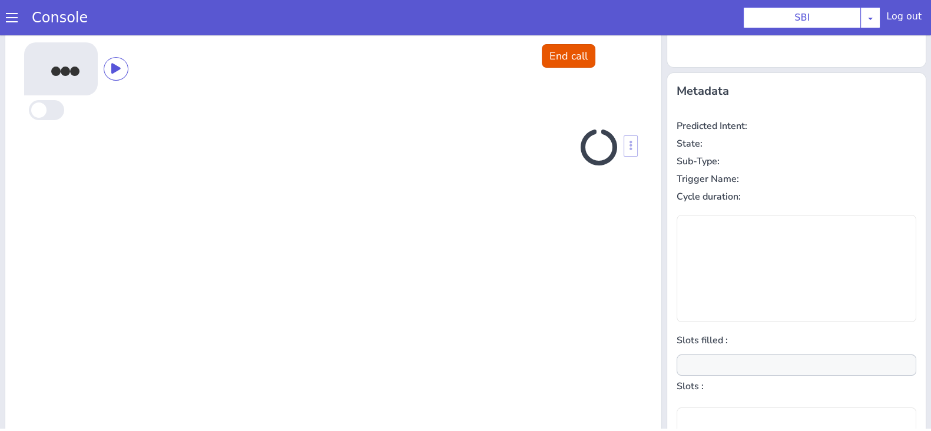
scroll to position [158, 0]
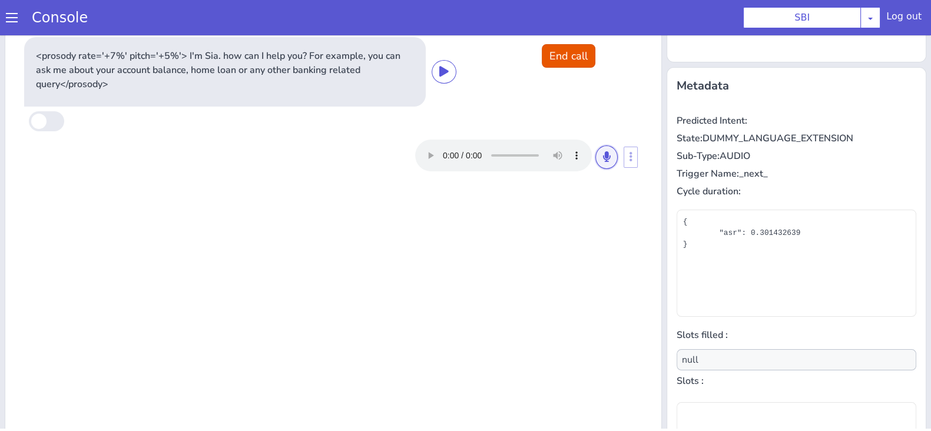
click at [603, 160] on icon at bounding box center [606, 156] width 7 height 11
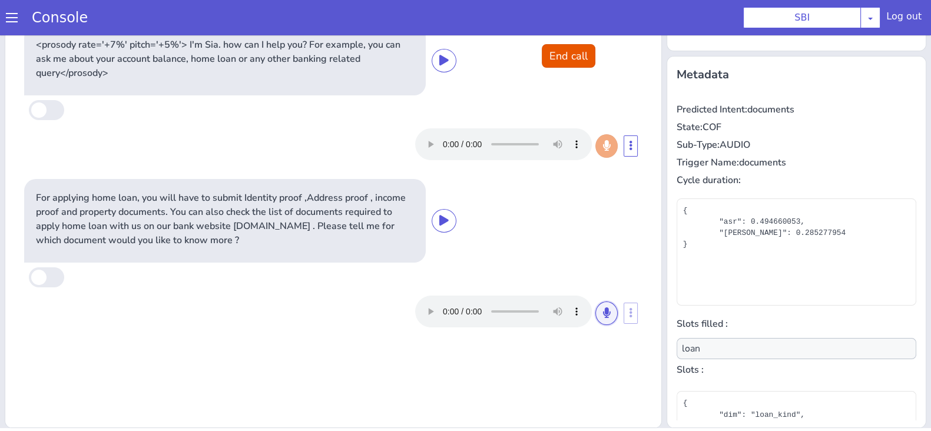
click at [604, 316] on button at bounding box center [607, 314] width 22 height 24
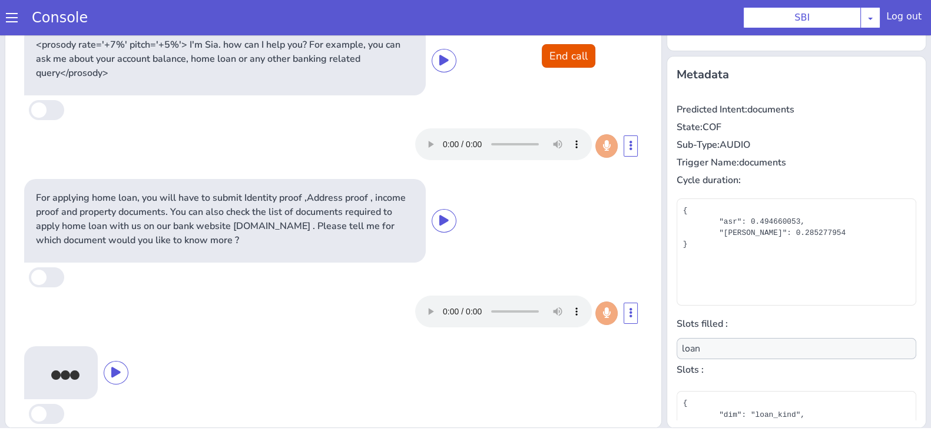
scroll to position [65, 0]
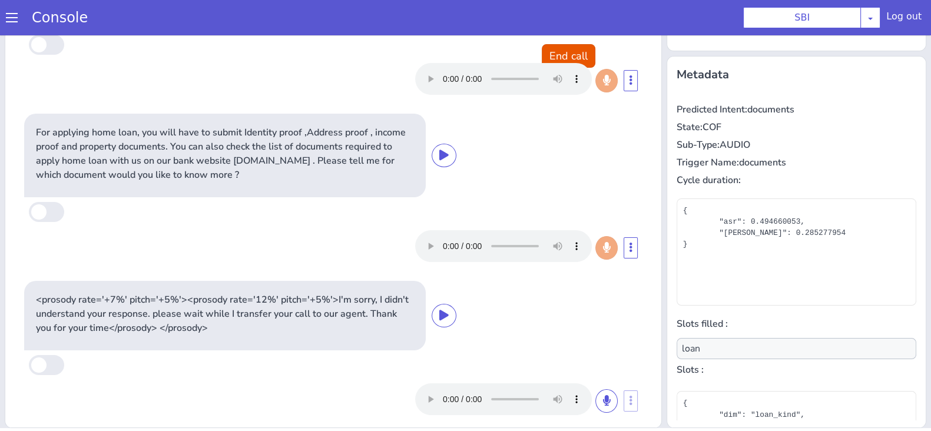
type input "null"
click at [568, 53] on button "End call" at bounding box center [569, 56] width 54 height 24
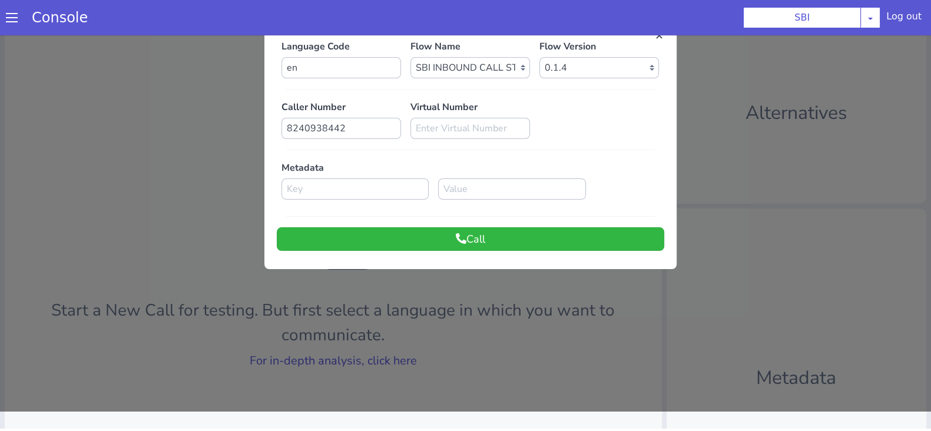
scroll to position [0, 0]
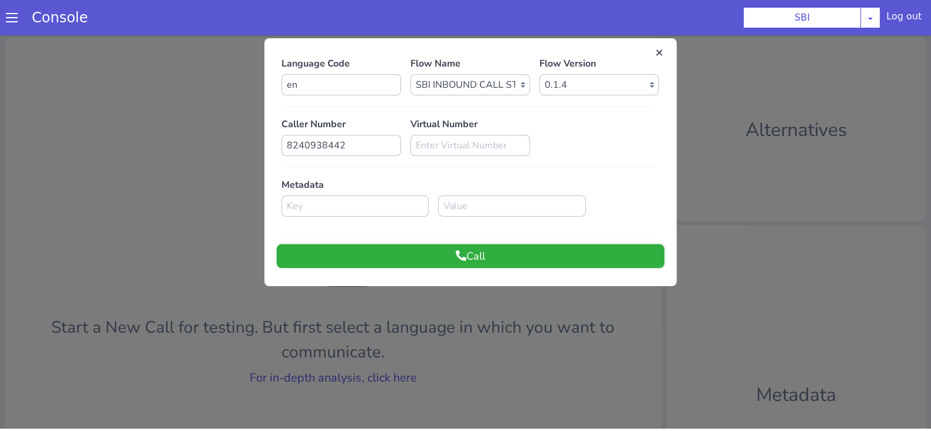
click at [456, 255] on icon at bounding box center [461, 255] width 11 height 11
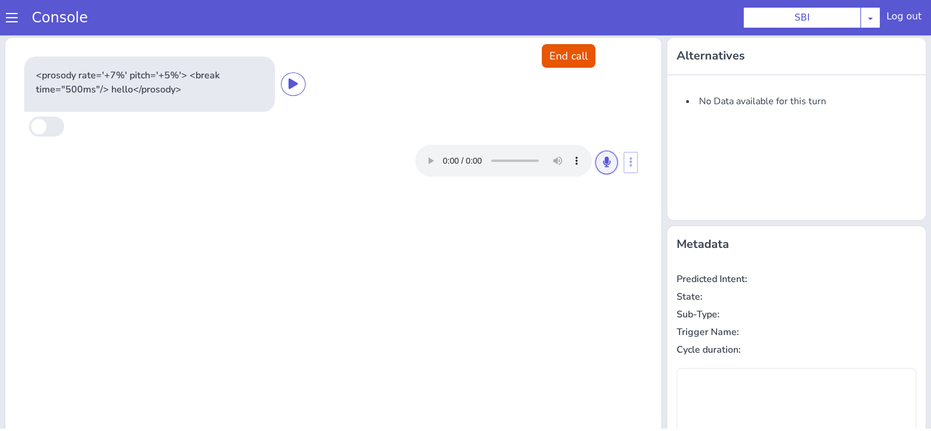
click at [596, 159] on button at bounding box center [607, 163] width 22 height 24
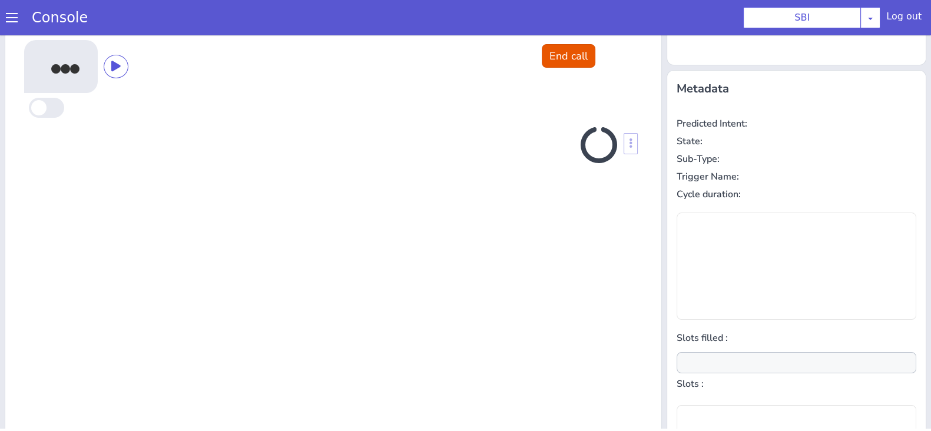
scroll to position [158, 0]
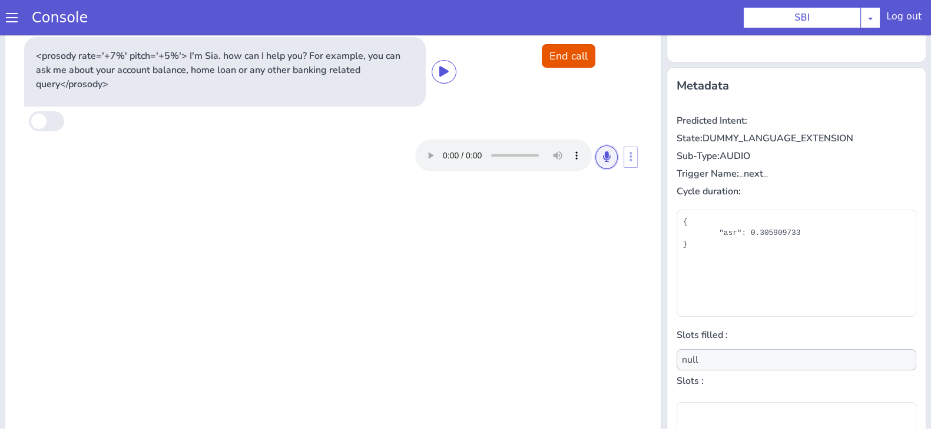
click at [596, 159] on button at bounding box center [607, 158] width 22 height 24
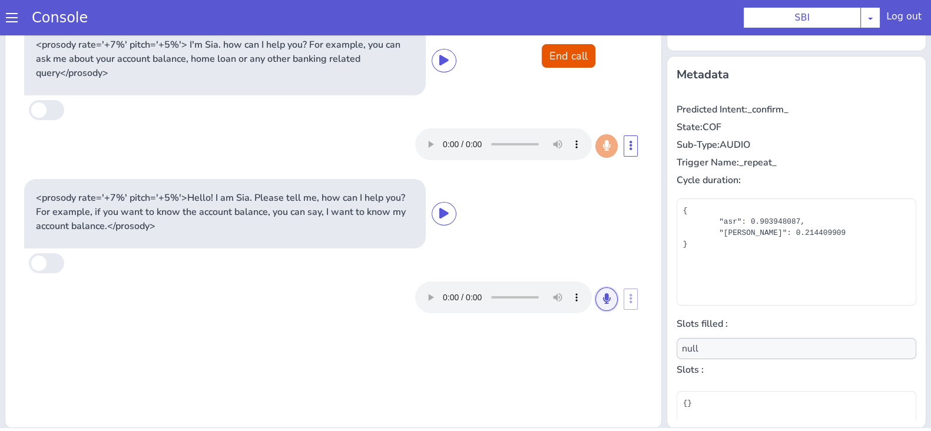
click at [596, 295] on button at bounding box center [607, 299] width 22 height 24
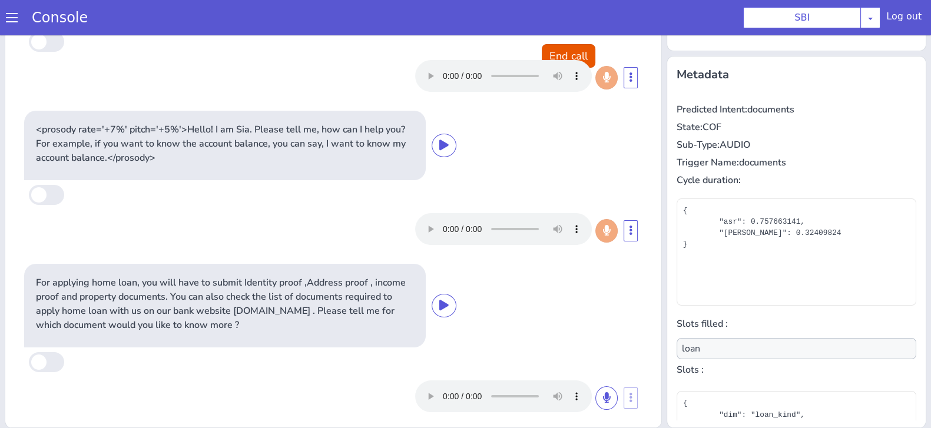
scroll to position [76, 0]
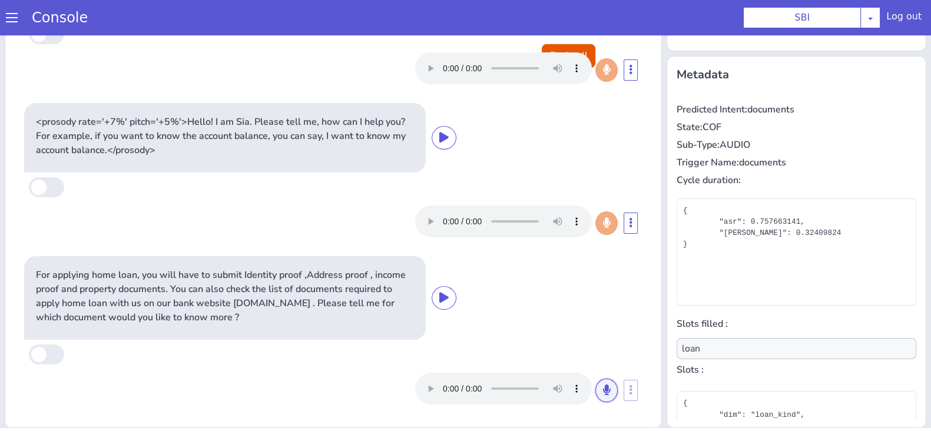
click at [596, 382] on button at bounding box center [607, 391] width 22 height 24
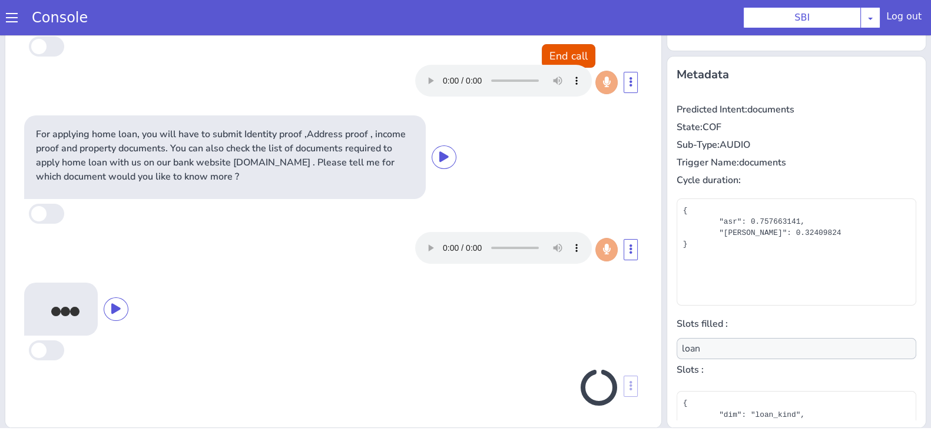
scroll to position [219, 0]
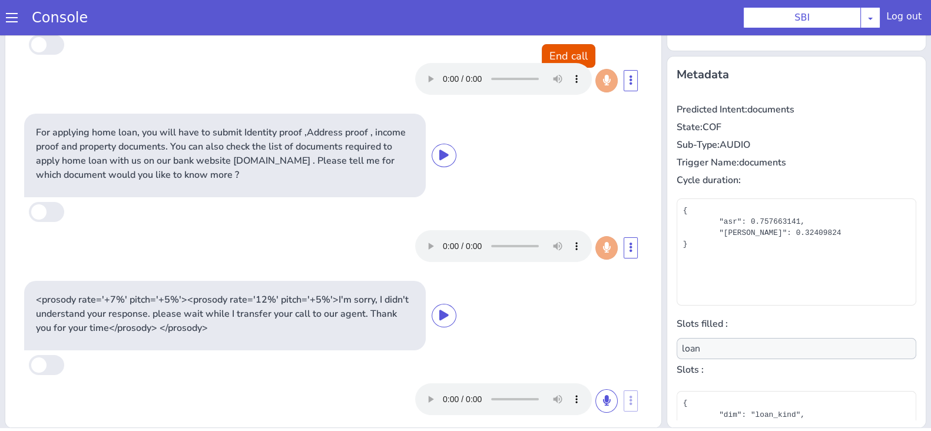
type input "null"
click at [574, 56] on button "End call" at bounding box center [569, 56] width 54 height 24
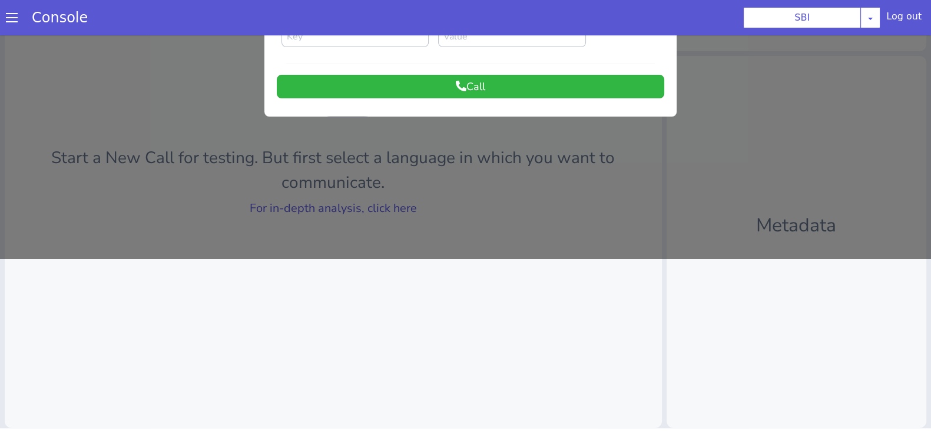
scroll to position [0, 0]
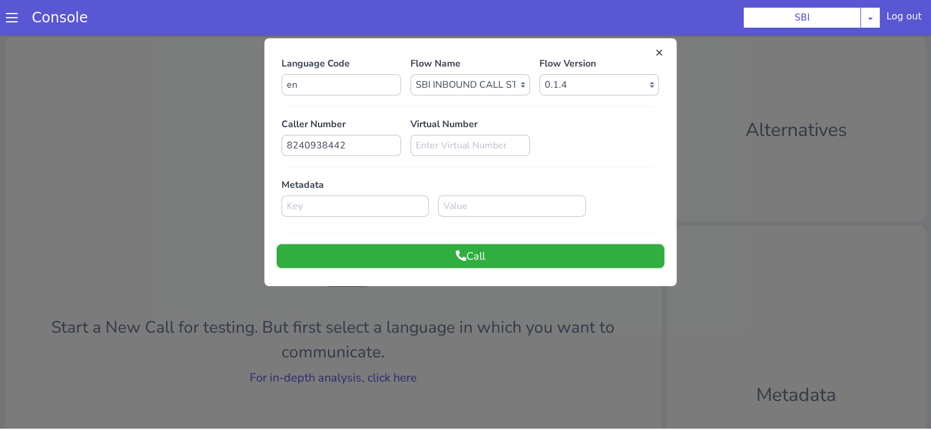
click at [523, 250] on button "Call" at bounding box center [471, 256] width 388 height 24
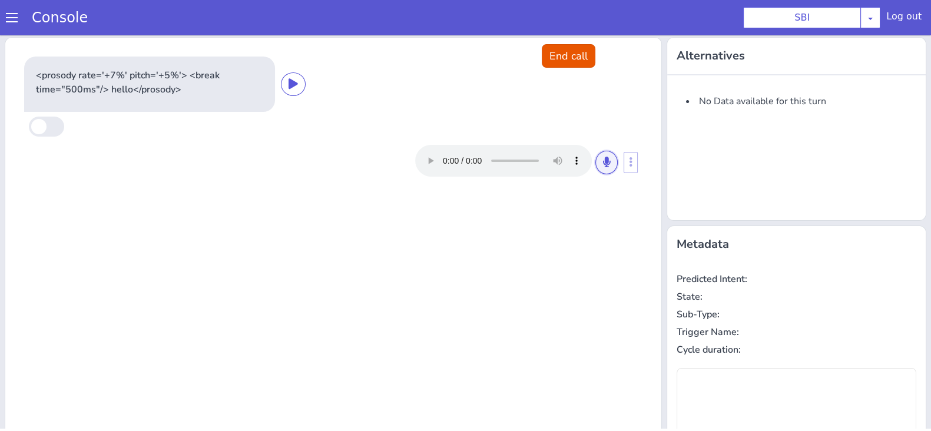
click at [603, 159] on icon at bounding box center [606, 162] width 7 height 11
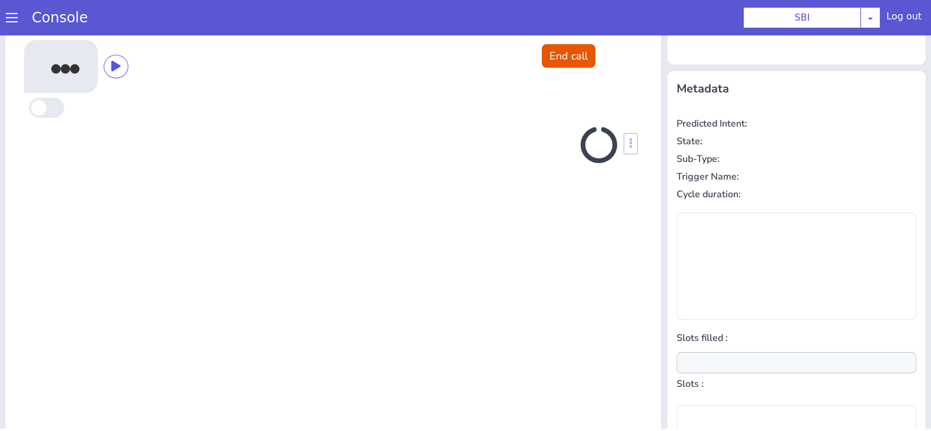
scroll to position [158, 0]
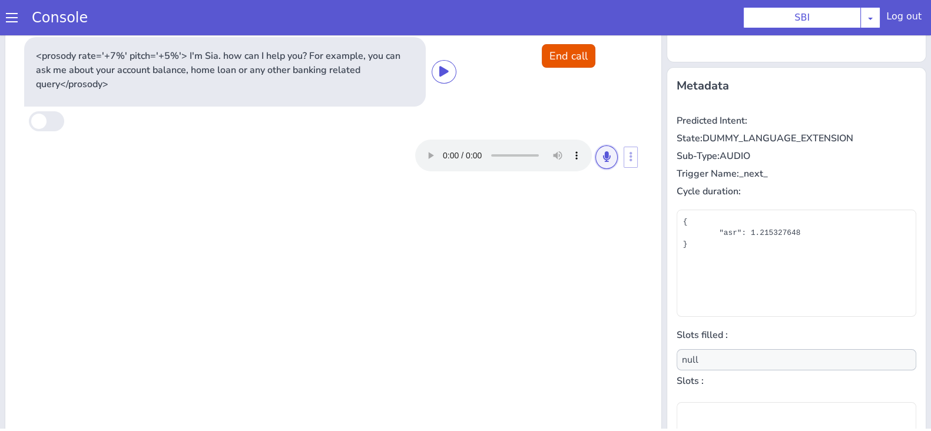
click at [603, 159] on icon at bounding box center [606, 156] width 7 height 11
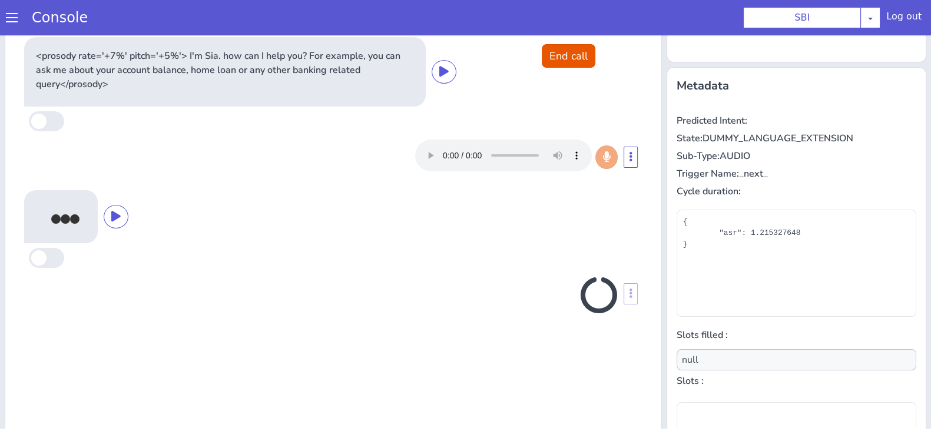
scroll to position [170, 0]
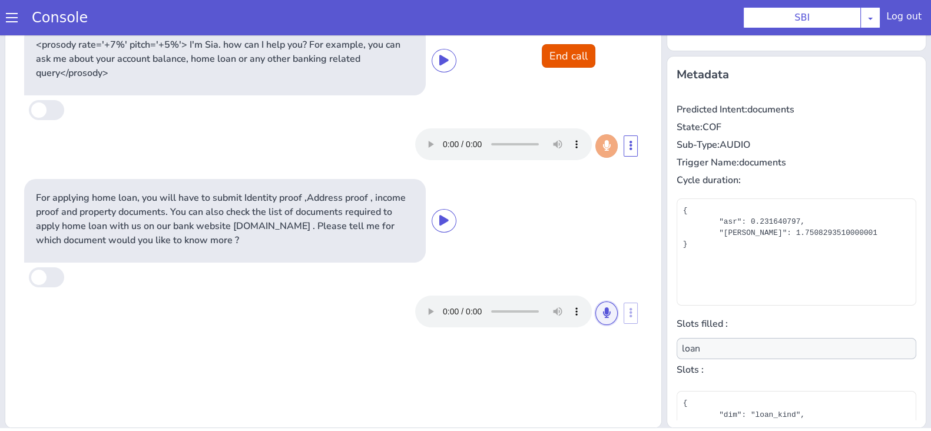
click at [602, 310] on button at bounding box center [607, 314] width 22 height 24
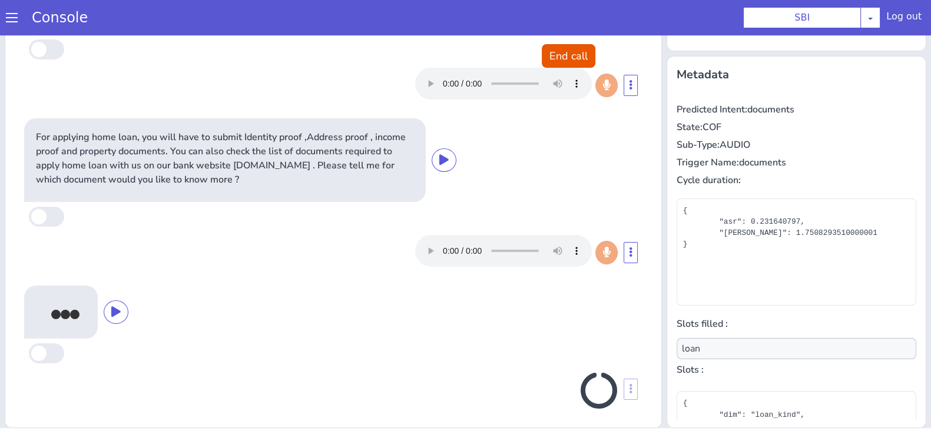
scroll to position [65, 0]
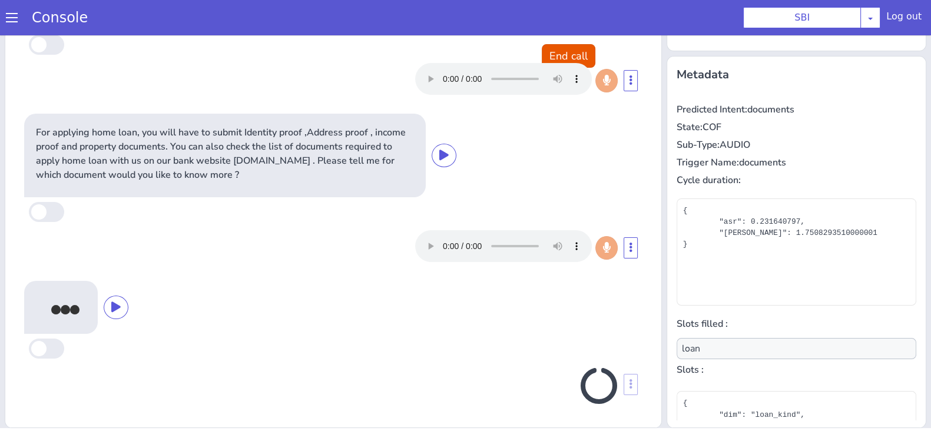
type input "null"
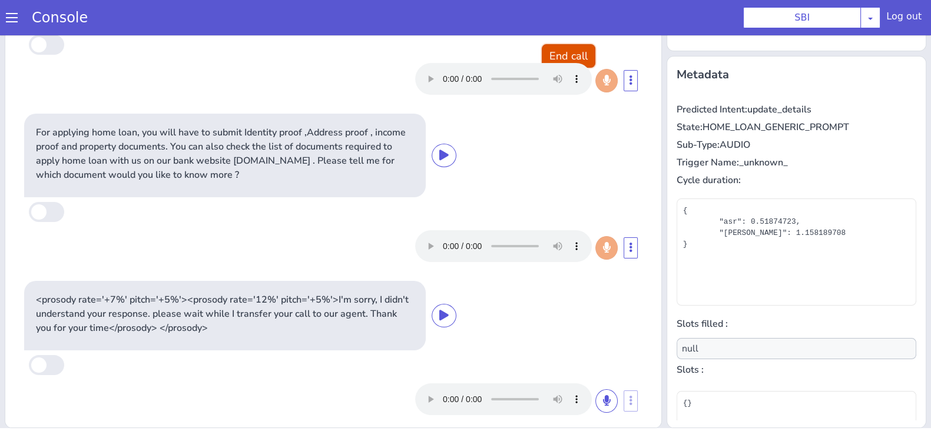
click at [570, 54] on button "End call" at bounding box center [569, 56] width 54 height 24
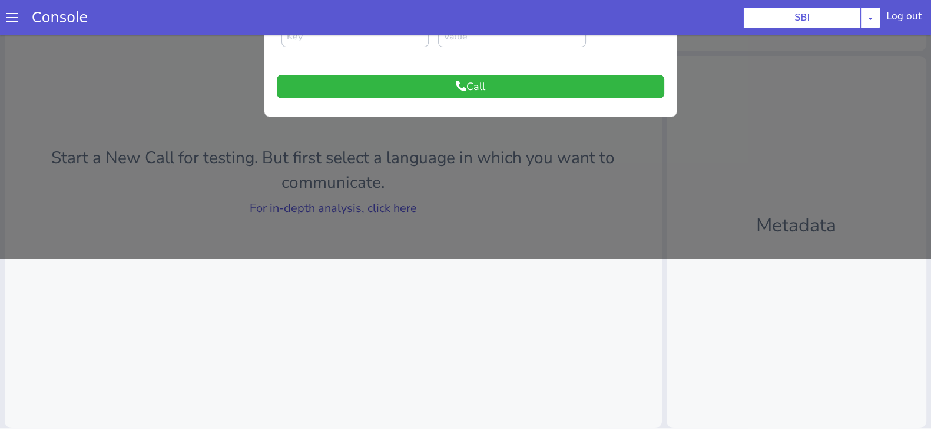
click at [285, 207] on div at bounding box center [465, 61] width 931 height 396
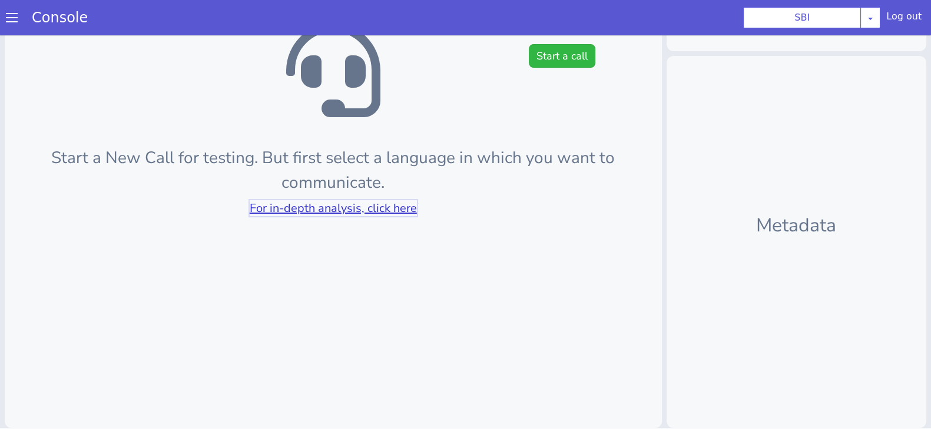
click at [285, 207] on link "For in-depth analysis, click here" at bounding box center [333, 208] width 167 height 16
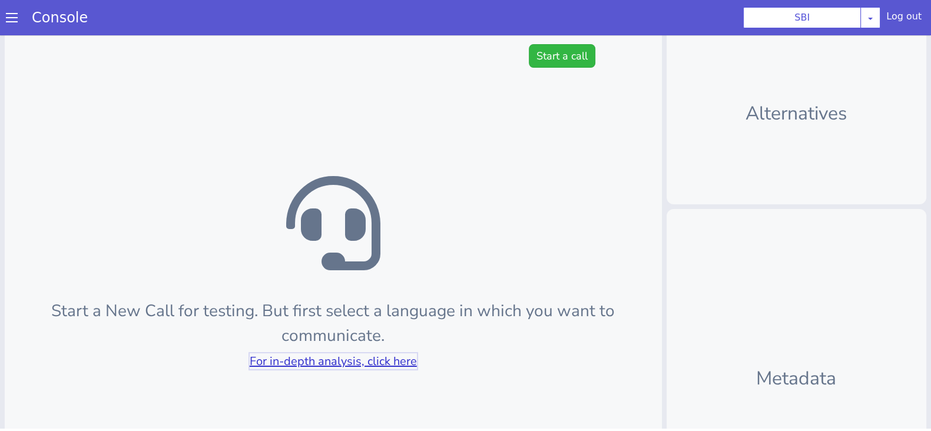
scroll to position [0, 0]
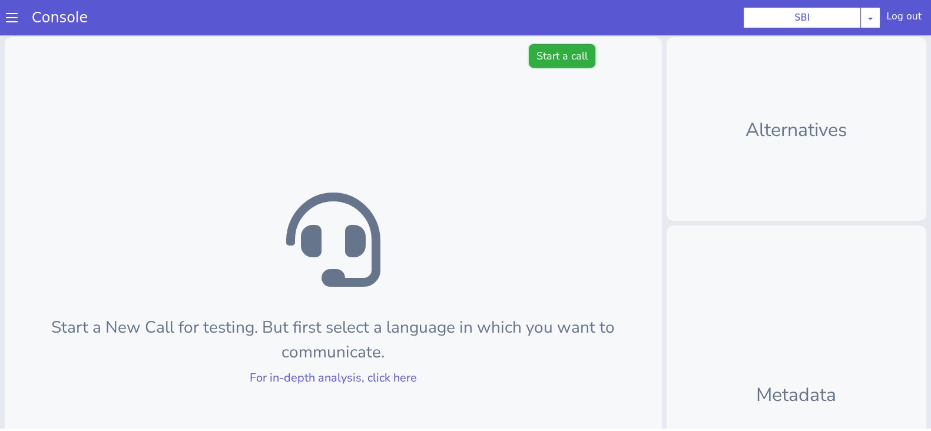
click at [554, 54] on button "Start a call" at bounding box center [562, 56] width 67 height 24
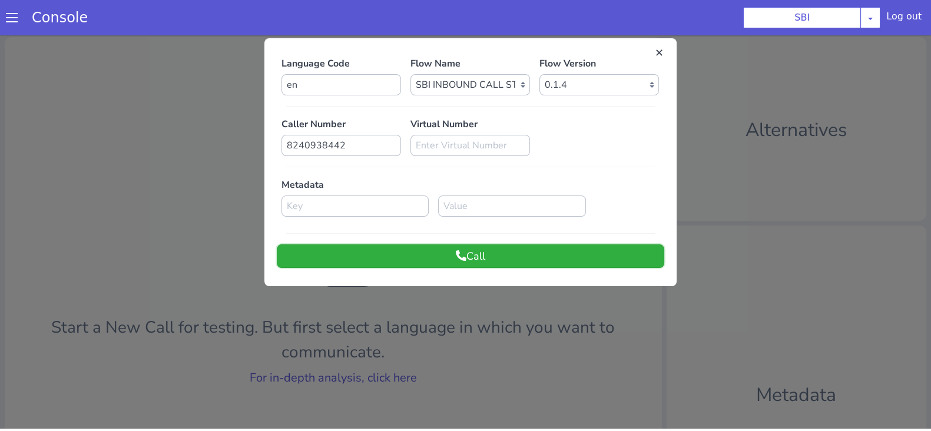
click at [439, 245] on button "Call" at bounding box center [471, 256] width 388 height 24
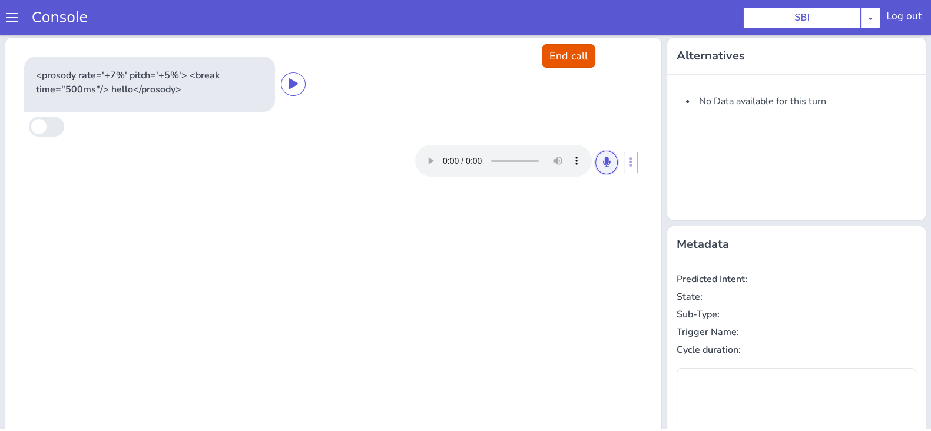
click at [607, 158] on button at bounding box center [607, 163] width 22 height 24
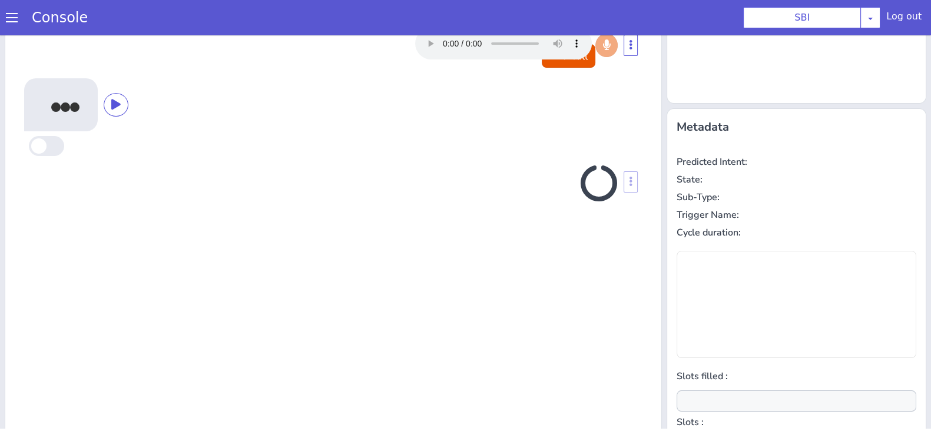
scroll to position [158, 0]
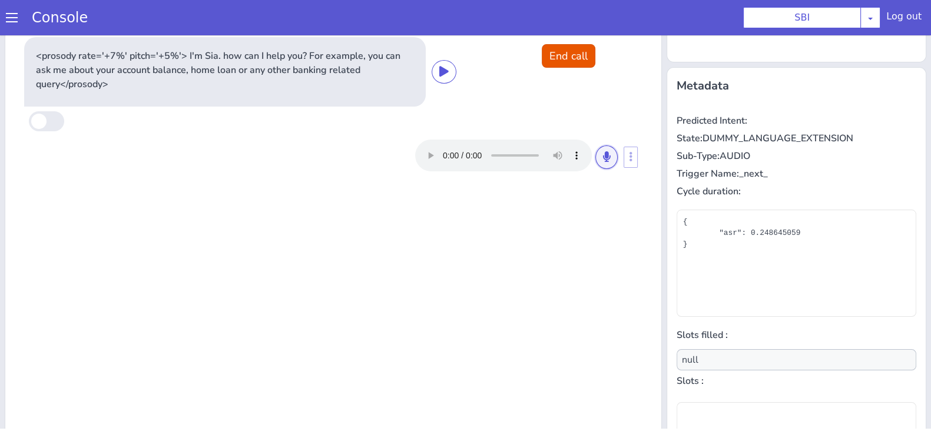
click at [603, 160] on icon at bounding box center [606, 156] width 7 height 11
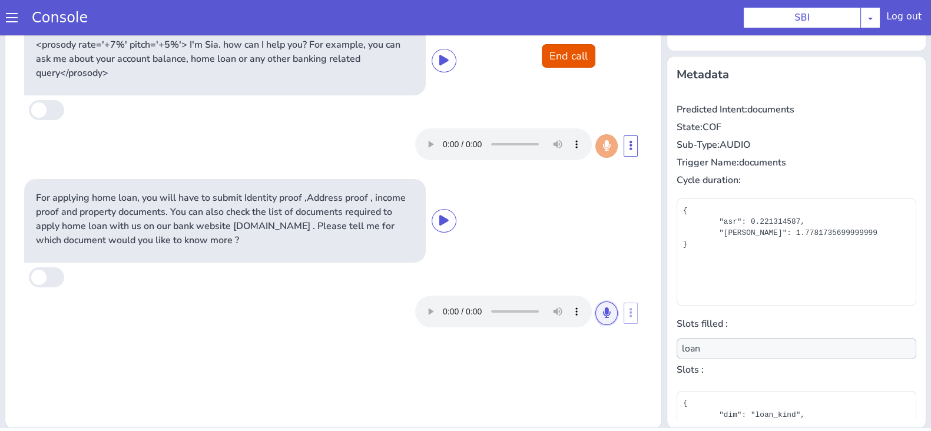
click at [604, 313] on button at bounding box center [607, 314] width 22 height 24
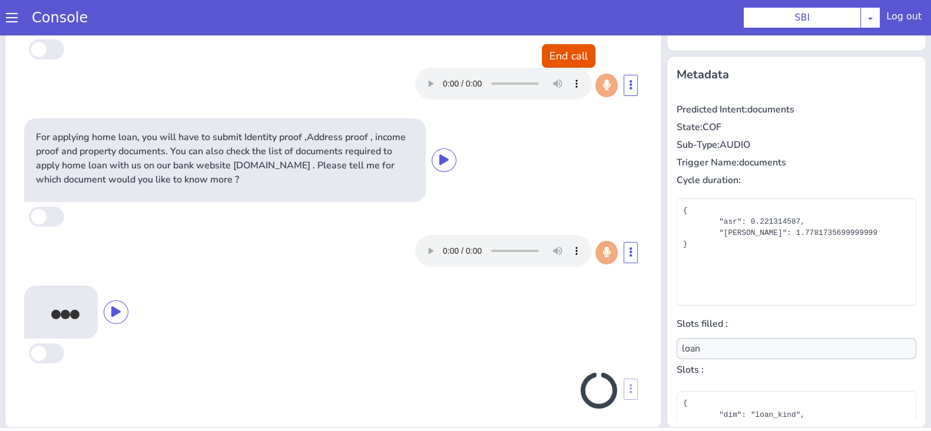
scroll to position [65, 0]
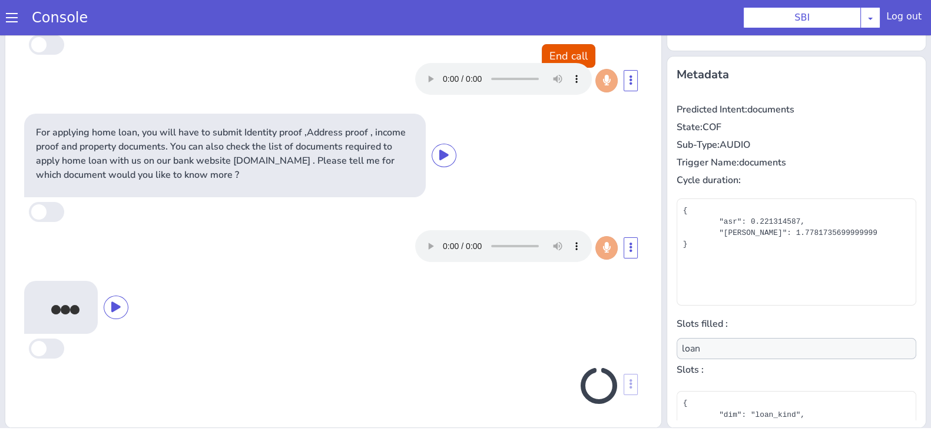
type input "null"
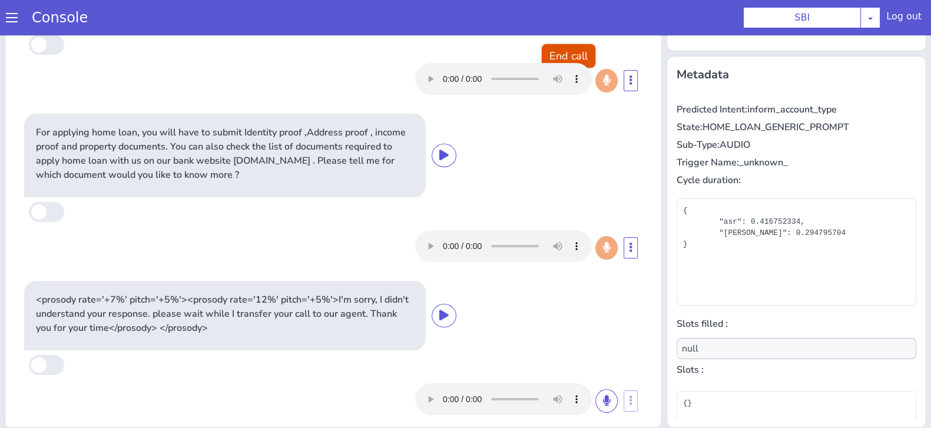
click at [558, 52] on button "End call" at bounding box center [569, 56] width 54 height 24
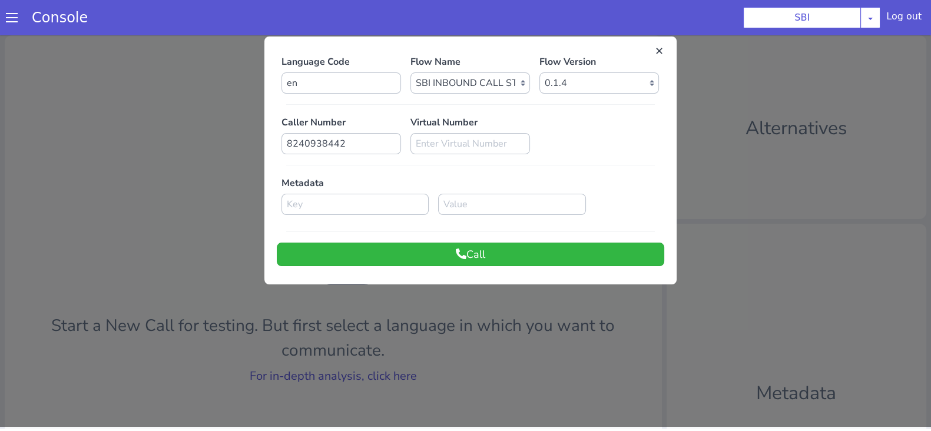
scroll to position [0, 0]
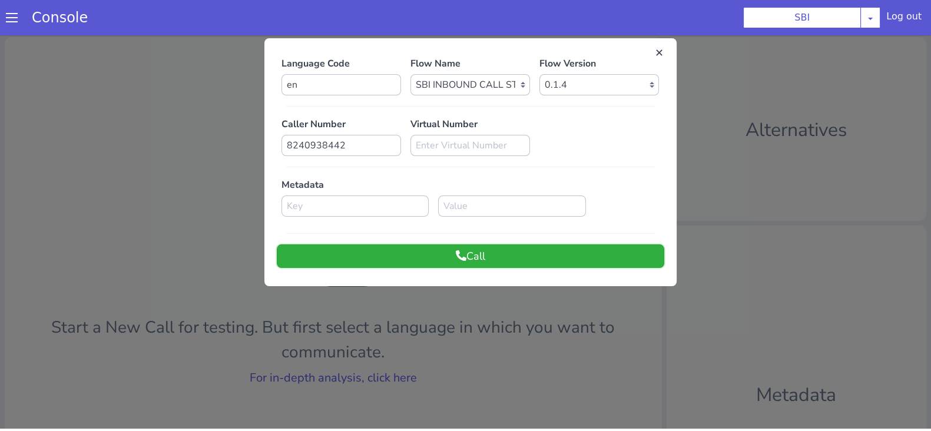
click at [611, 255] on button "Call" at bounding box center [471, 256] width 388 height 24
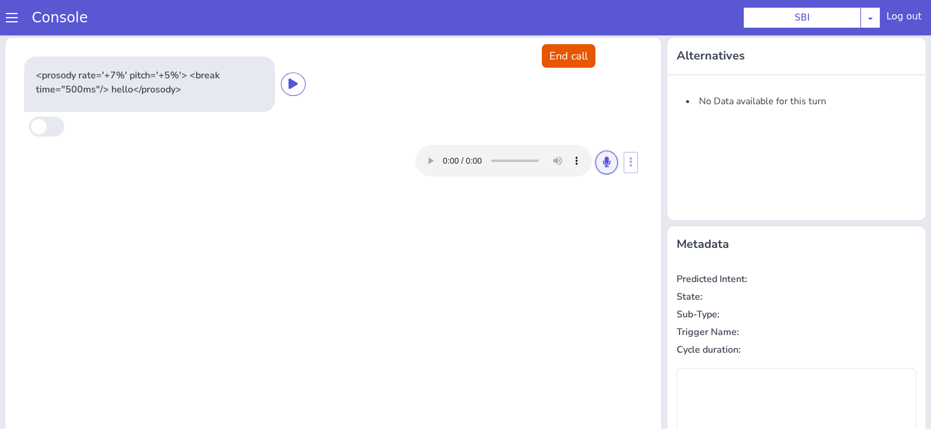
click at [603, 158] on icon at bounding box center [606, 162] width 7 height 11
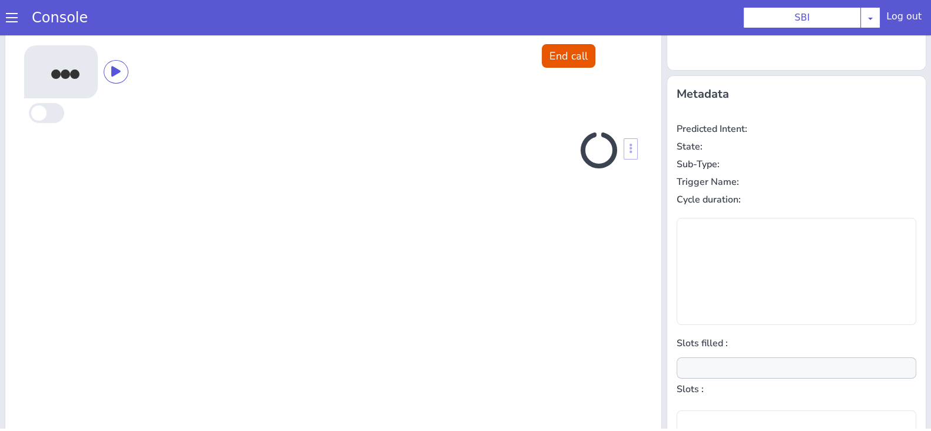
scroll to position [158, 0]
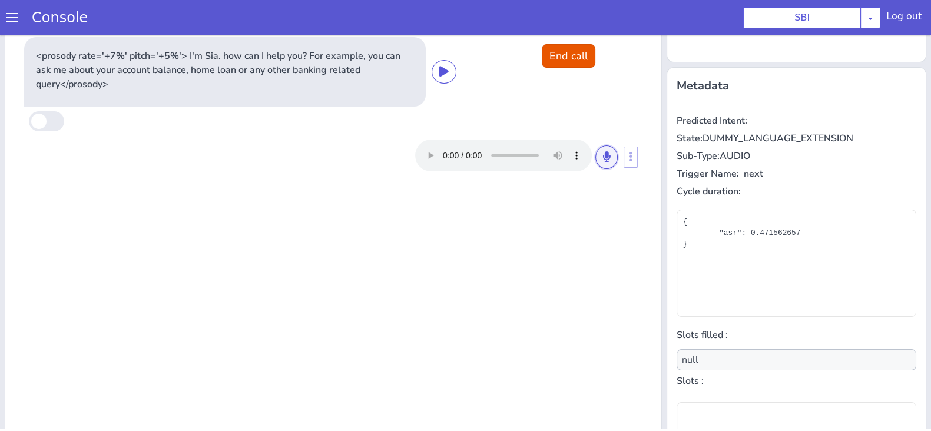
click at [603, 158] on icon at bounding box center [606, 156] width 7 height 11
click at [598, 148] on button at bounding box center [607, 158] width 22 height 24
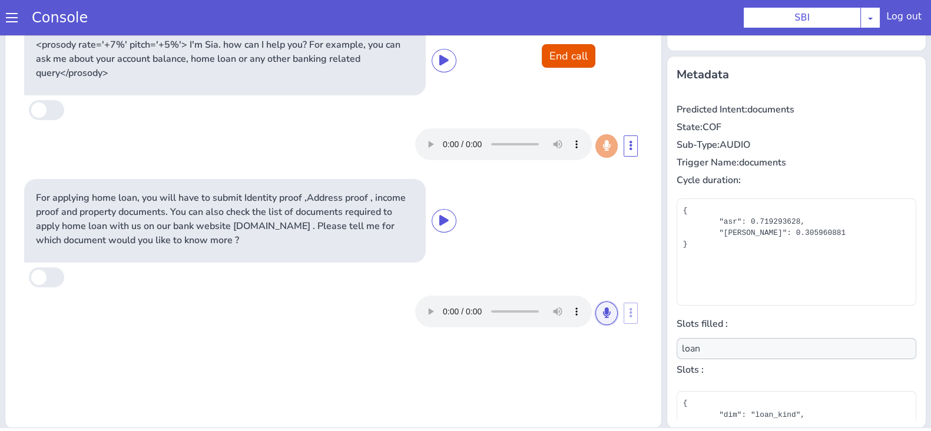
click at [596, 312] on button at bounding box center [607, 314] width 22 height 24
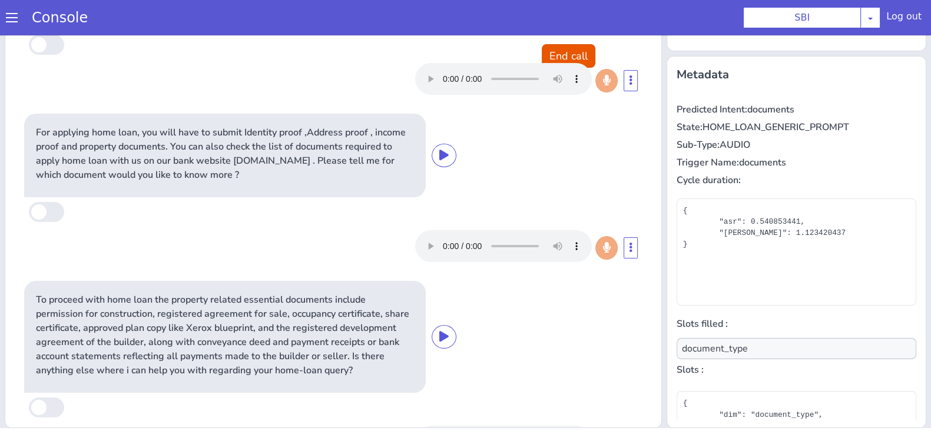
scroll to position [132, 0]
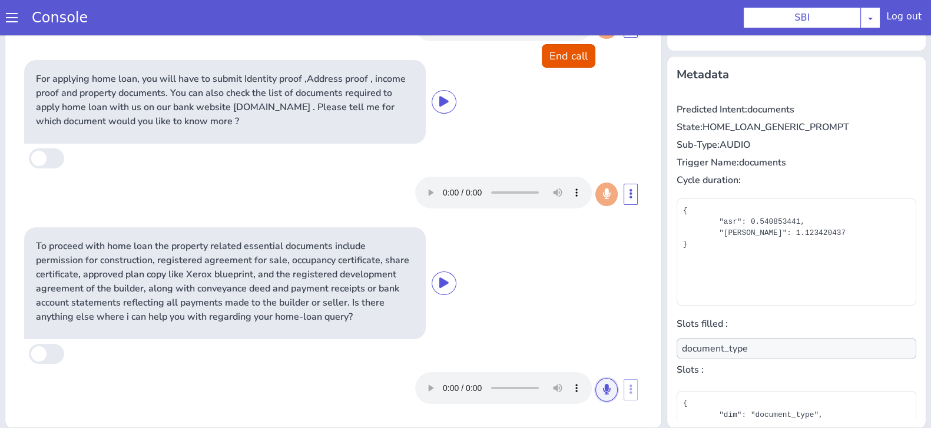
click at [596, 387] on button at bounding box center [607, 390] width 22 height 24
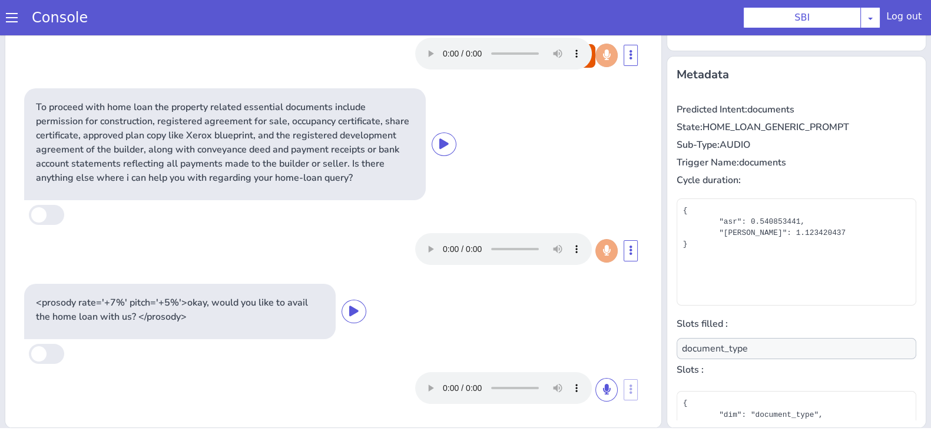
scroll to position [272, 0]
type input "null"
click at [603, 384] on icon at bounding box center [606, 389] width 7 height 11
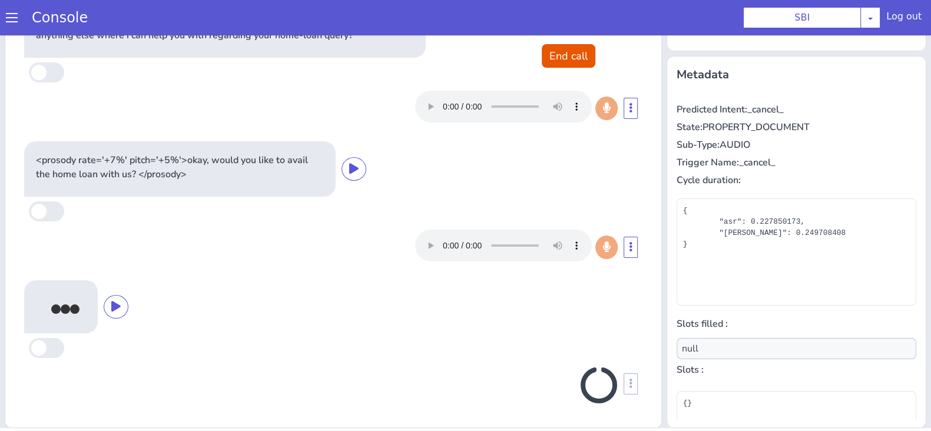
scroll to position [414, 0]
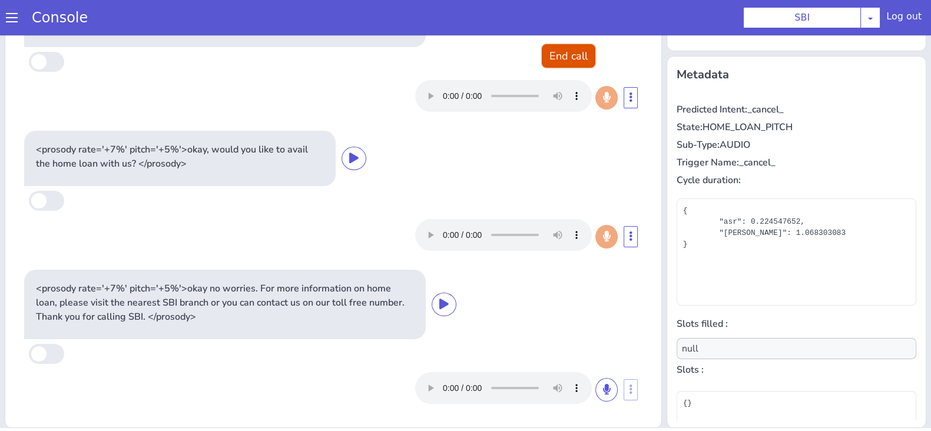
click at [560, 51] on button "End call" at bounding box center [569, 56] width 54 height 24
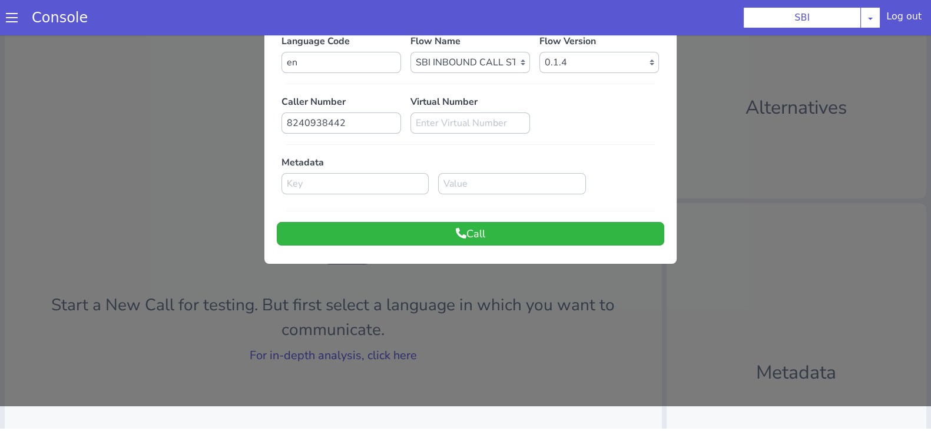
scroll to position [0, 0]
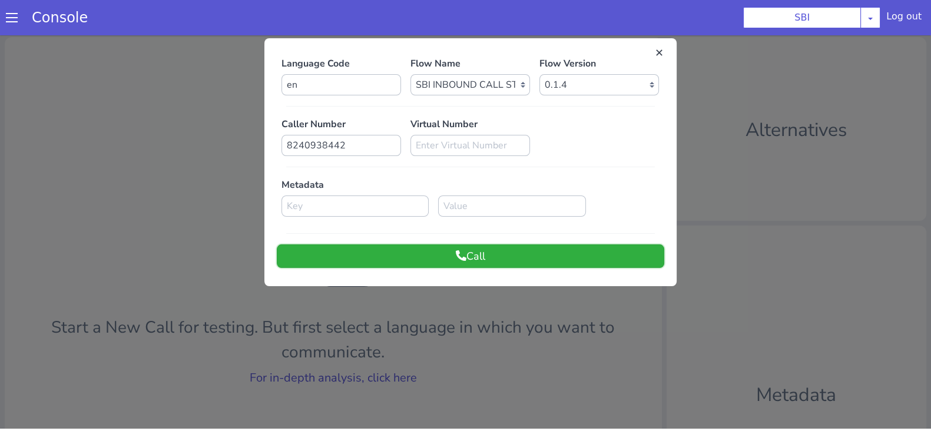
click at [485, 262] on button "Call" at bounding box center [471, 256] width 388 height 24
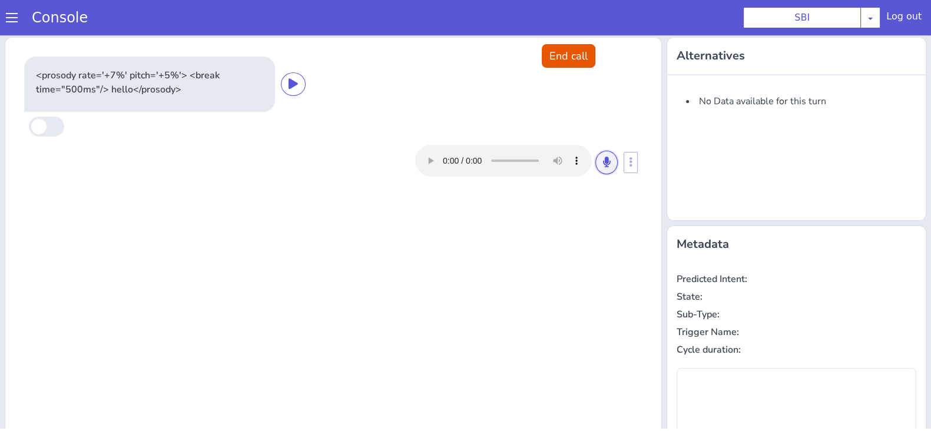
click at [603, 158] on icon at bounding box center [606, 162] width 7 height 11
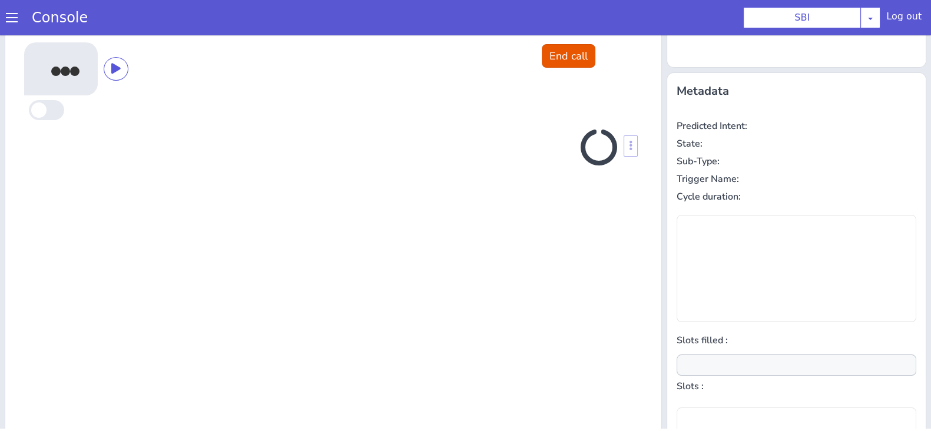
scroll to position [158, 0]
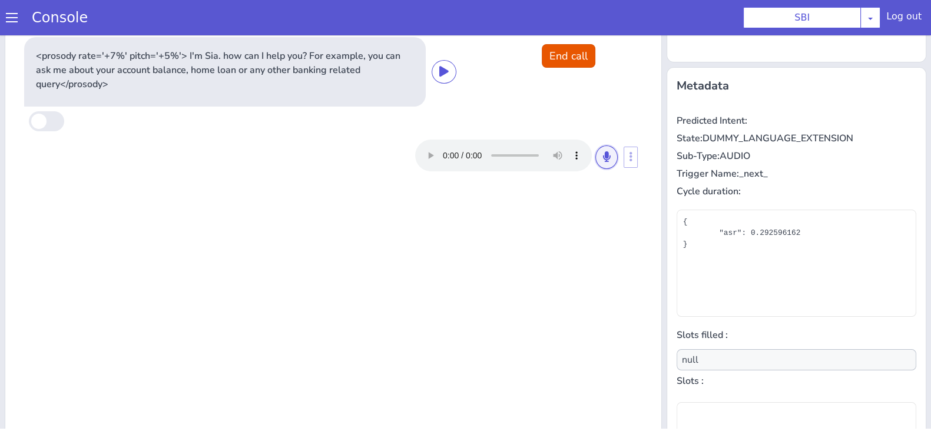
click at [603, 158] on icon at bounding box center [606, 156] width 7 height 11
click at [603, 157] on icon at bounding box center [606, 156] width 7 height 11
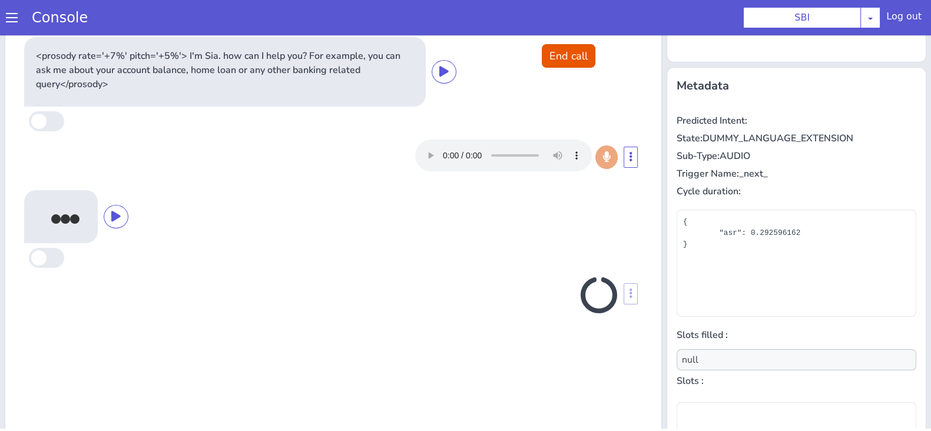
scroll to position [170, 0]
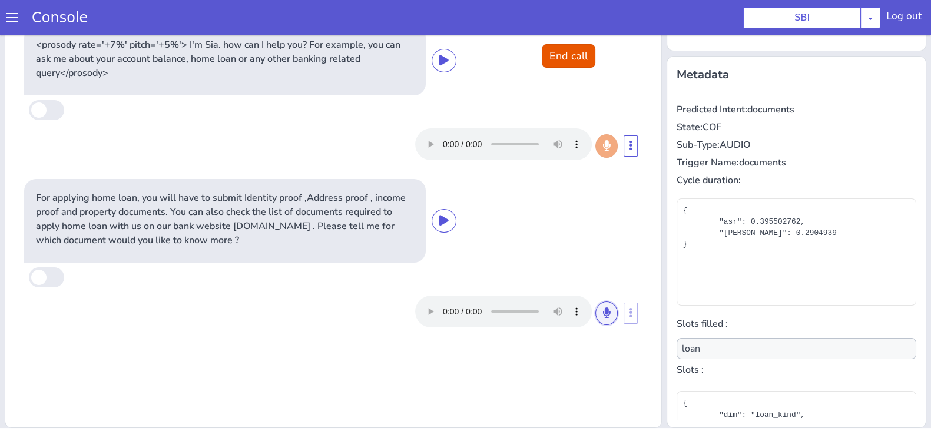
click at [603, 310] on icon at bounding box center [606, 312] width 7 height 11
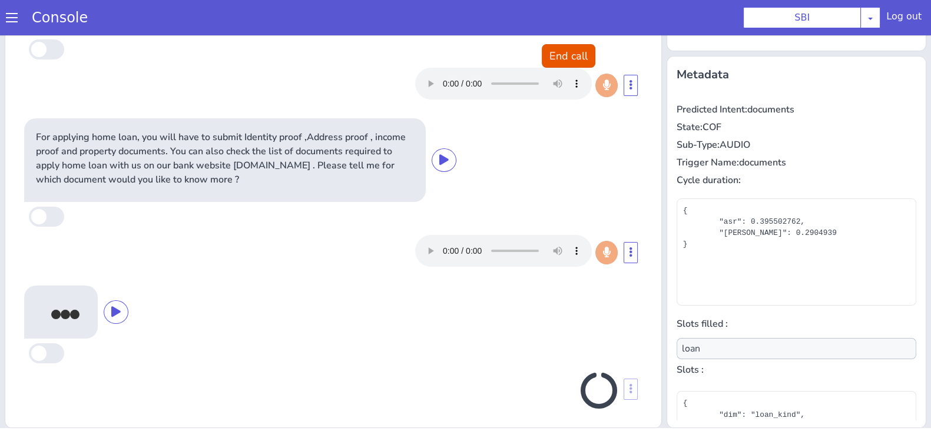
scroll to position [65, 0]
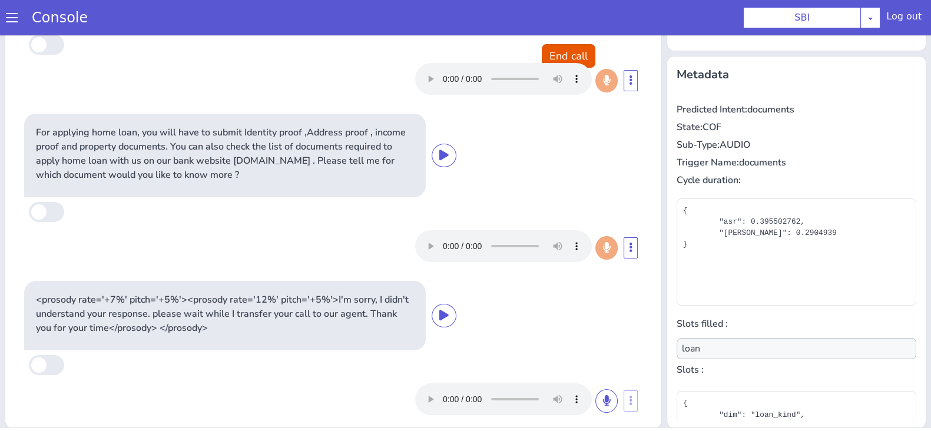
type input "null"
click at [547, 48] on button "End call" at bounding box center [569, 56] width 54 height 24
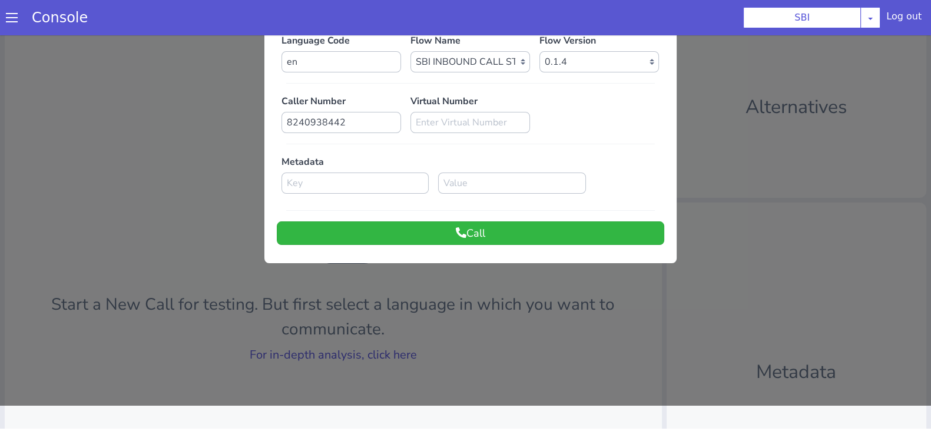
scroll to position [0, 0]
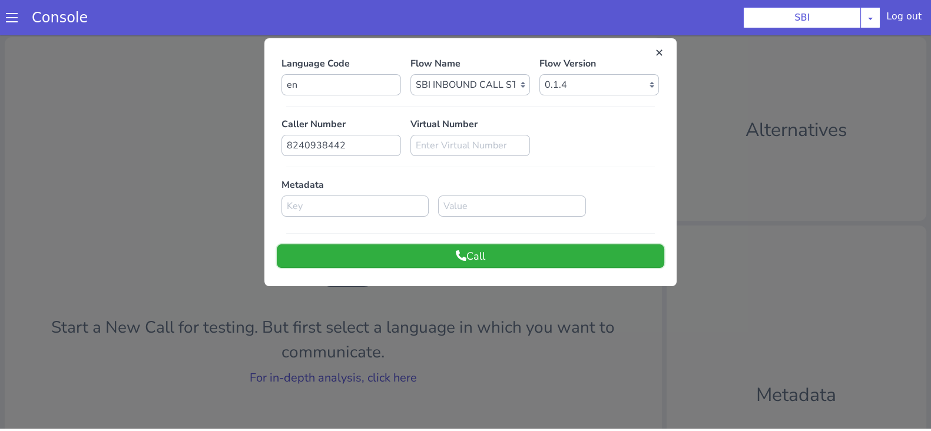
click at [511, 260] on button "Call" at bounding box center [471, 256] width 388 height 24
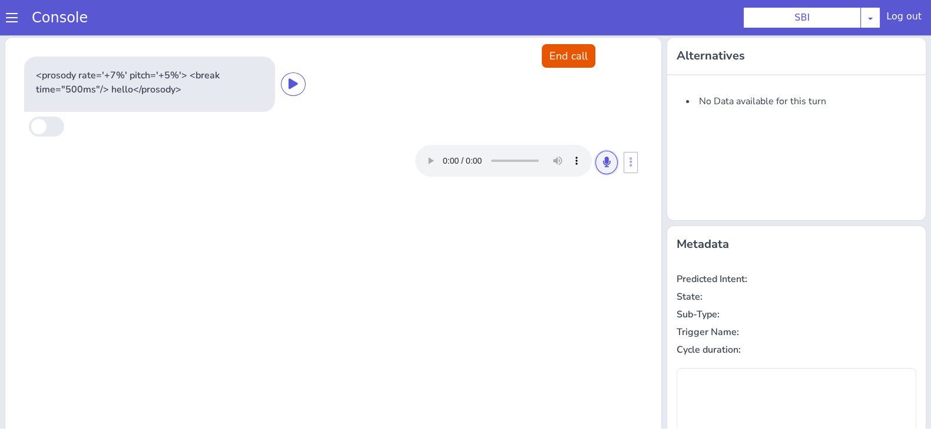
click at [603, 157] on icon at bounding box center [606, 162] width 7 height 11
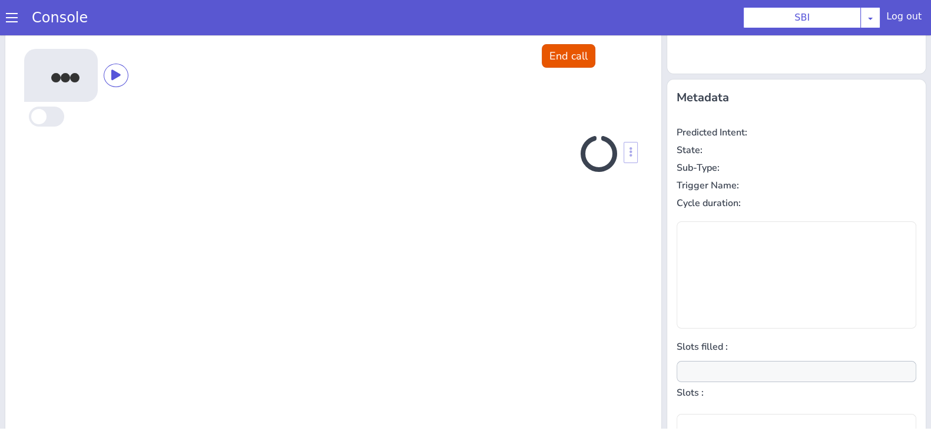
scroll to position [158, 0]
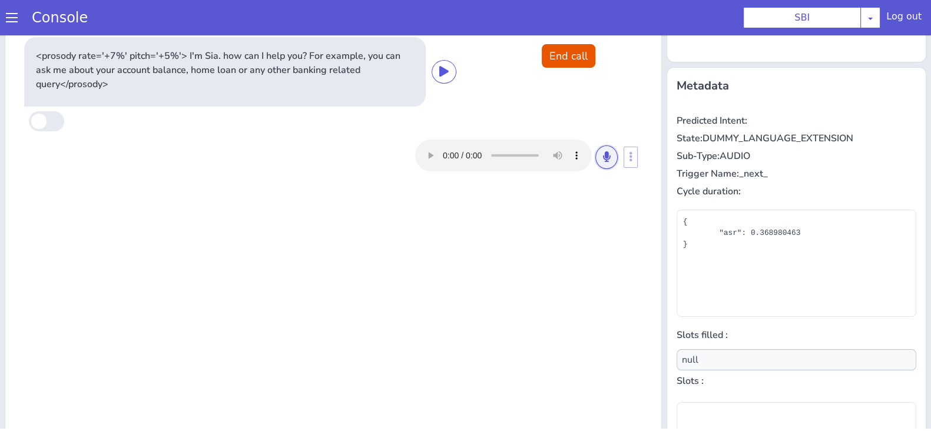
click at [603, 157] on icon at bounding box center [606, 156] width 7 height 11
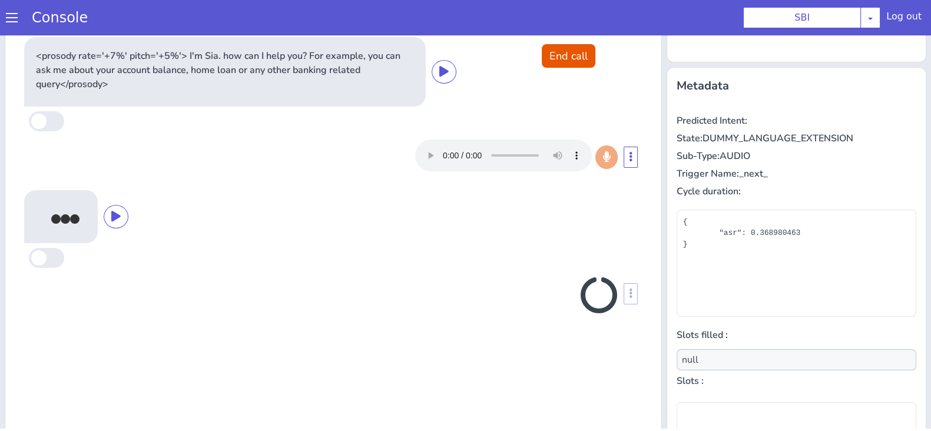
scroll to position [170, 0]
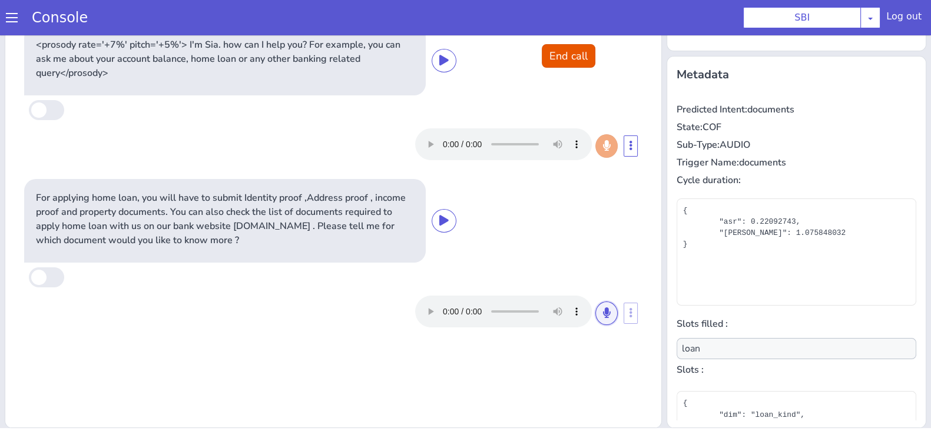
click at [596, 309] on button at bounding box center [607, 314] width 22 height 24
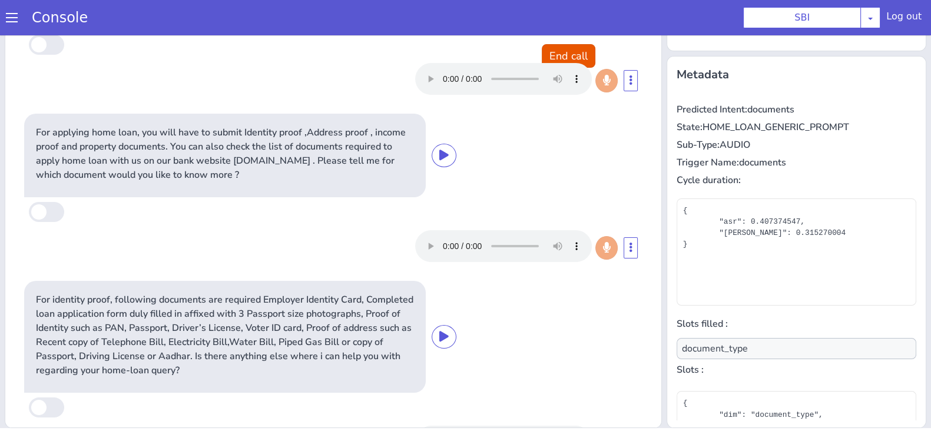
scroll to position [118, 0]
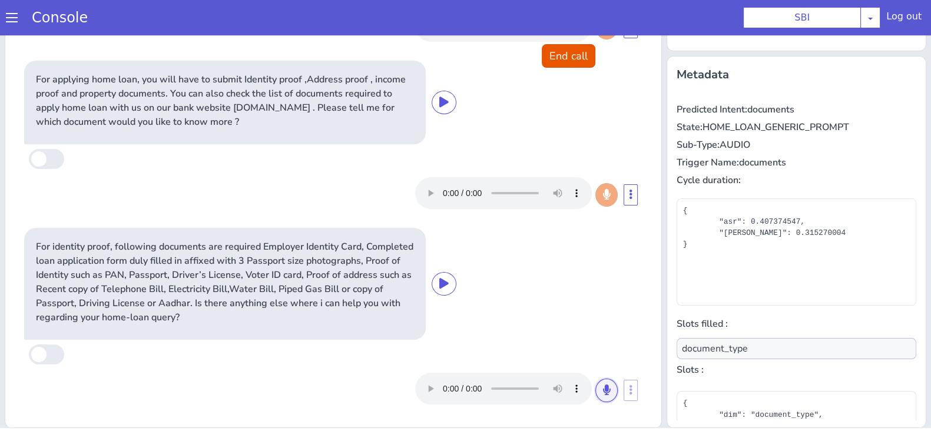
click at [596, 398] on button at bounding box center [607, 391] width 22 height 24
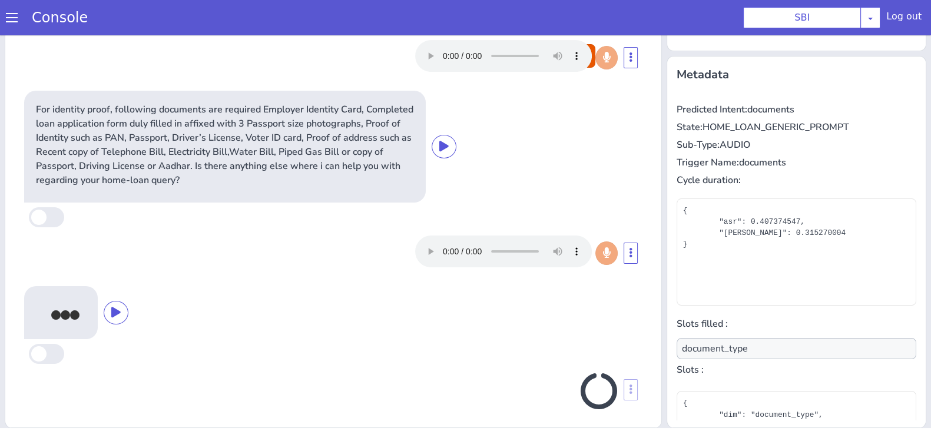
scroll to position [261, 0]
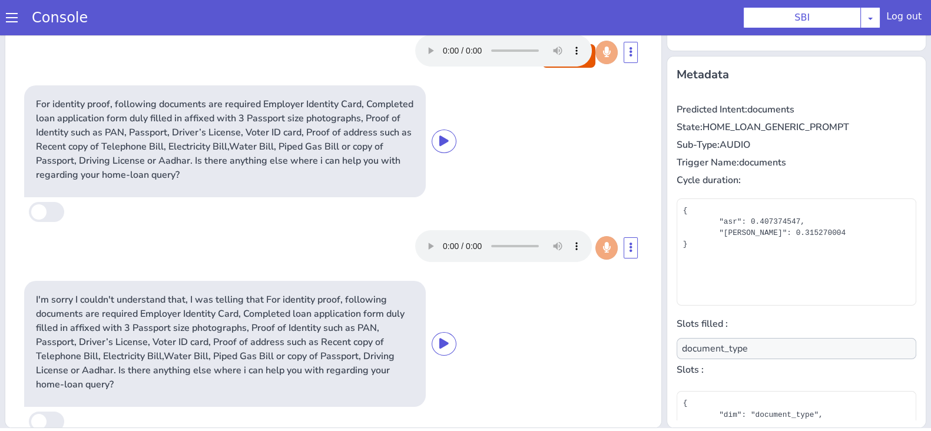
type input "null"
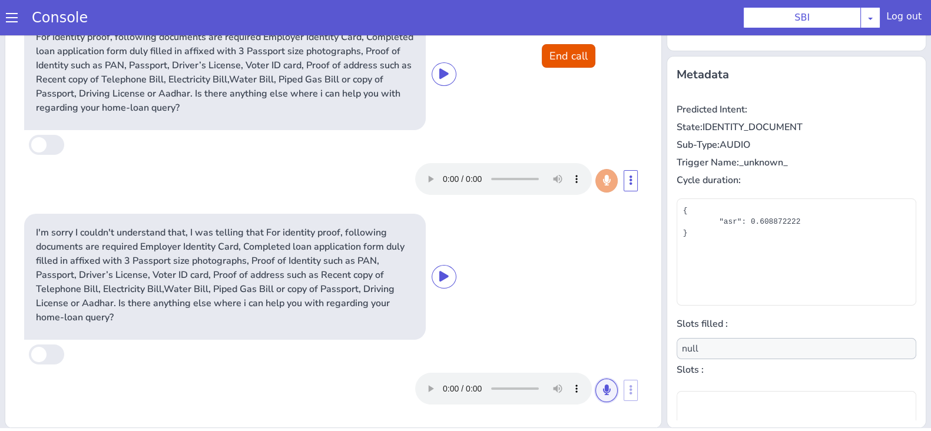
click at [596, 381] on button at bounding box center [607, 391] width 22 height 24
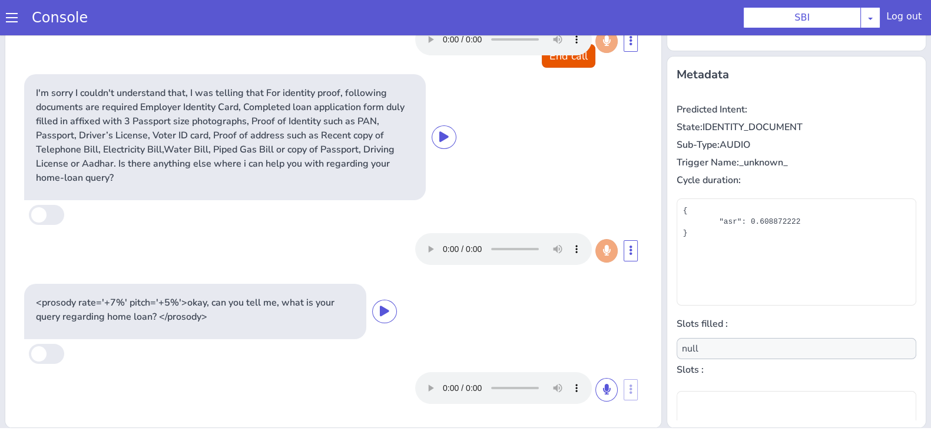
scroll to position [467, 0]
click at [574, 59] on button "End call" at bounding box center [569, 56] width 54 height 24
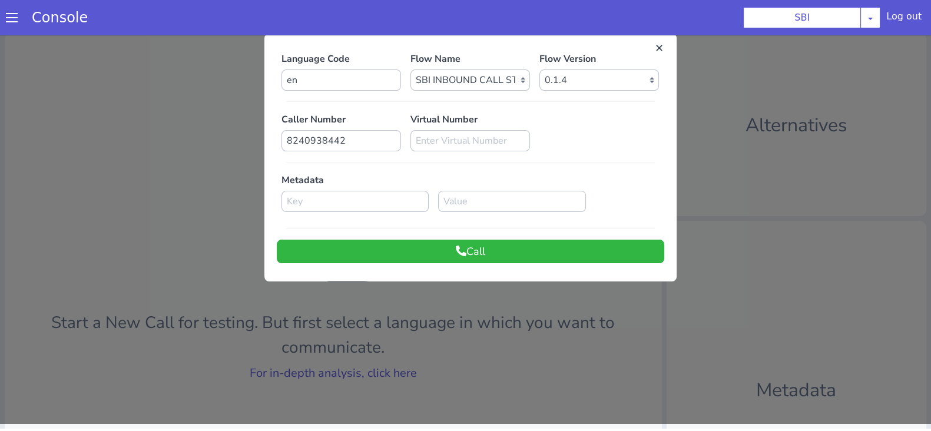
scroll to position [0, 0]
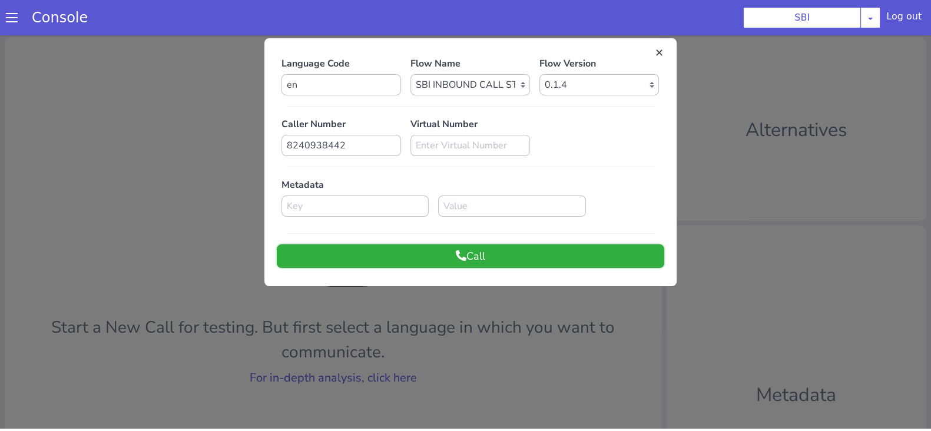
click at [525, 259] on button "Call" at bounding box center [471, 256] width 388 height 24
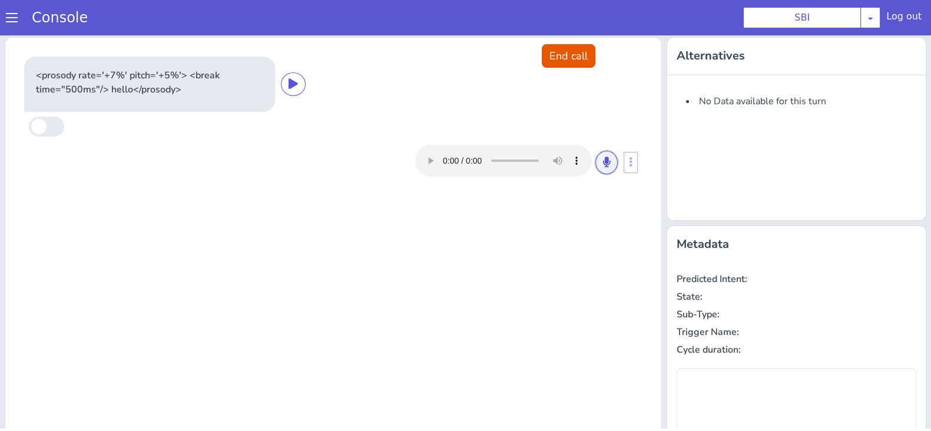
click at [596, 160] on button at bounding box center [607, 163] width 22 height 24
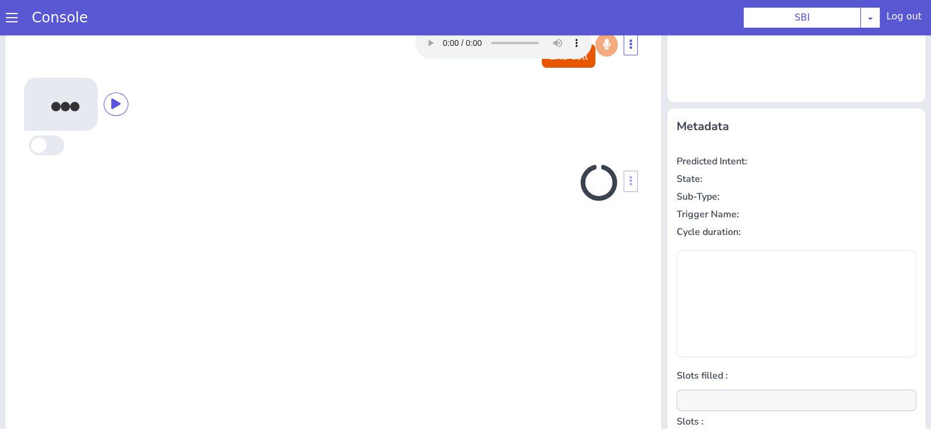
scroll to position [158, 0]
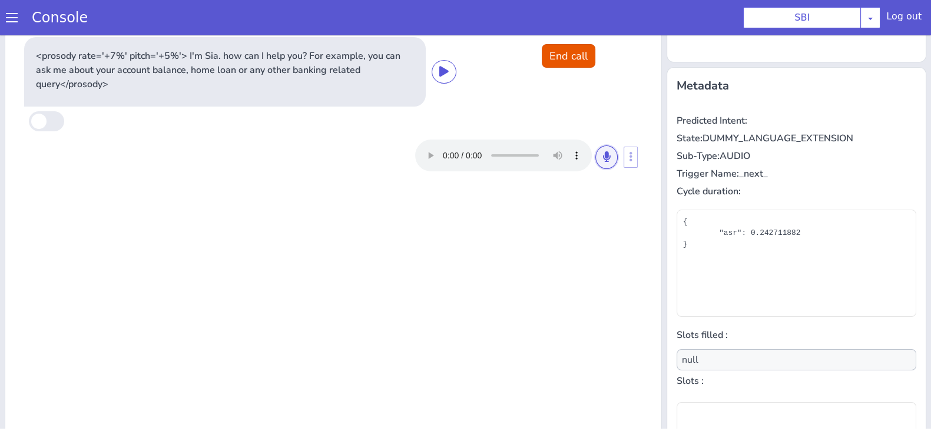
click at [596, 160] on button at bounding box center [607, 158] width 22 height 24
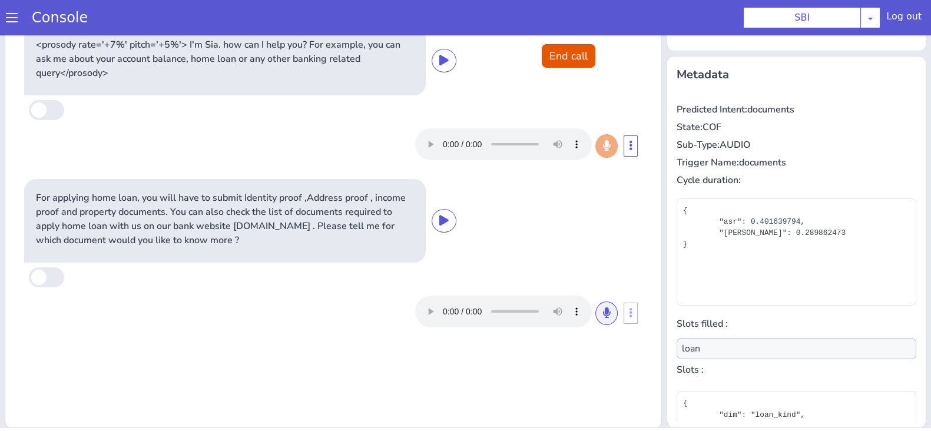
drag, startPoint x: 592, startPoint y: 323, endPoint x: 600, endPoint y: 305, distance: 20.3
click at [600, 305] on div at bounding box center [516, 312] width 203 height 32
click at [600, 305] on button at bounding box center [607, 314] width 22 height 24
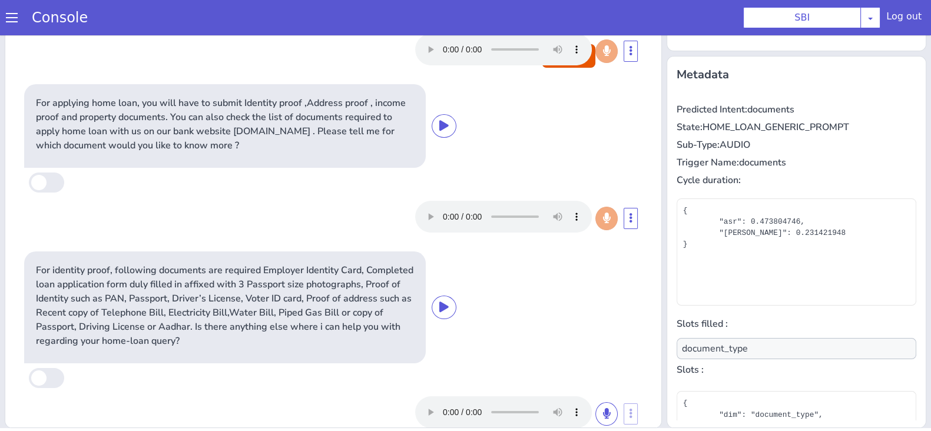
scroll to position [118, 0]
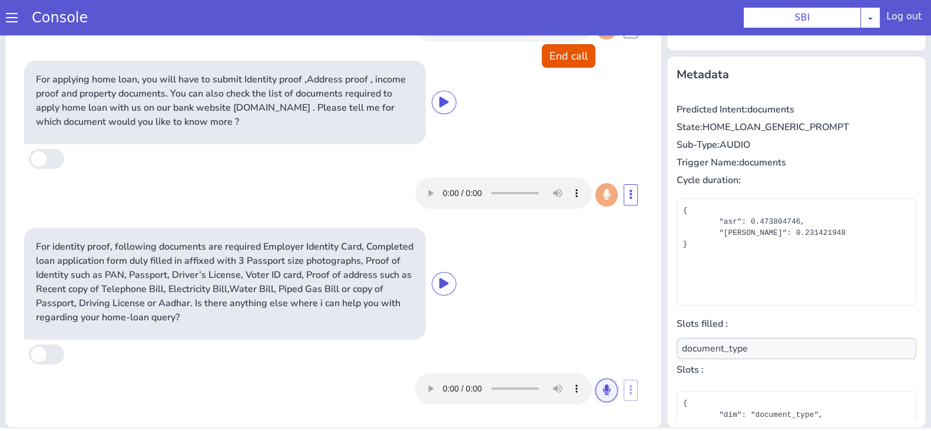
click at [596, 383] on button at bounding box center [607, 391] width 22 height 24
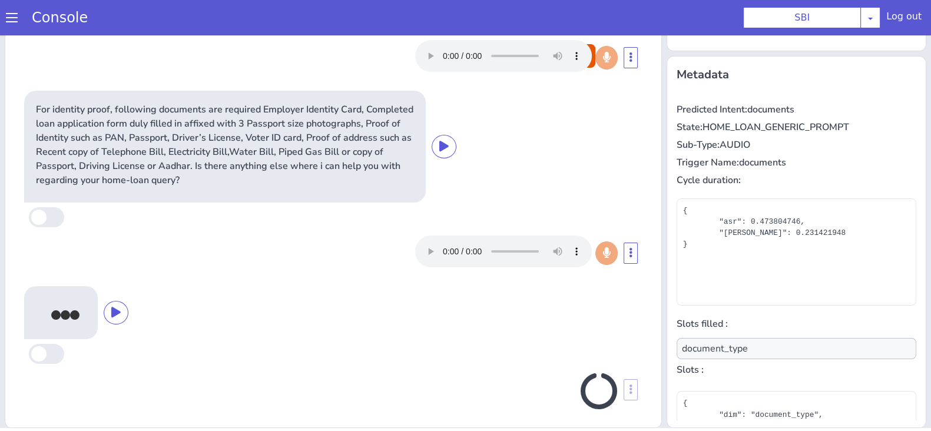
scroll to position [261, 0]
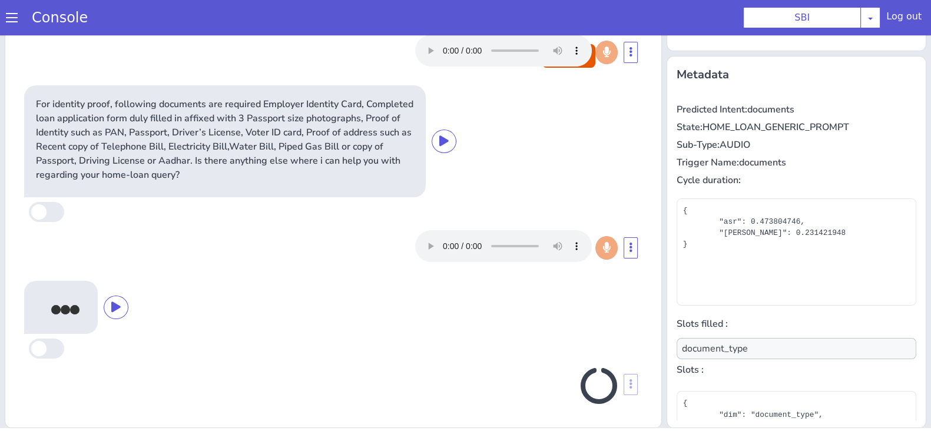
type input "null"
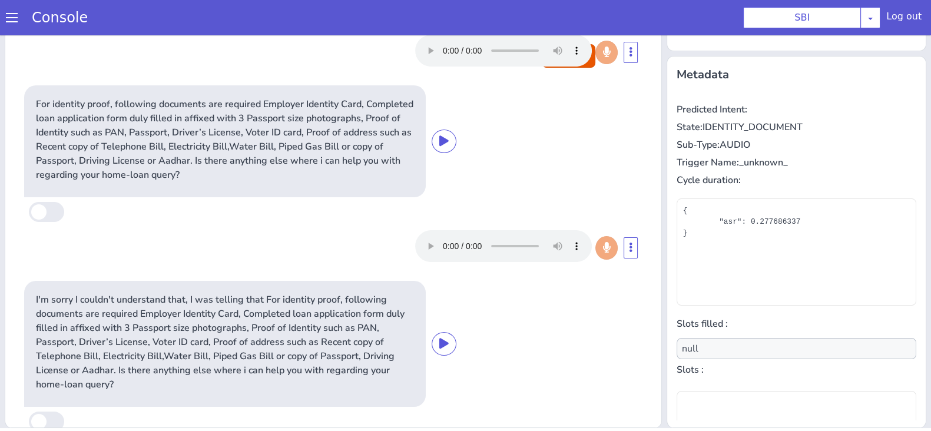
scroll to position [328, 0]
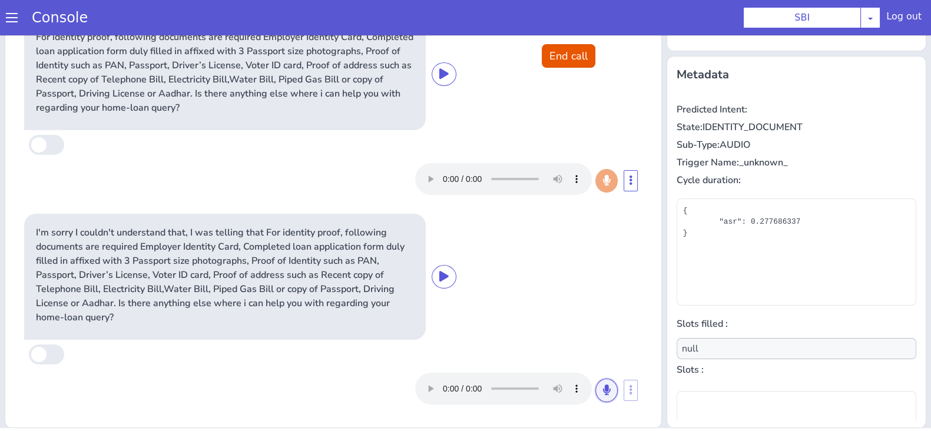
click at [596, 379] on button at bounding box center [607, 391] width 22 height 24
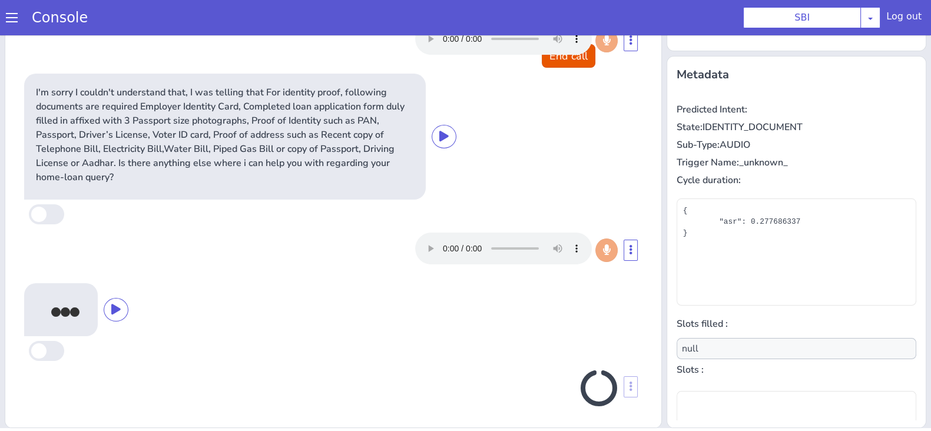
scroll to position [471, 0]
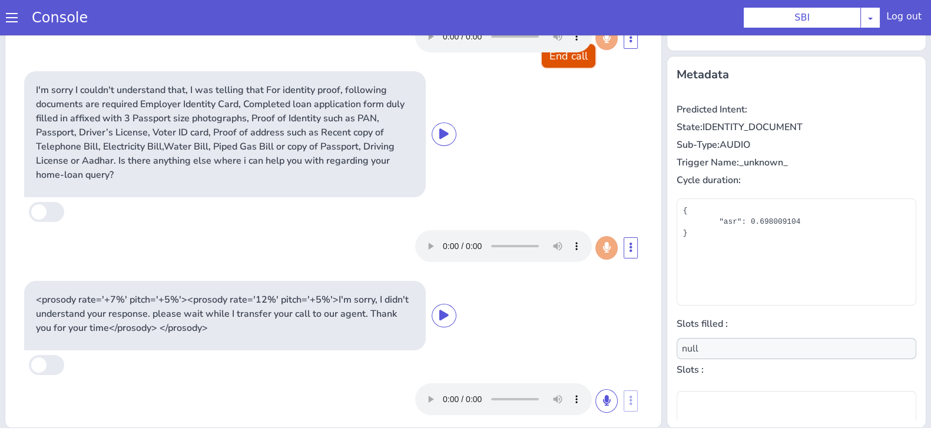
click at [549, 65] on button "End call" at bounding box center [569, 56] width 54 height 24
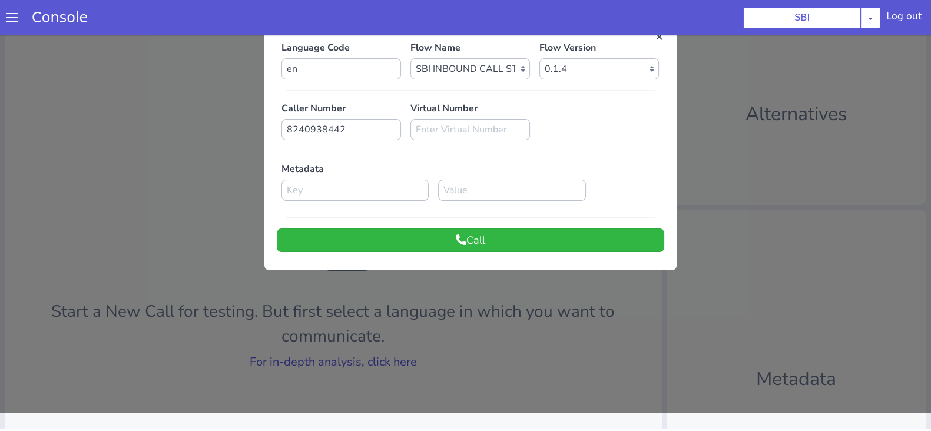
scroll to position [0, 0]
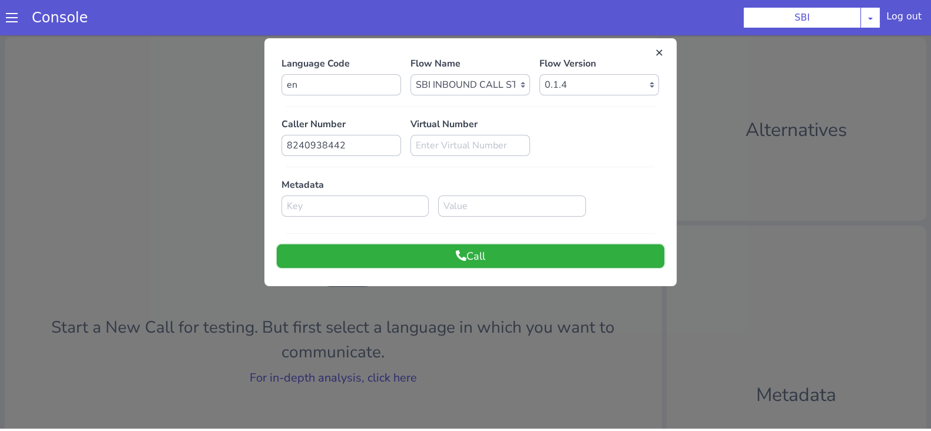
click at [525, 264] on button "Call" at bounding box center [471, 256] width 388 height 24
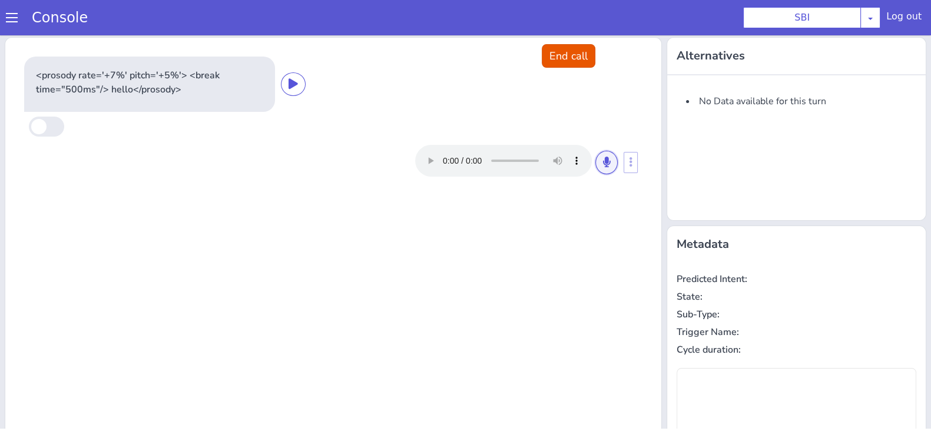
click at [596, 159] on button at bounding box center [607, 163] width 22 height 24
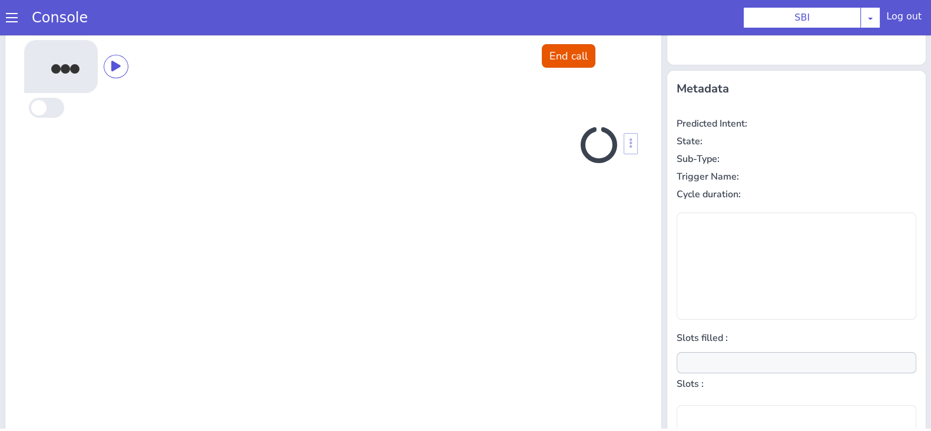
scroll to position [158, 0]
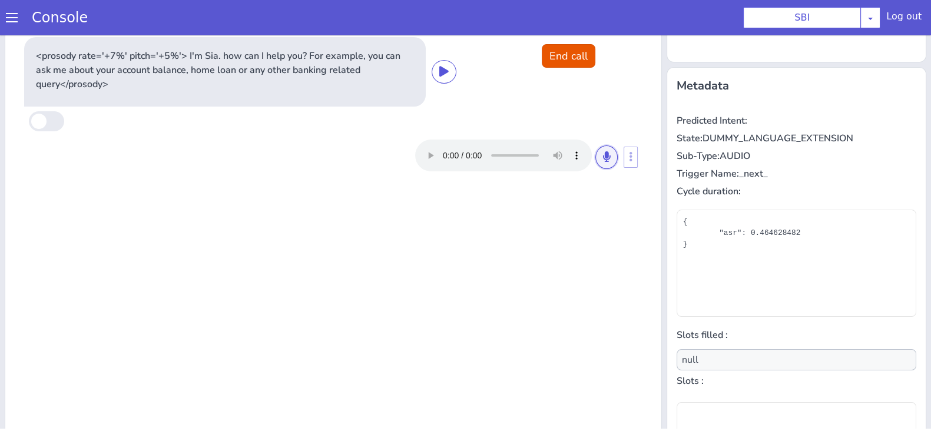
click at [603, 159] on icon at bounding box center [606, 156] width 7 height 11
click at [603, 154] on icon at bounding box center [606, 156] width 7 height 11
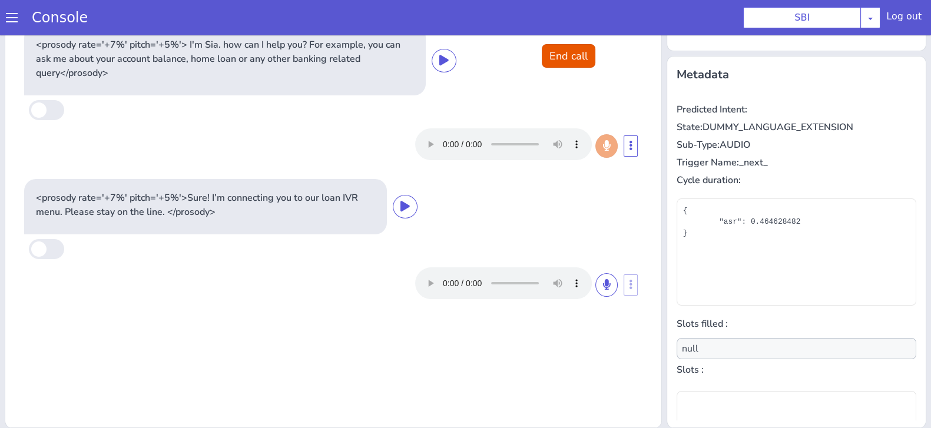
type input "loan"
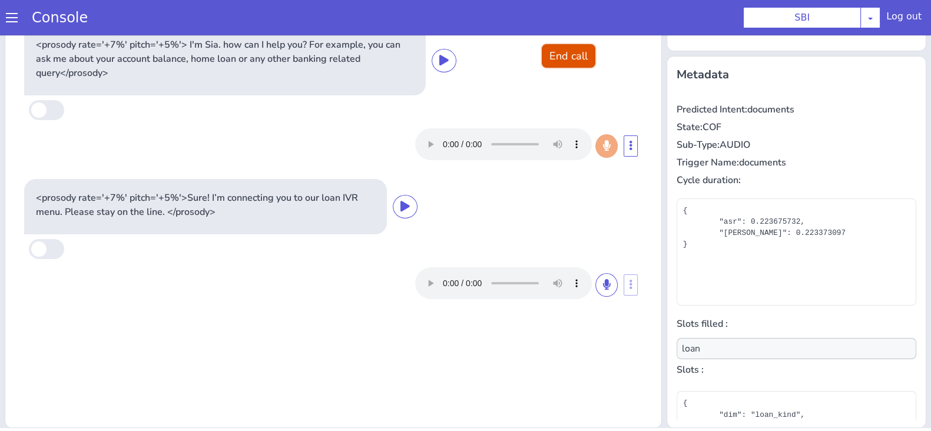
click at [560, 55] on button "End call" at bounding box center [569, 56] width 54 height 24
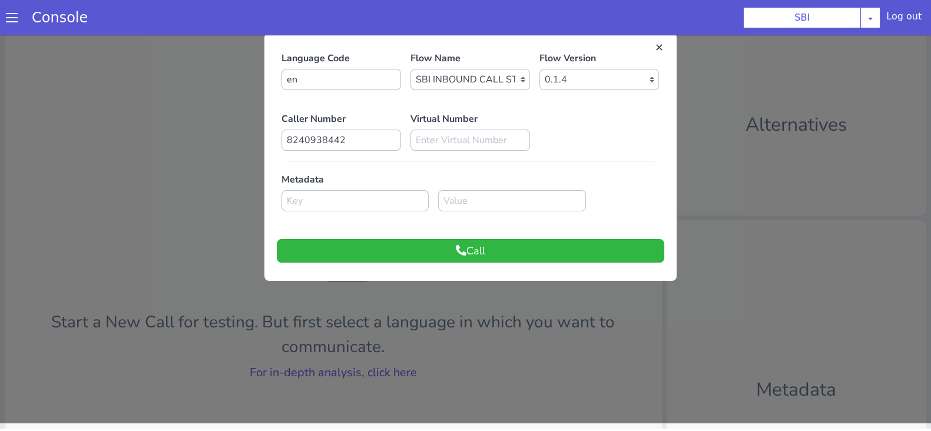
scroll to position [0, 0]
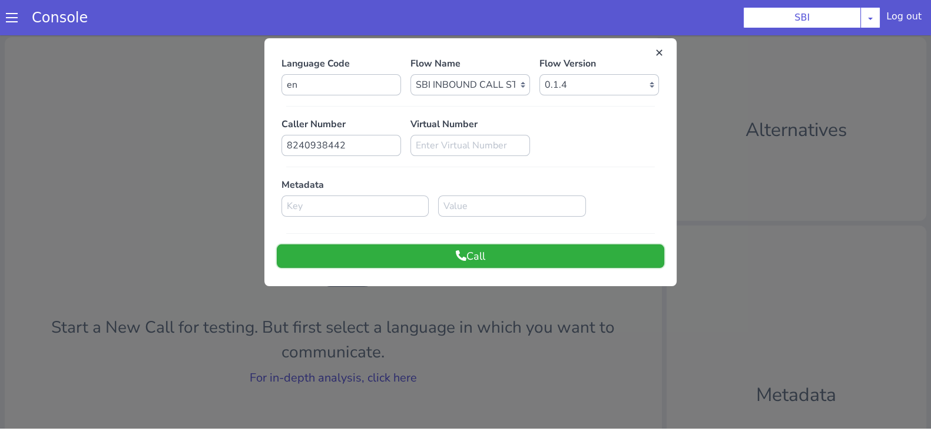
click at [447, 254] on button "Call" at bounding box center [471, 256] width 388 height 24
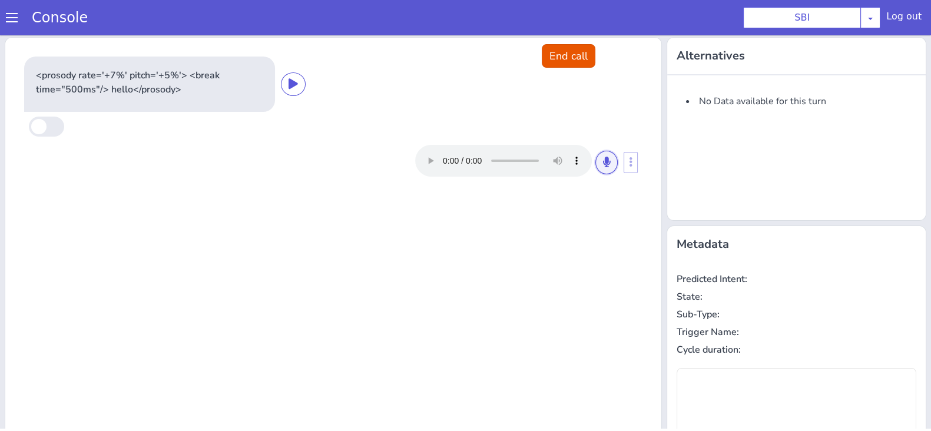
click at [603, 167] on button at bounding box center [607, 163] width 22 height 24
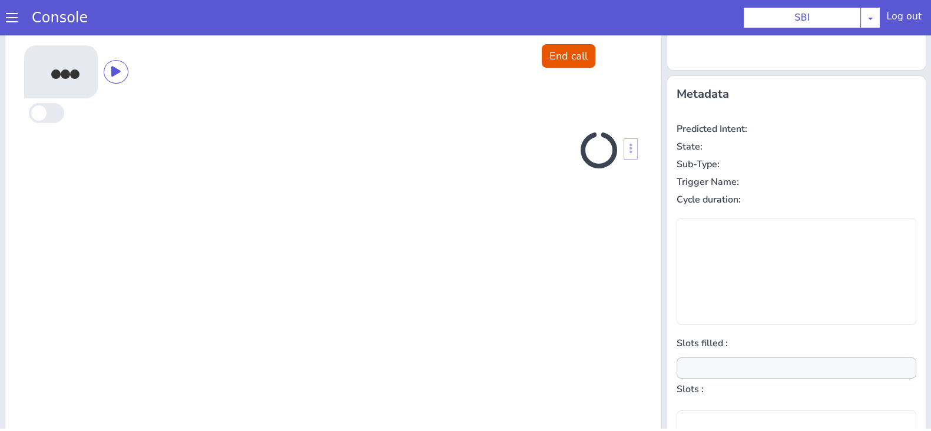
scroll to position [158, 0]
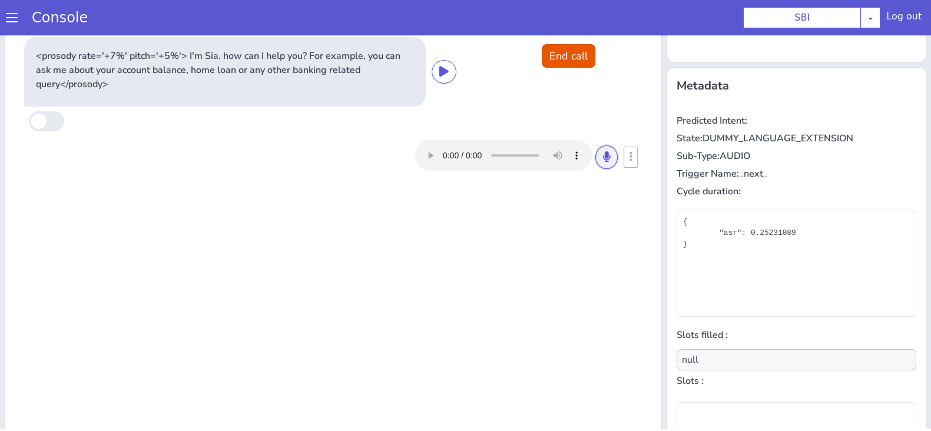
click at [601, 162] on button at bounding box center [607, 158] width 22 height 24
click at [603, 151] on icon at bounding box center [606, 156] width 7 height 11
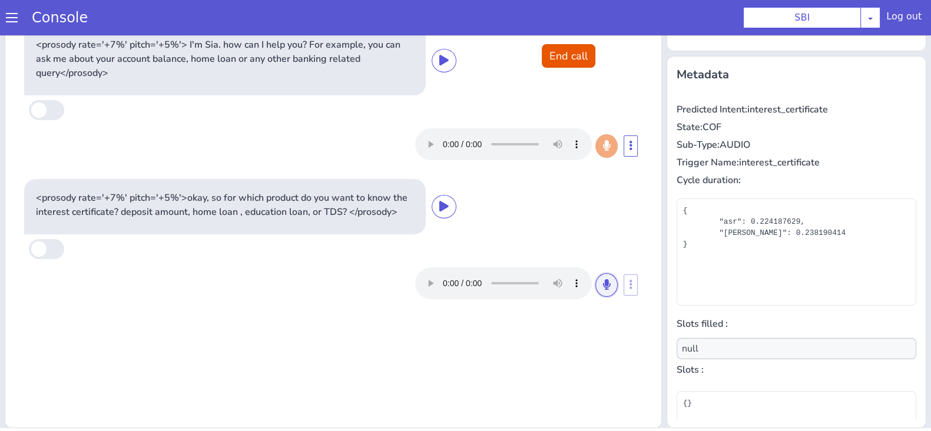
click at [603, 286] on icon at bounding box center [606, 284] width 7 height 11
click at [596, 280] on button at bounding box center [607, 285] width 22 height 24
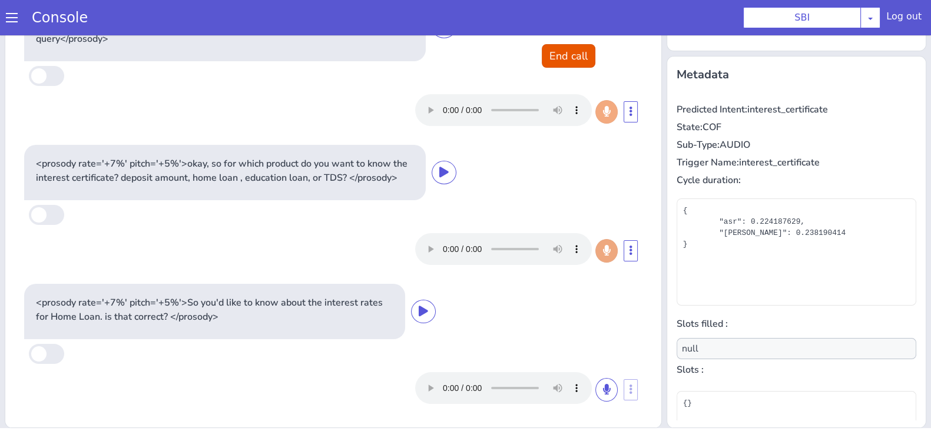
scroll to position [48, 0]
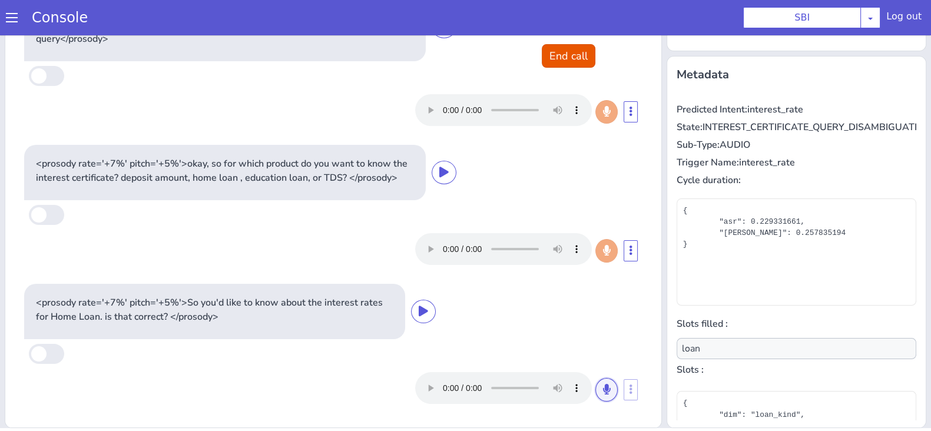
click at [603, 393] on icon at bounding box center [606, 389] width 7 height 11
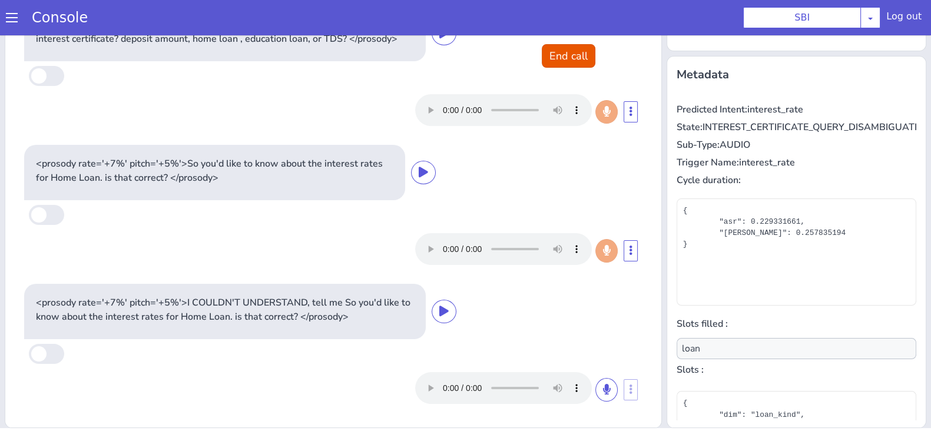
scroll to position [187, 0]
type input "null"
click at [603, 393] on icon at bounding box center [606, 389] width 7 height 11
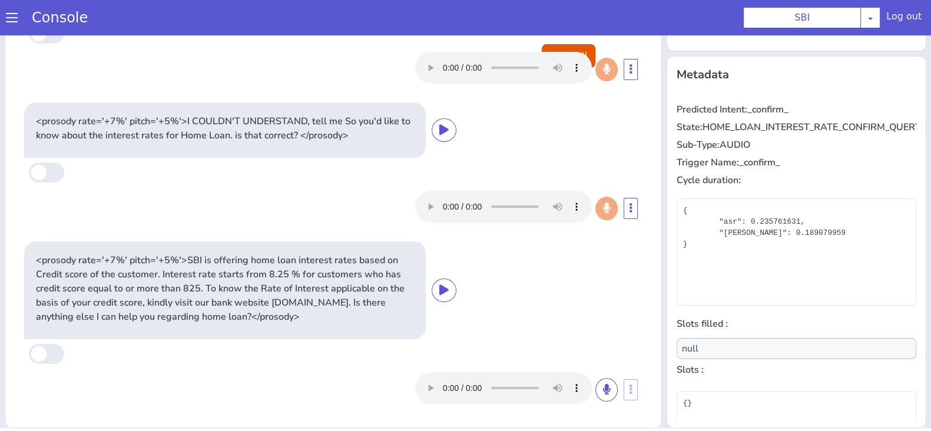
scroll to position [368, 0]
click at [596, 396] on button at bounding box center [607, 390] width 22 height 24
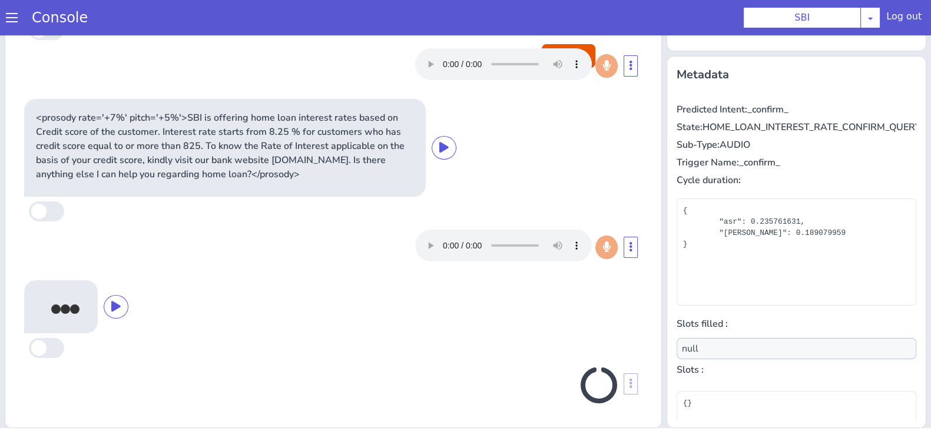
scroll to position [507, 0]
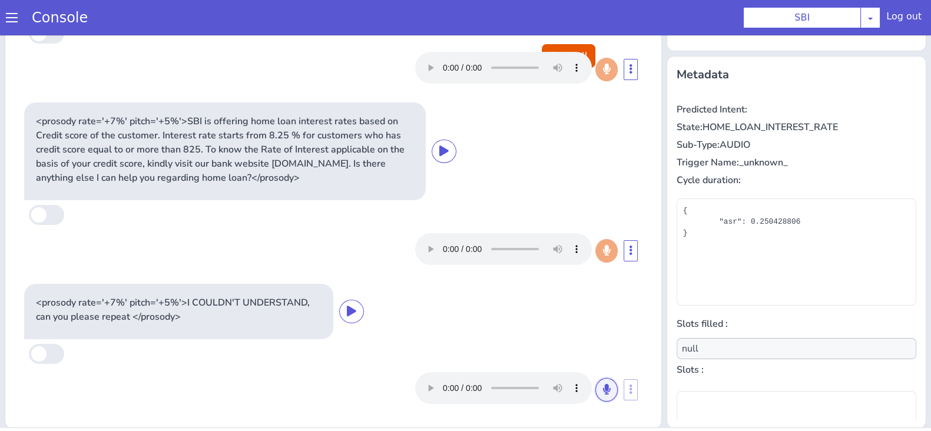
click at [596, 396] on button at bounding box center [607, 390] width 22 height 24
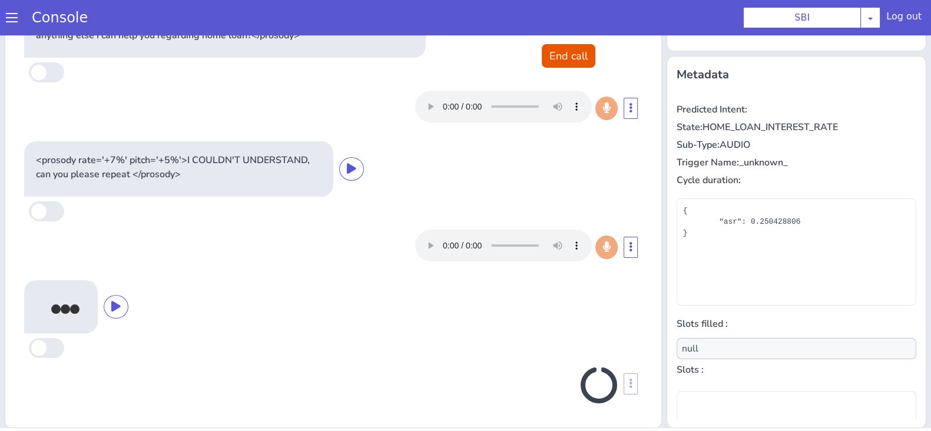
scroll to position [650, 0]
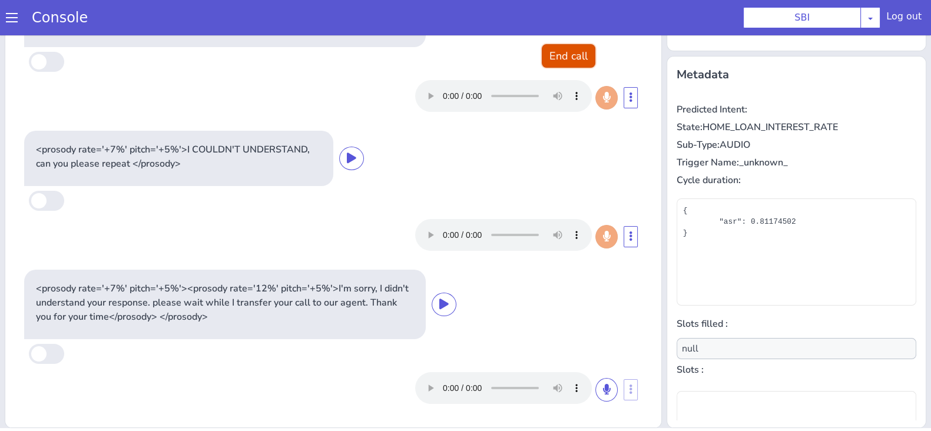
click at [566, 54] on button "End call" at bounding box center [569, 56] width 54 height 24
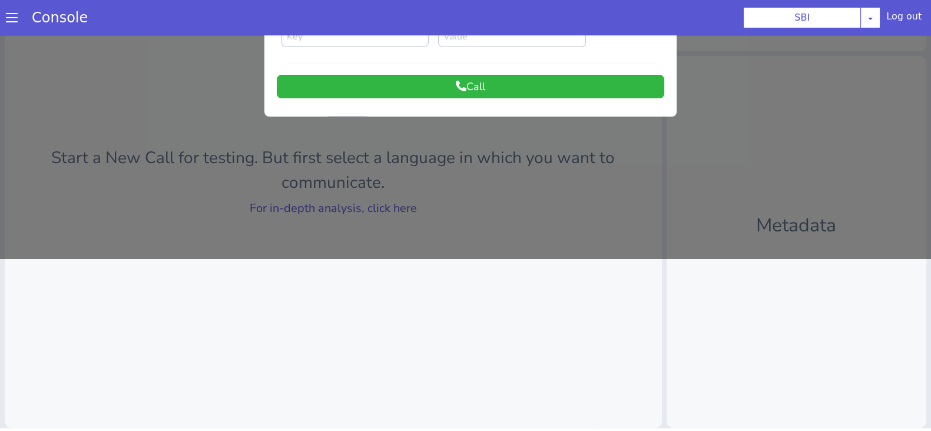
scroll to position [0, 0]
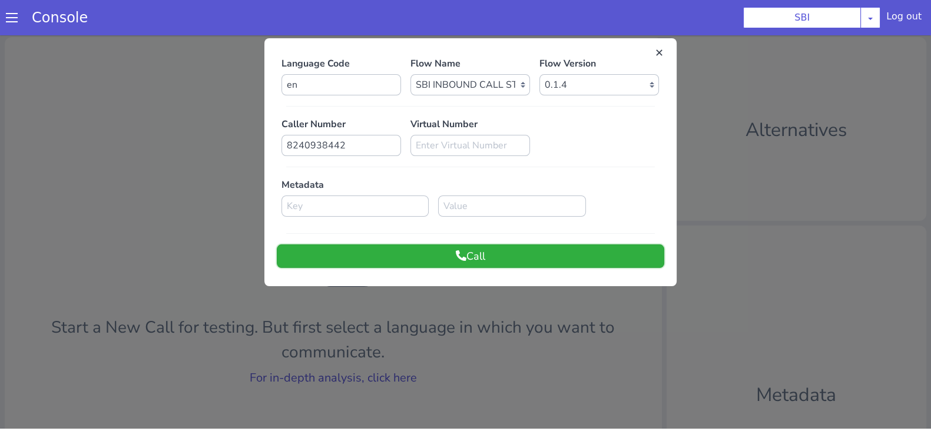
click at [494, 264] on button "Call" at bounding box center [471, 256] width 388 height 24
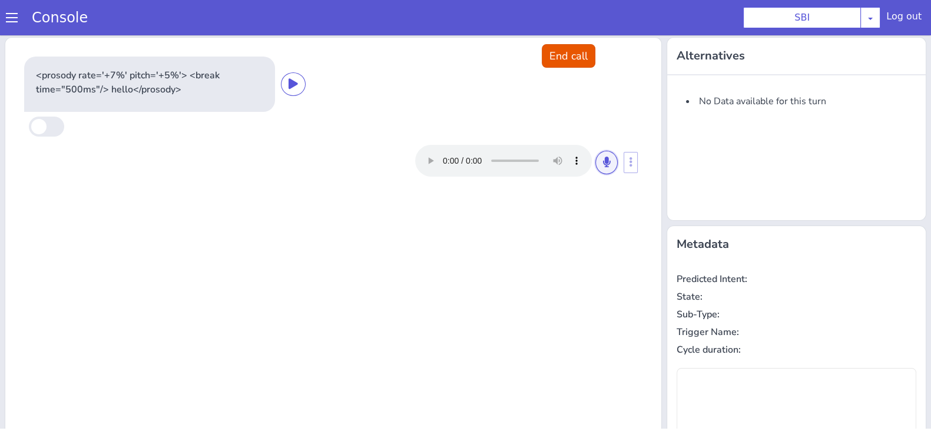
click at [603, 161] on icon at bounding box center [606, 162] width 7 height 11
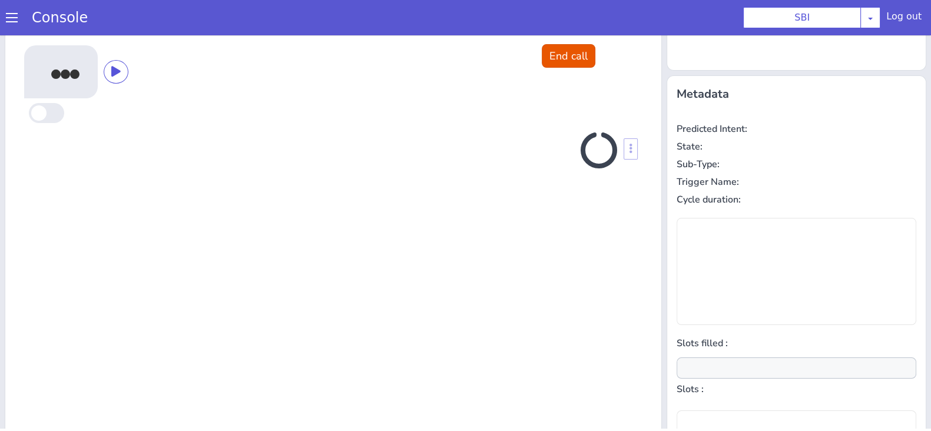
scroll to position [158, 0]
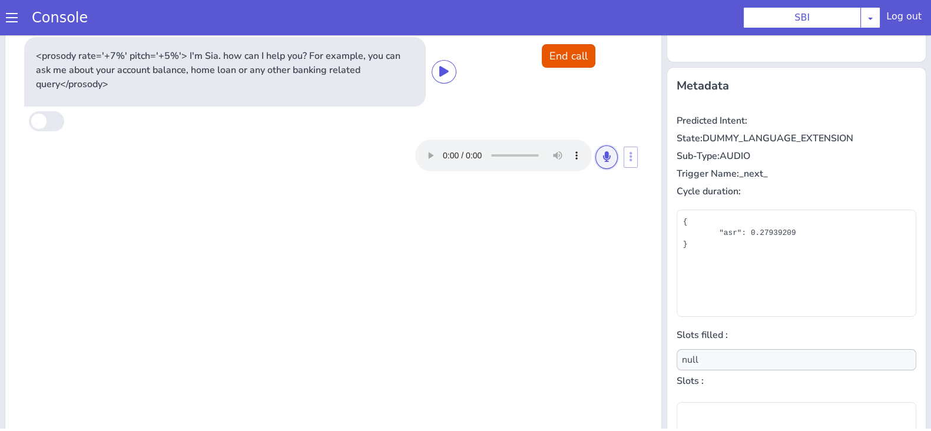
click at [603, 161] on icon at bounding box center [606, 156] width 7 height 11
click at [603, 151] on icon at bounding box center [606, 156] width 7 height 11
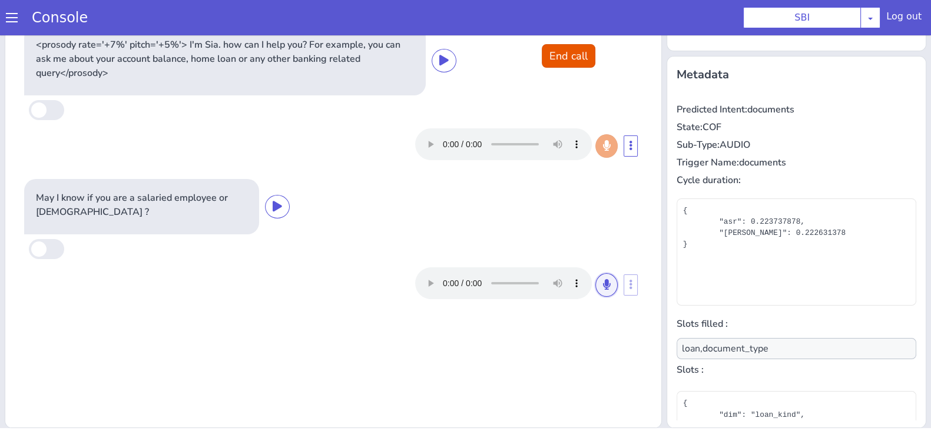
click at [596, 282] on button at bounding box center [607, 285] width 22 height 24
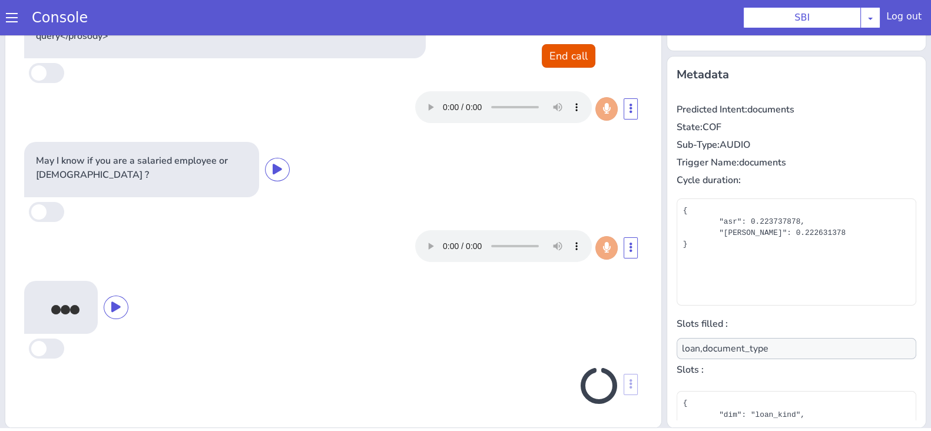
scroll to position [34, 0]
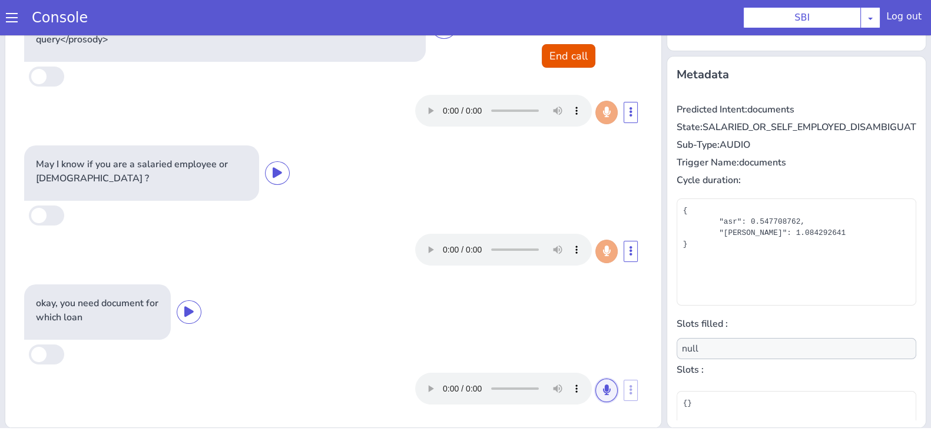
click at [596, 380] on button at bounding box center [607, 391] width 22 height 24
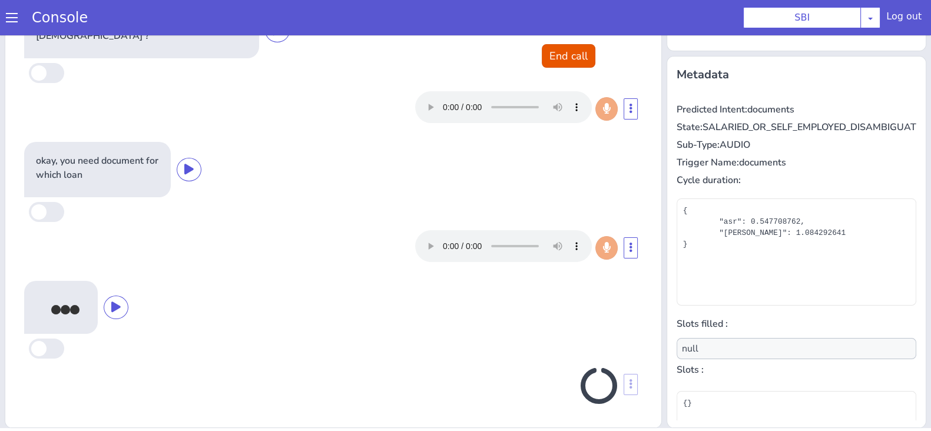
scroll to position [173, 0]
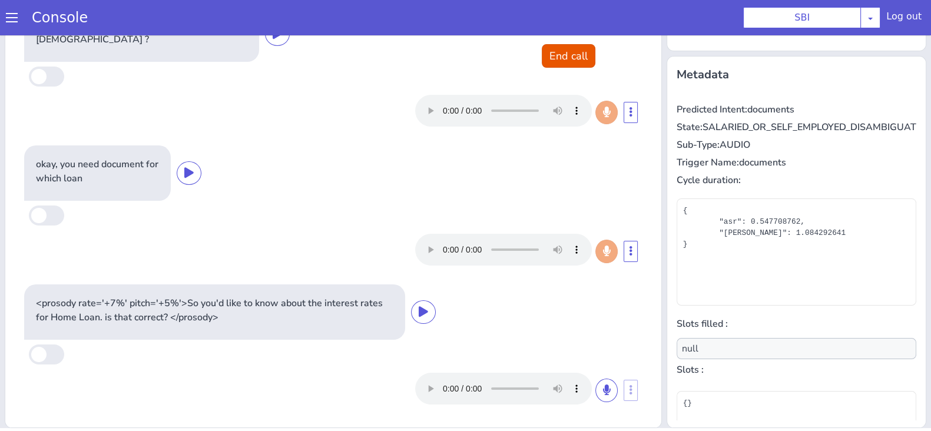
type input "loan"
click at [558, 49] on button "End call" at bounding box center [569, 56] width 54 height 24
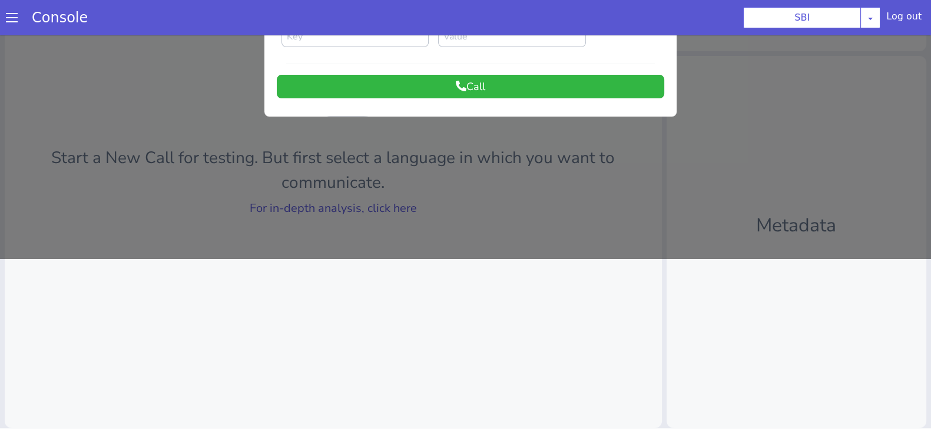
click at [309, 205] on div at bounding box center [465, 61] width 931 height 396
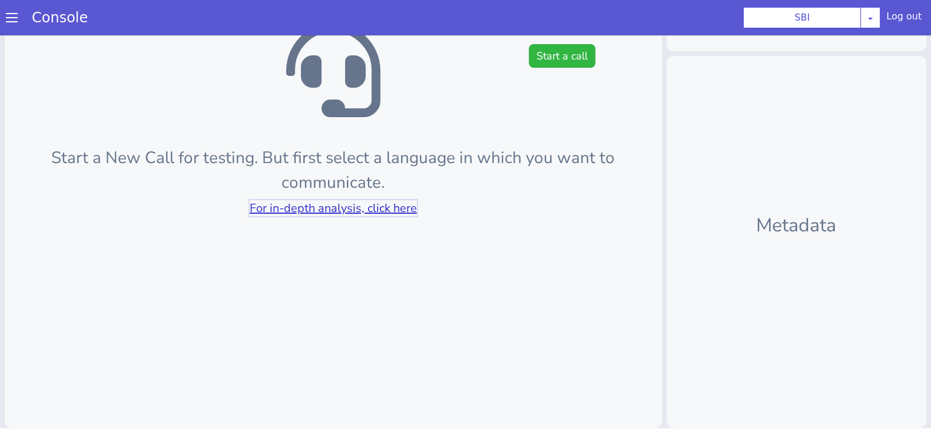
click at [309, 205] on link "For in-depth analysis, click here" at bounding box center [333, 208] width 167 height 16
